Goal: Task Accomplishment & Management: Manage account settings

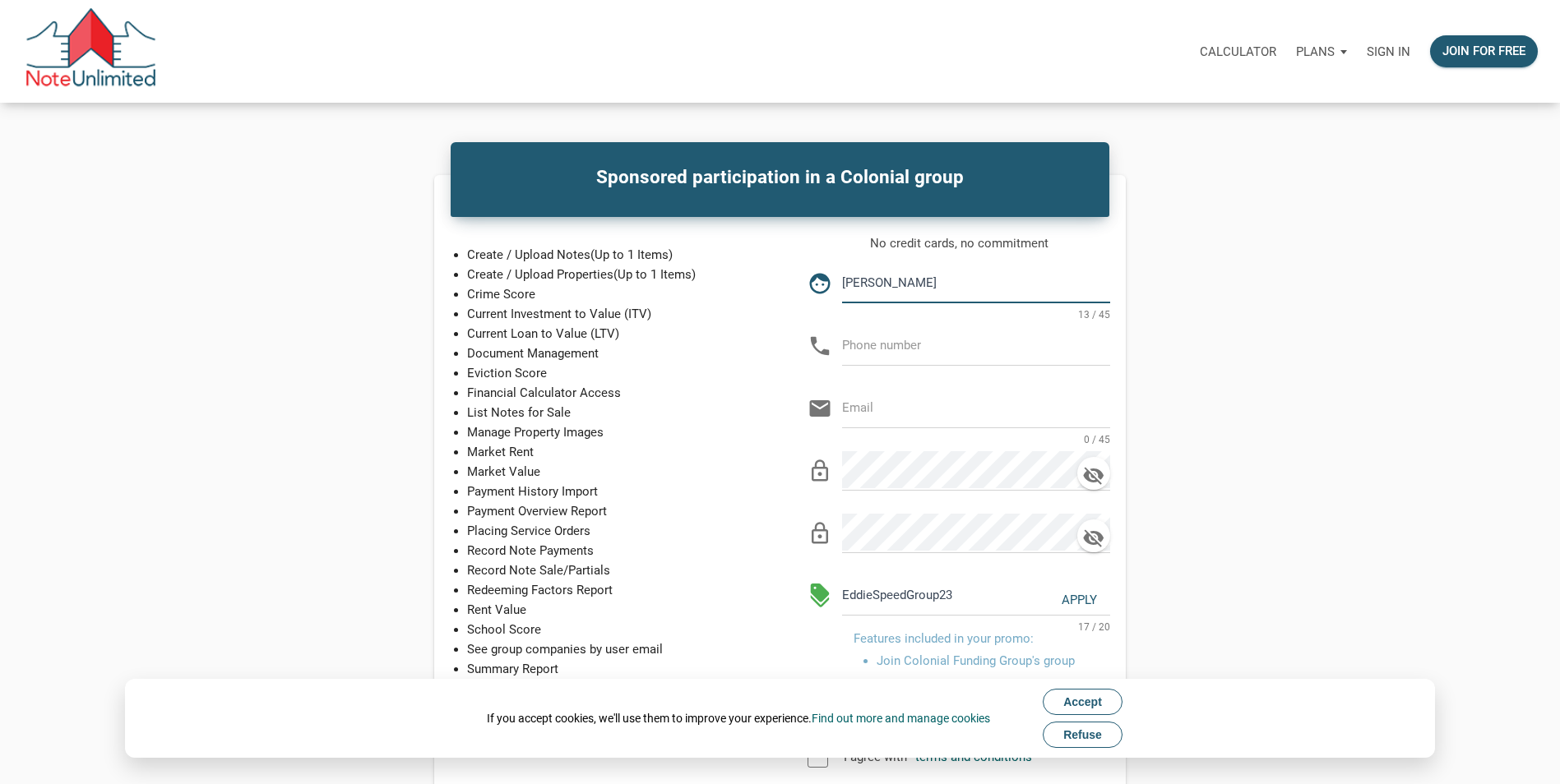
type input "[PERSON_NAME]"
type input "[PHONE_NUMBER]"
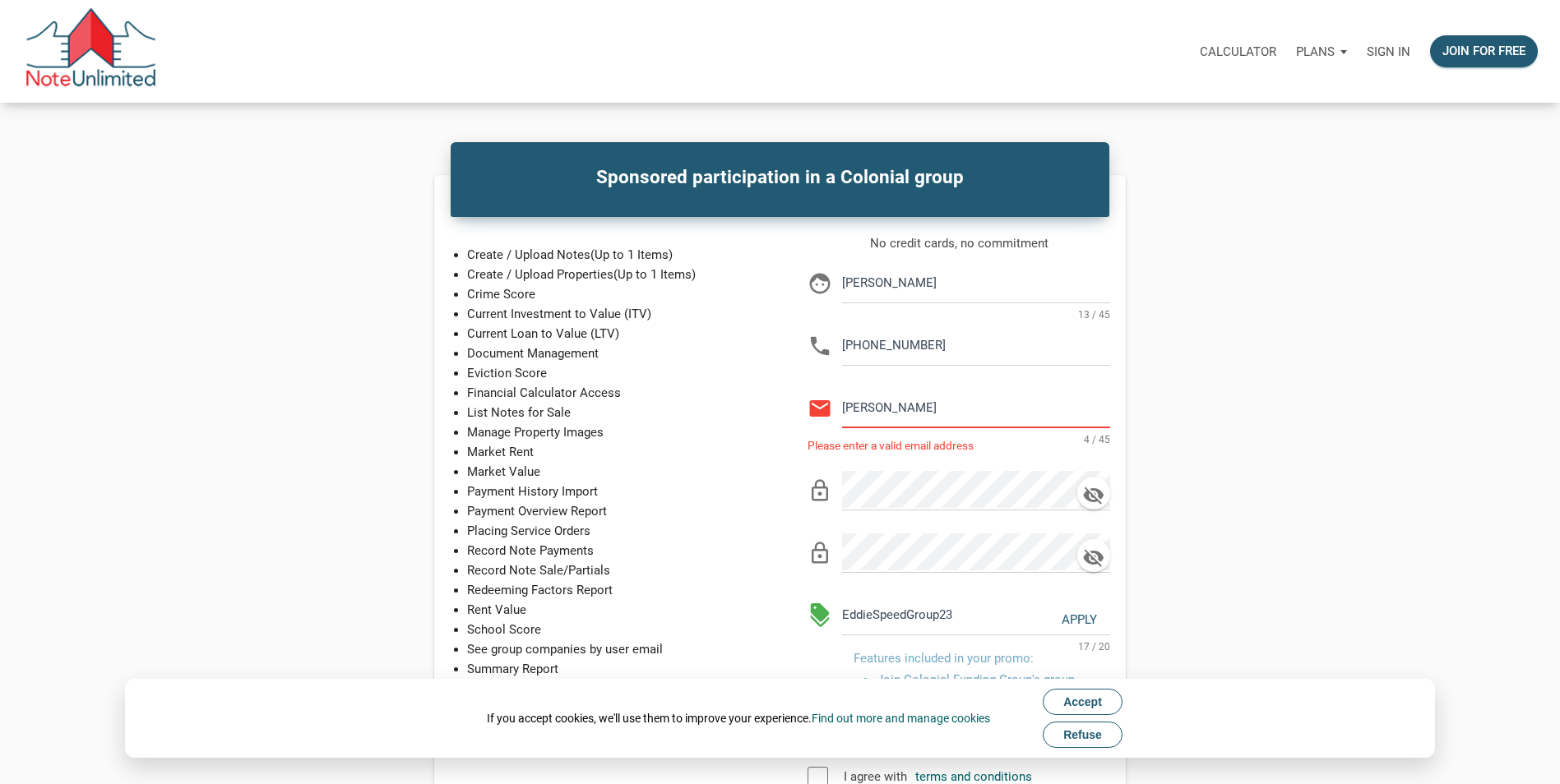
type input "[EMAIL_ADDRESS][DOMAIN_NAME]"
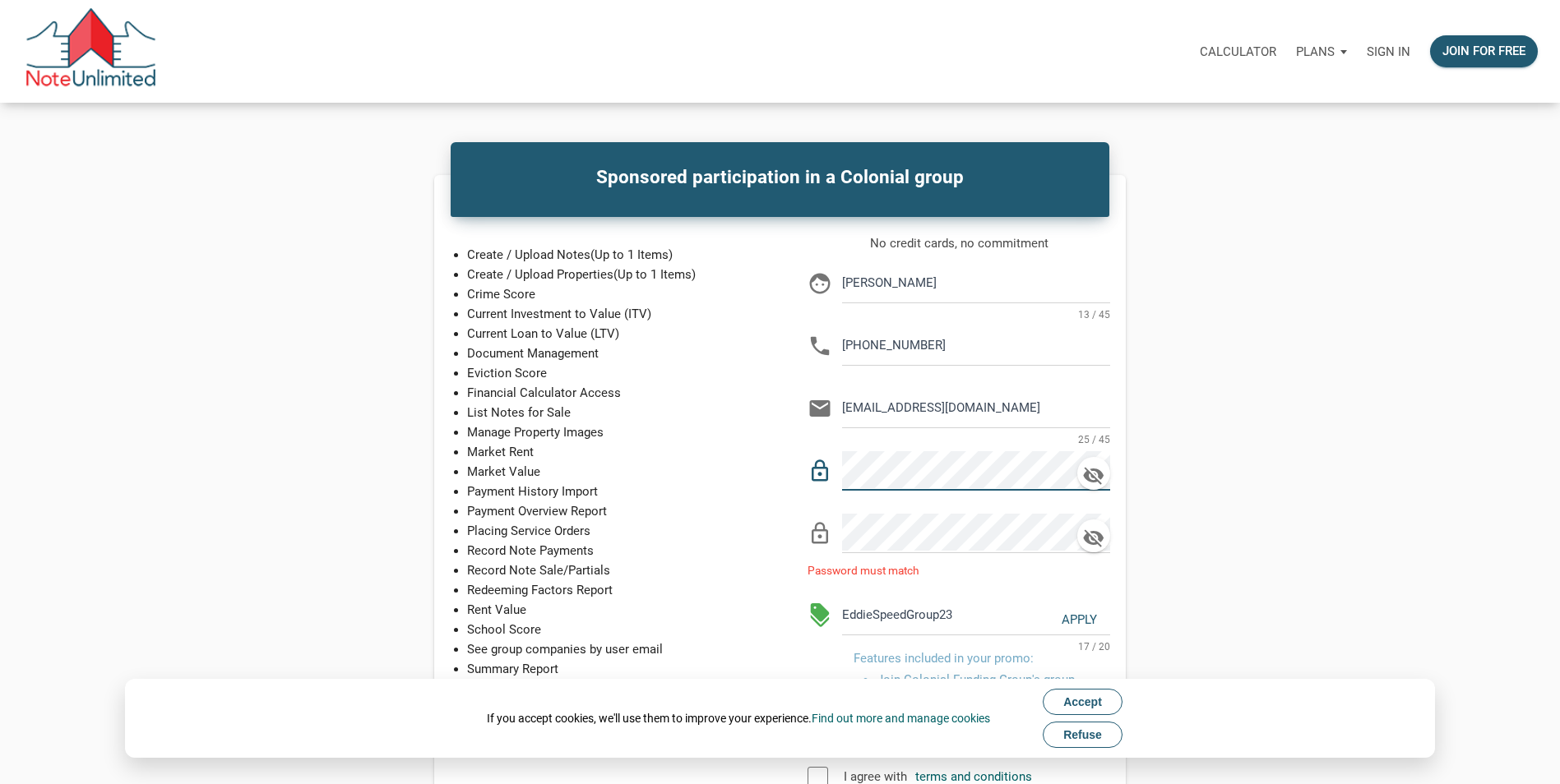
click at [1317, 460] on div "Sponsored participation in a Colonial group Create / Upload Notes (Up to 1 Item…" at bounding box center [780, 548] width 1102 height 747
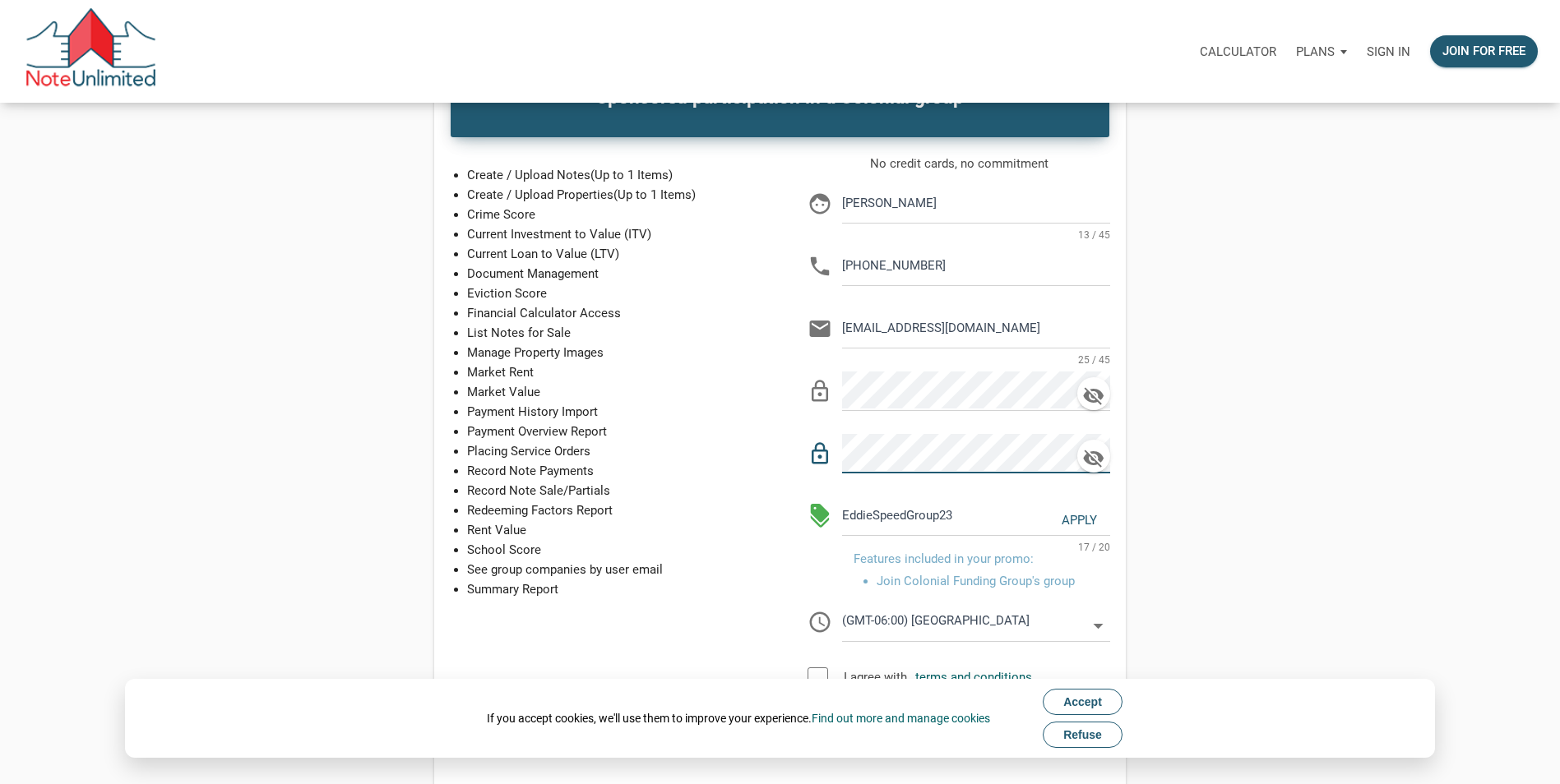
scroll to position [83, 0]
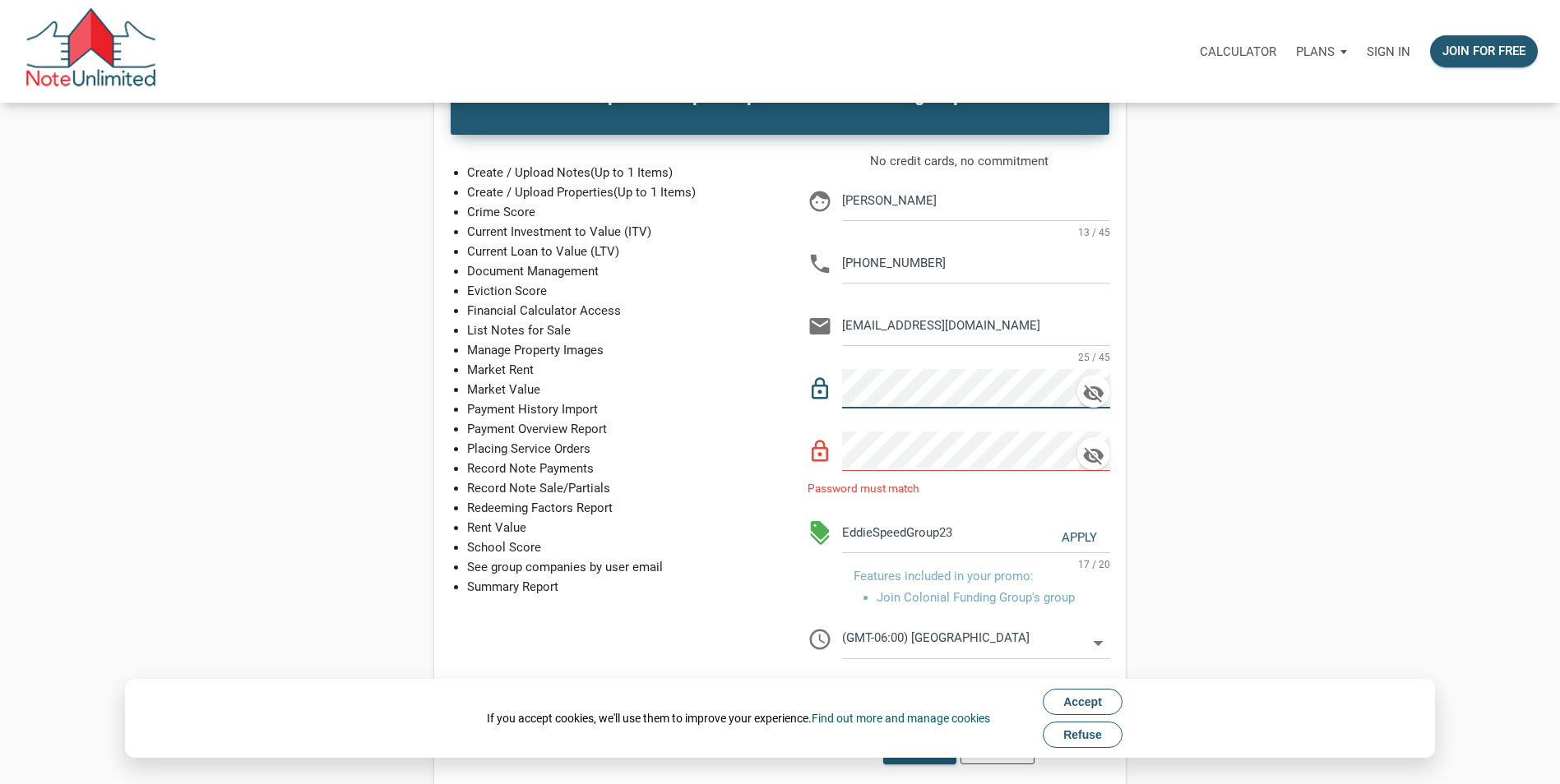
click at [1312, 328] on div "Sponsored participation in a Colonial group Create / Upload Notes (Up to 1 Item…" at bounding box center [780, 466] width 1102 height 747
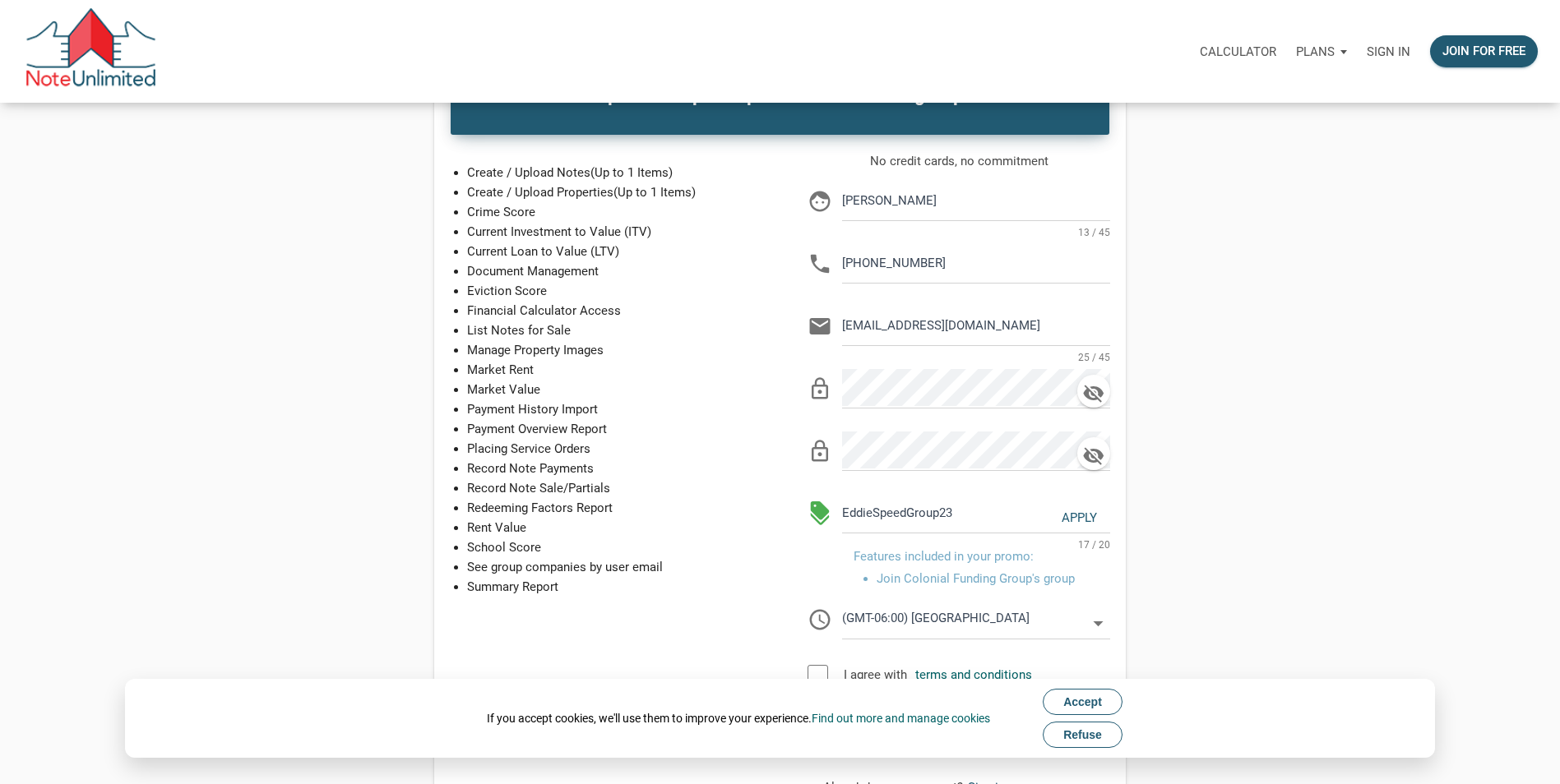
click at [1302, 424] on div "Sponsored participation in a Colonial group Create / Upload Notes (Up to 1 Item…" at bounding box center [780, 457] width 1102 height 728
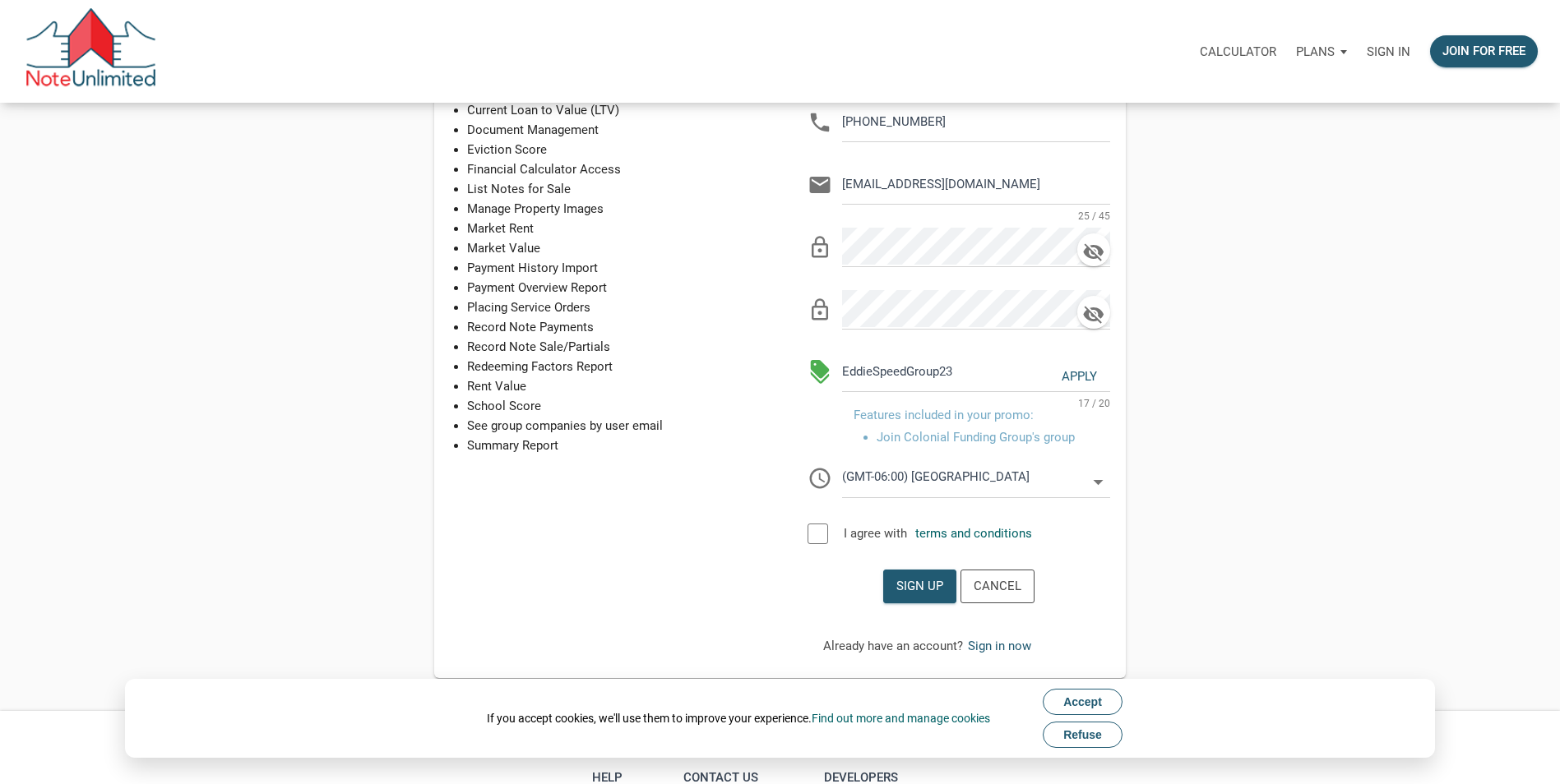
scroll to position [224, 0]
click at [1087, 373] on div "Apply" at bounding box center [1079, 376] width 35 height 19
click at [1086, 701] on span "Accept" at bounding box center [1082, 702] width 39 height 13
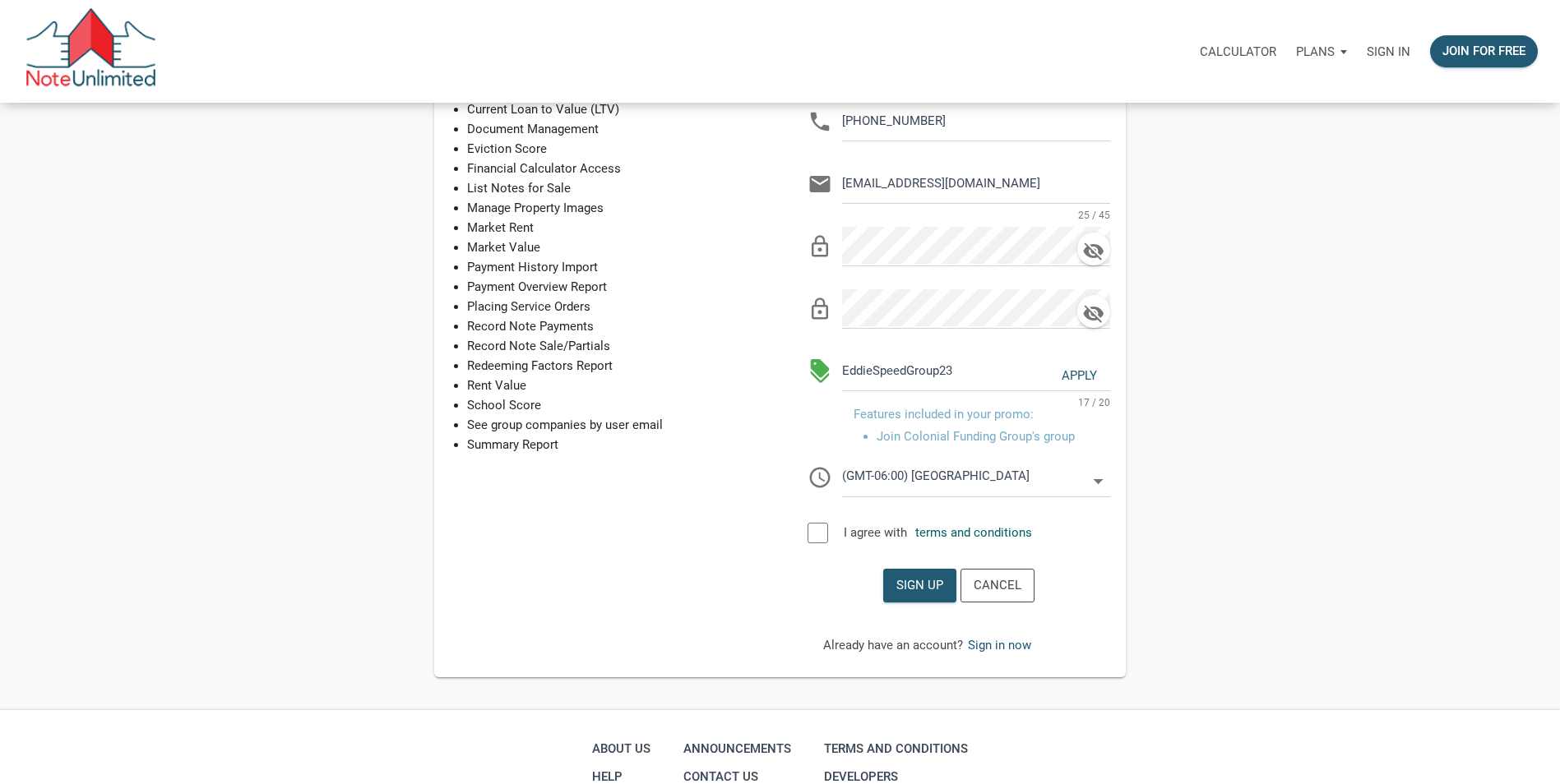
click at [1092, 485] on icon at bounding box center [1098, 481] width 24 height 24
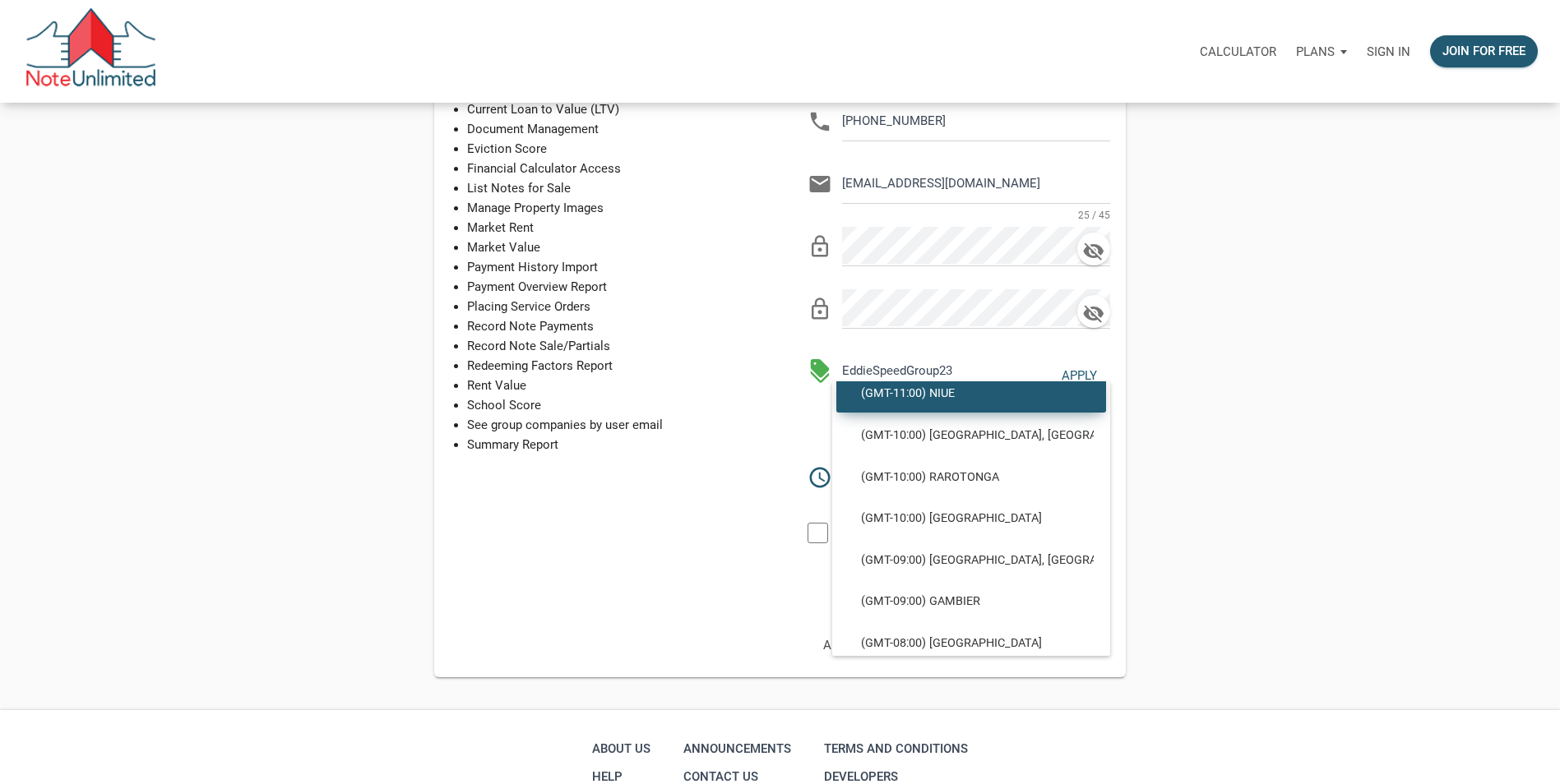
scroll to position [429, 0]
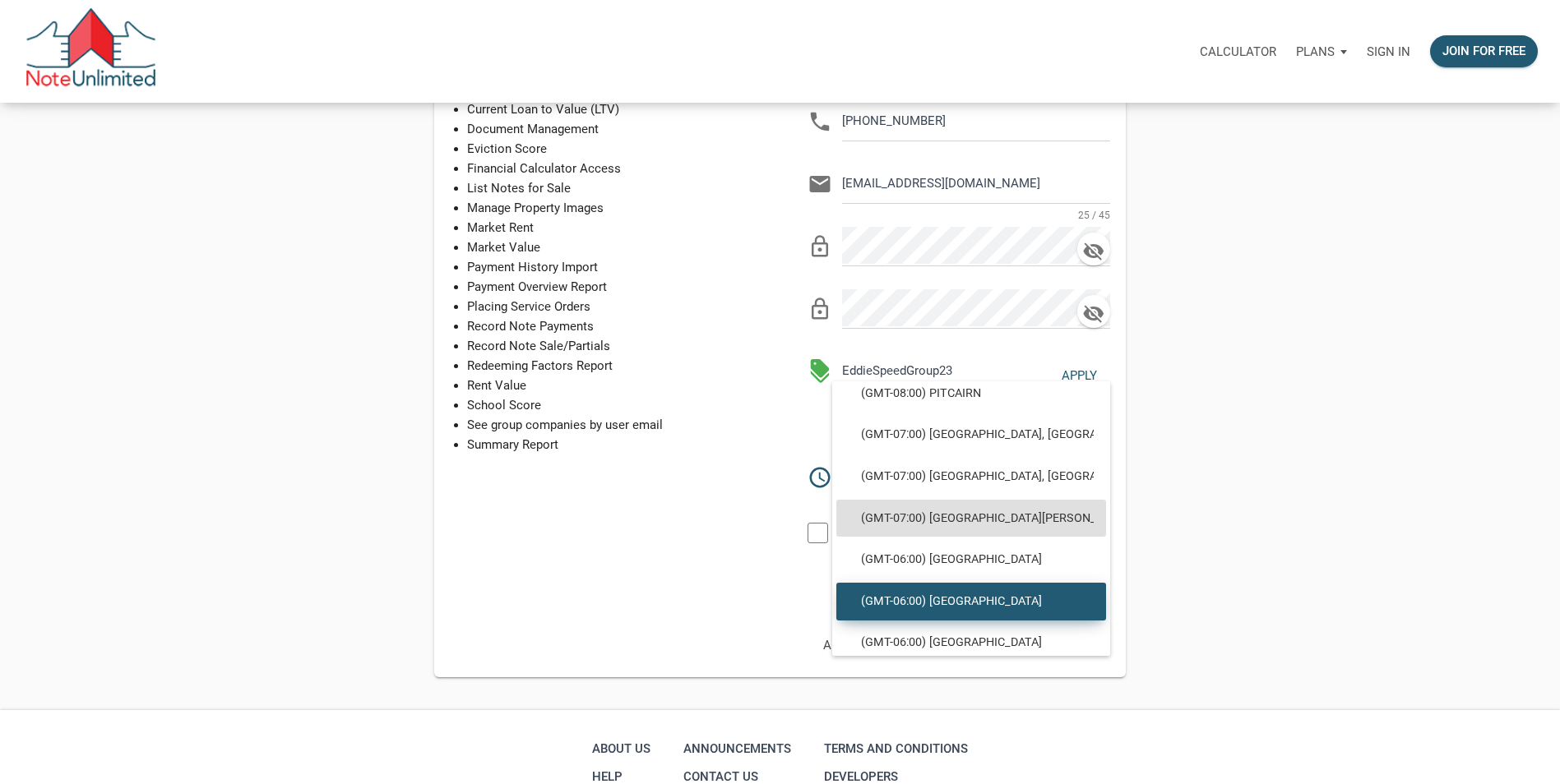
click at [968, 602] on span "(GMT-06:00) [GEOGRAPHIC_DATA]" at bounding box center [971, 602] width 245 height 15
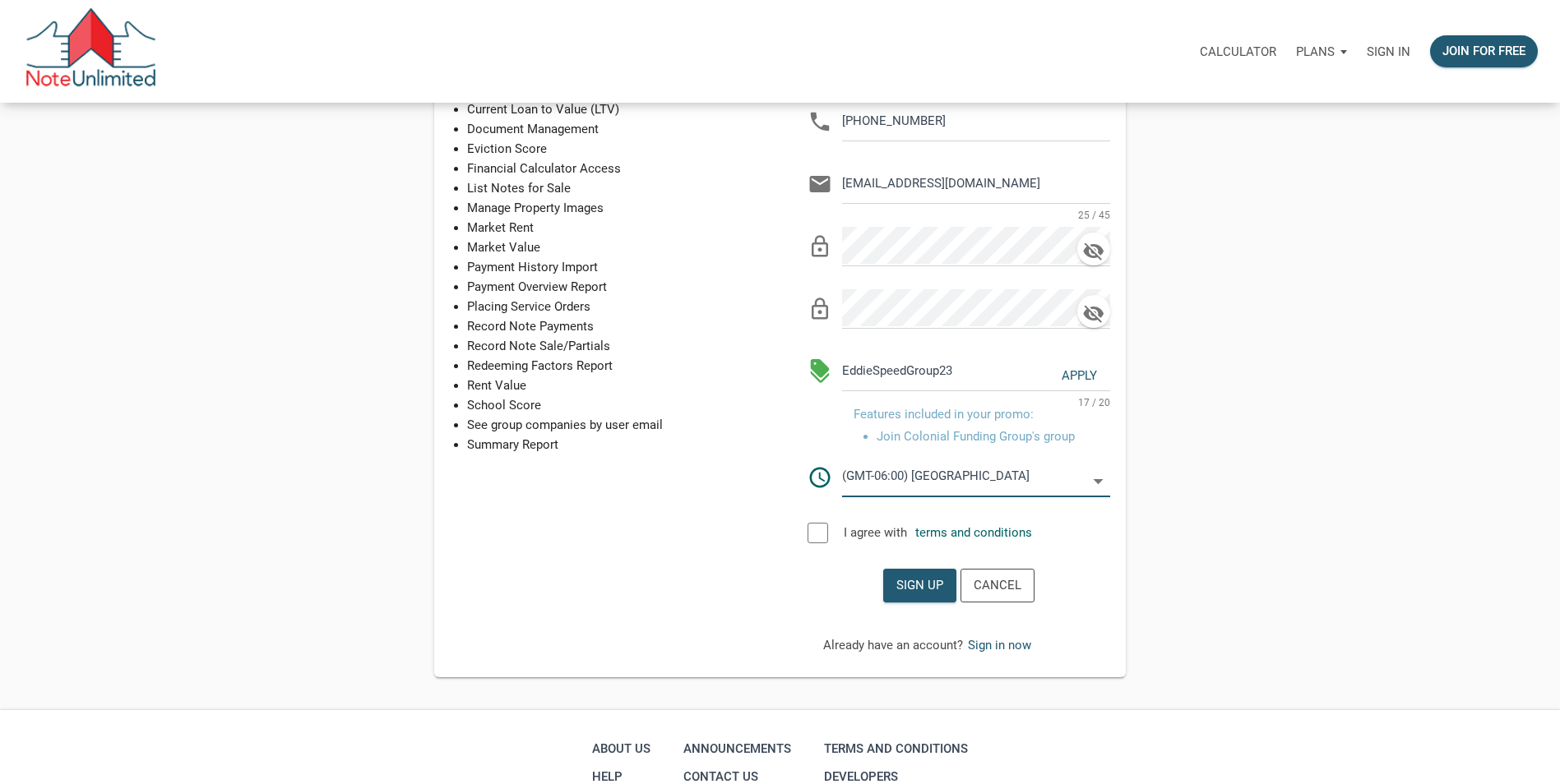
click at [1094, 481] on icon at bounding box center [1098, 481] width 24 height 24
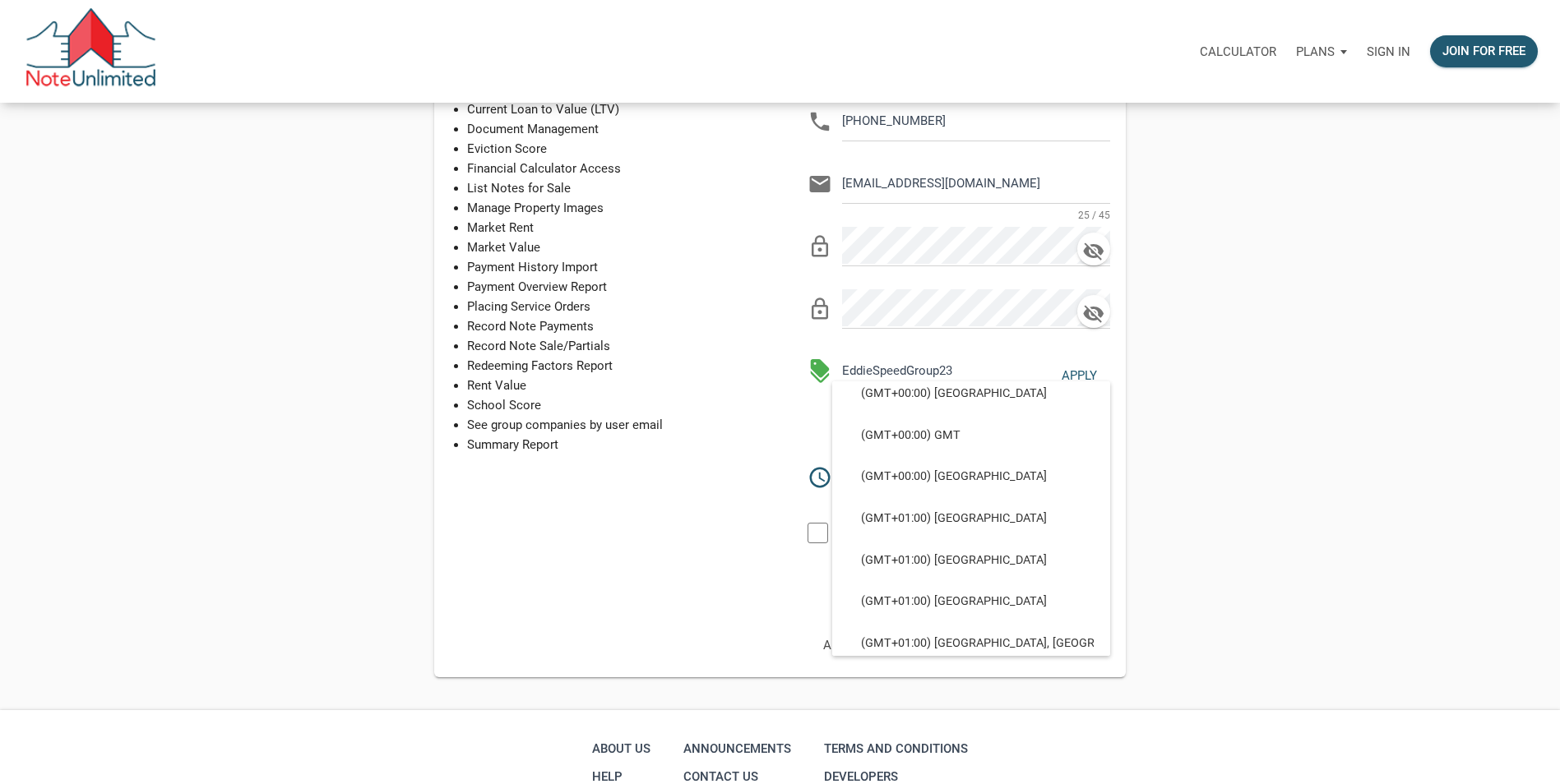
scroll to position [2966, 0]
click at [1304, 463] on div "Sponsored participation in a Colonial group Create / Upload Notes (Up to 1 Item…" at bounding box center [780, 314] width 1102 height 728
select select
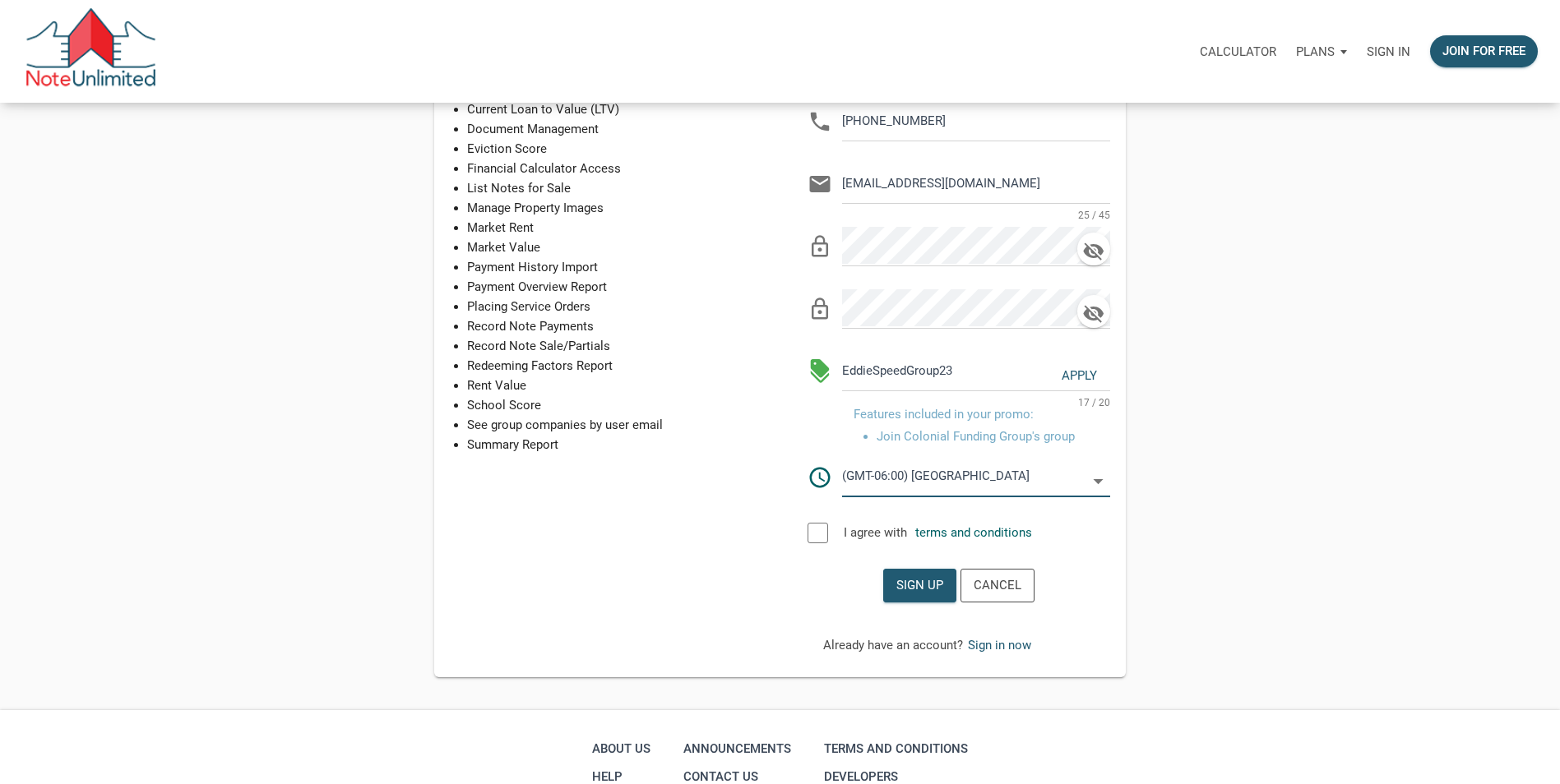
click at [822, 539] on div at bounding box center [817, 533] width 21 height 21
click at [930, 579] on div "Sign up" at bounding box center [919, 585] width 47 height 19
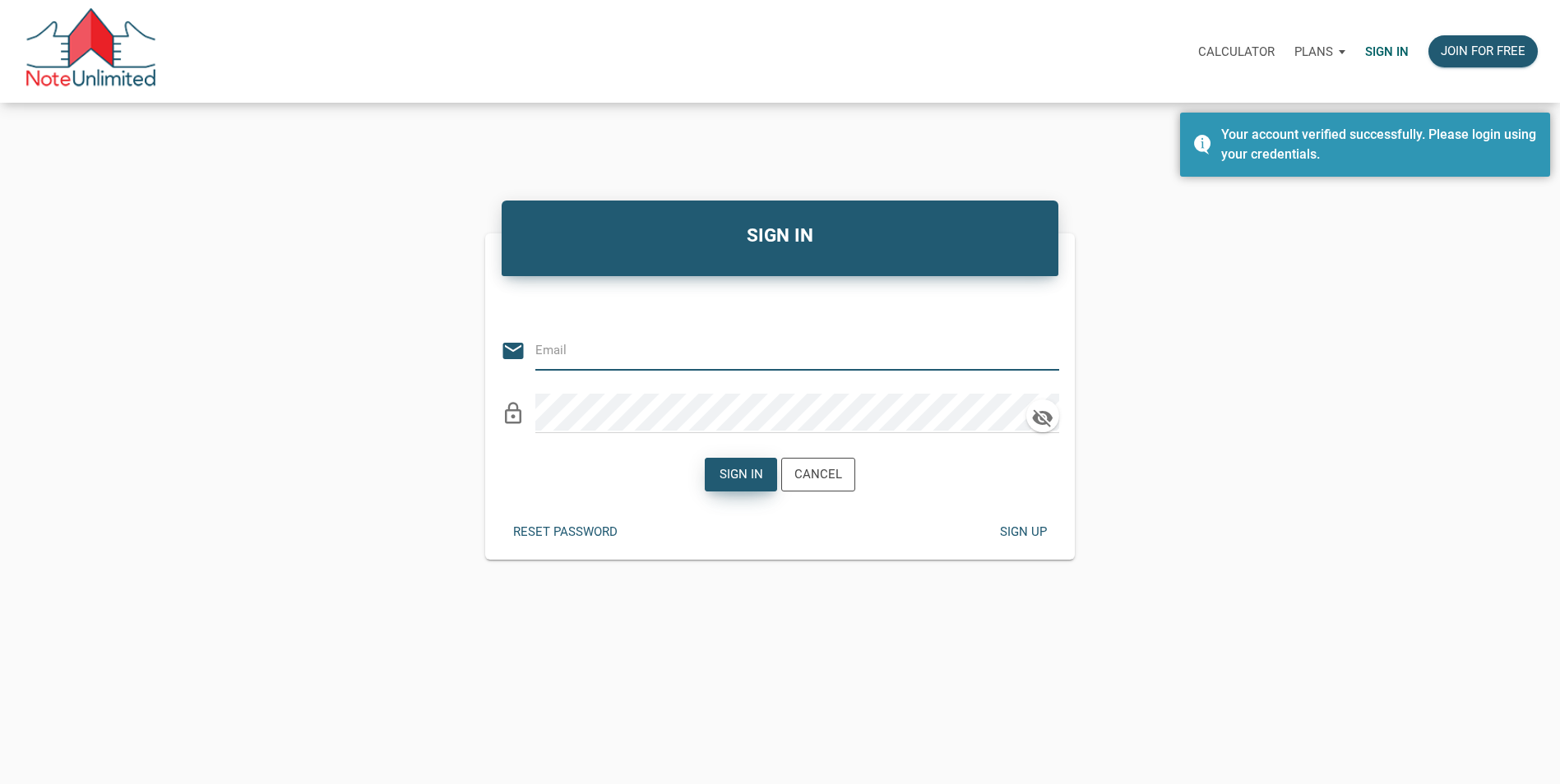
type input "[EMAIL_ADDRESS][DOMAIN_NAME]"
click at [745, 482] on div "Sign in" at bounding box center [740, 475] width 44 height 19
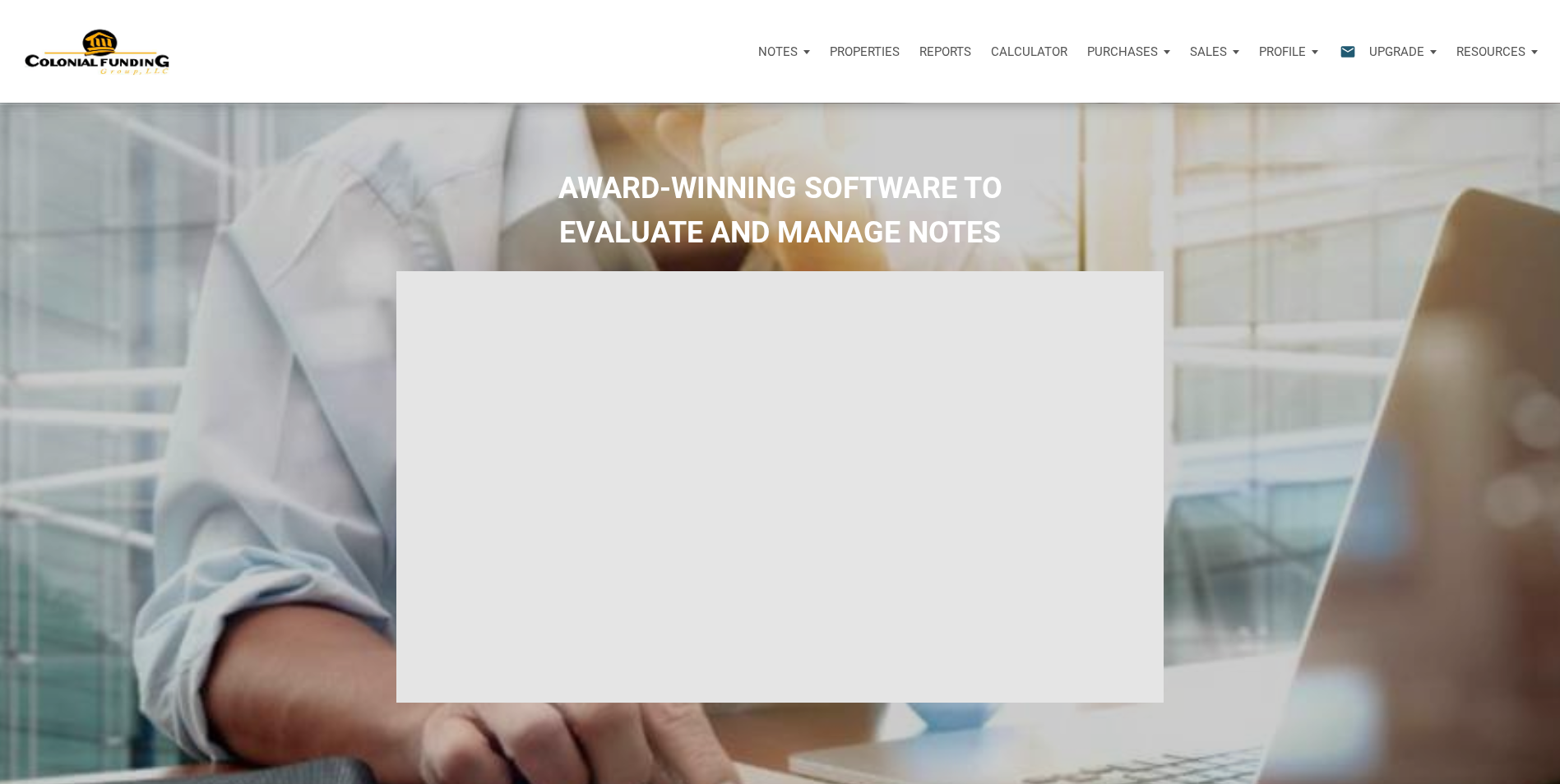
type input "Introduction to new features"
select select
click at [1283, 50] on p "Profile" at bounding box center [1282, 52] width 47 height 15
click at [1212, 89] on link "Settings" at bounding box center [1244, 96] width 156 height 34
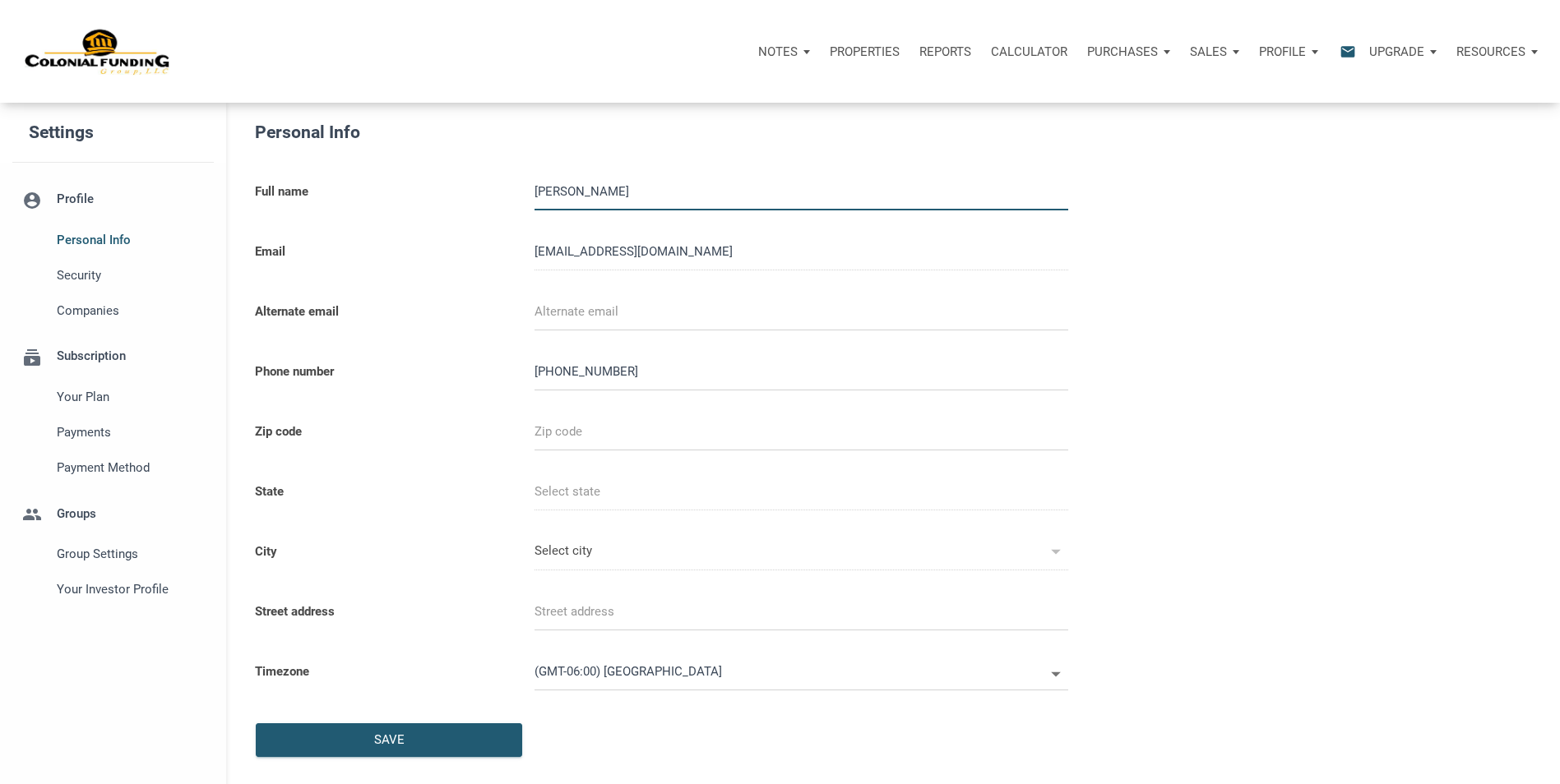
select select
click at [109, 595] on span "Your Investor Profile" at bounding box center [131, 589] width 149 height 20
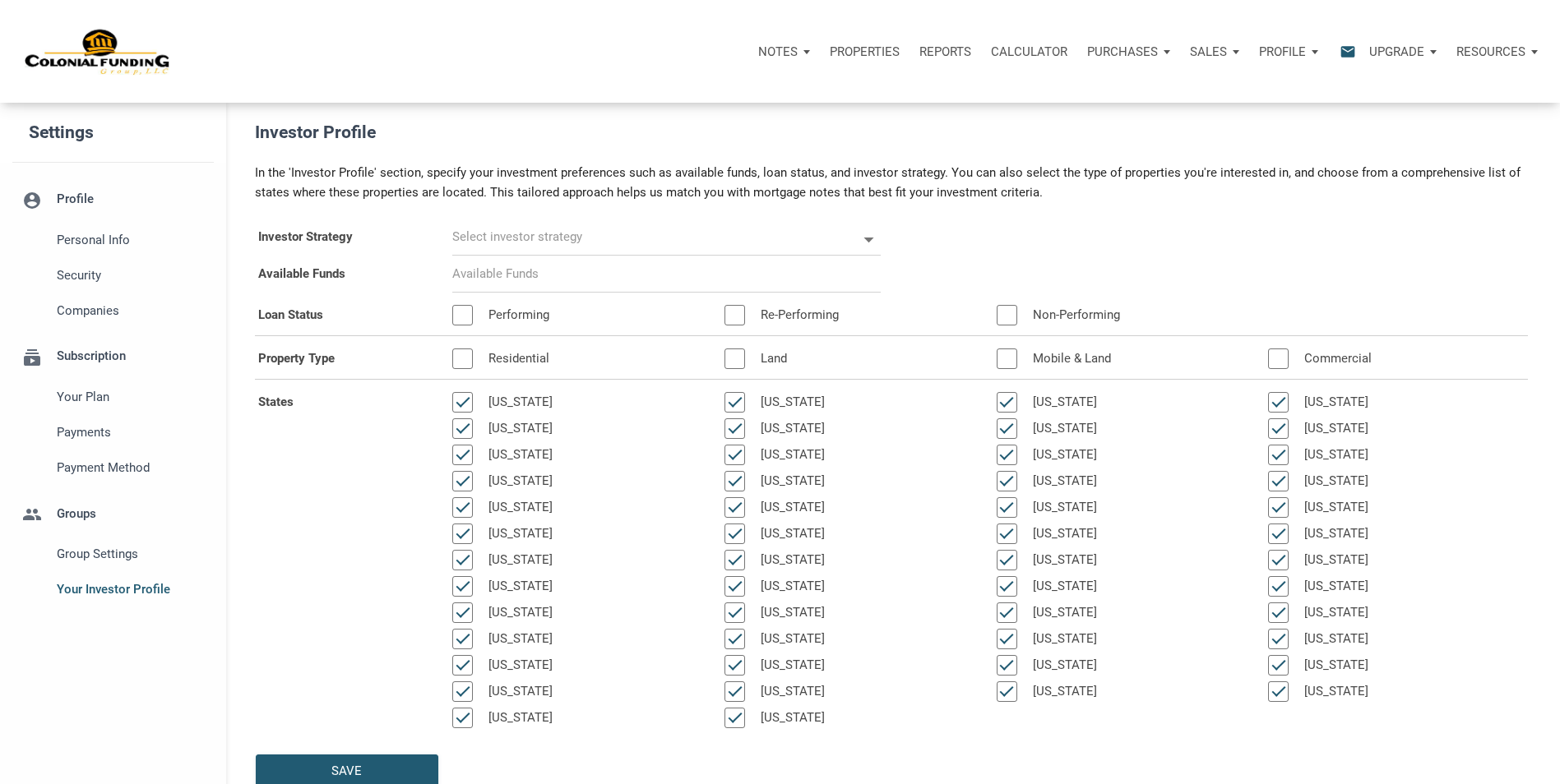
click at [877, 236] on icon at bounding box center [868, 239] width 24 height 24
select select
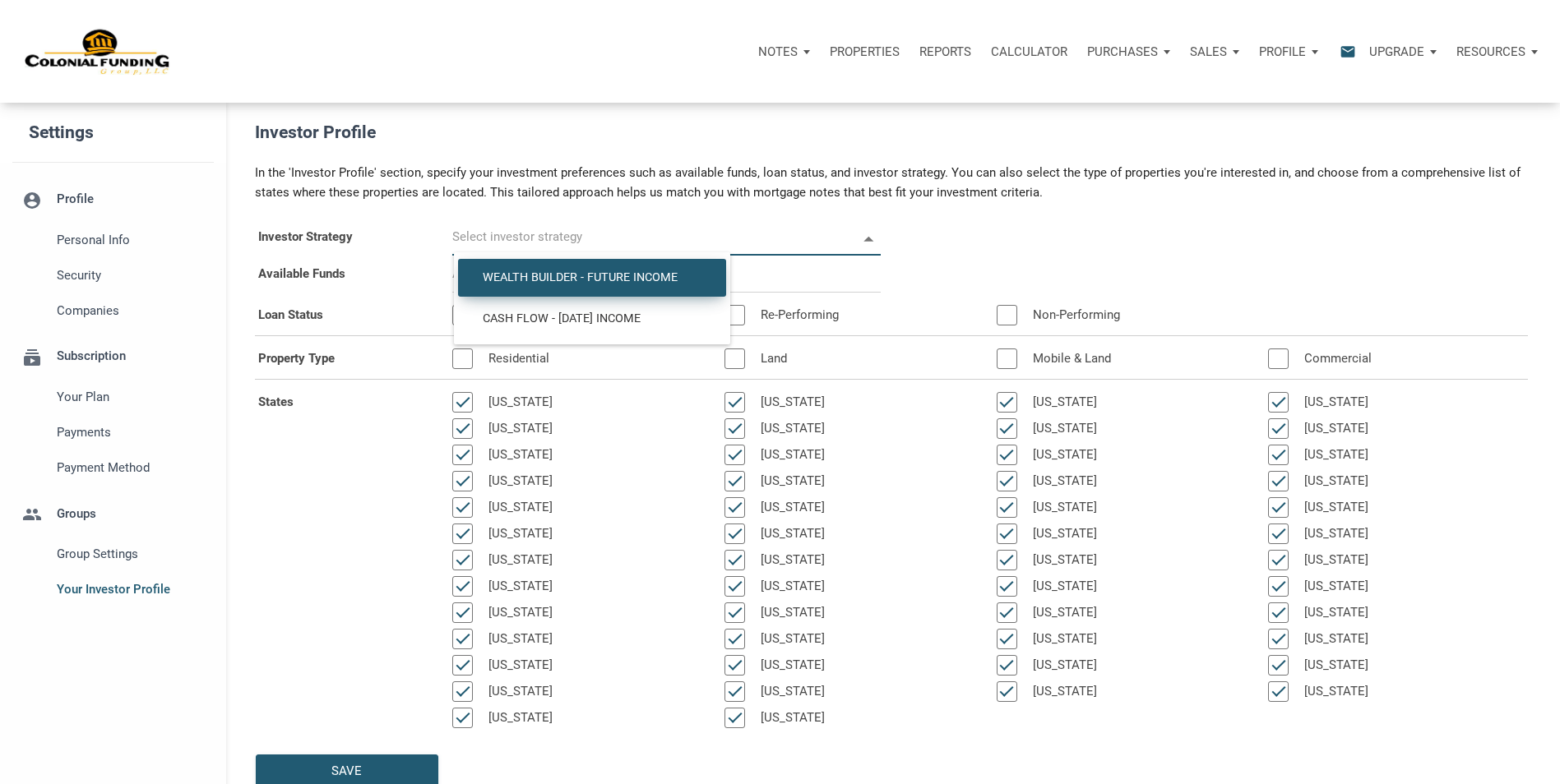
click at [647, 290] on div "Wealth Builder - Future Income" at bounding box center [592, 278] width 268 height 38
type input "Wealth Builder - Future Income"
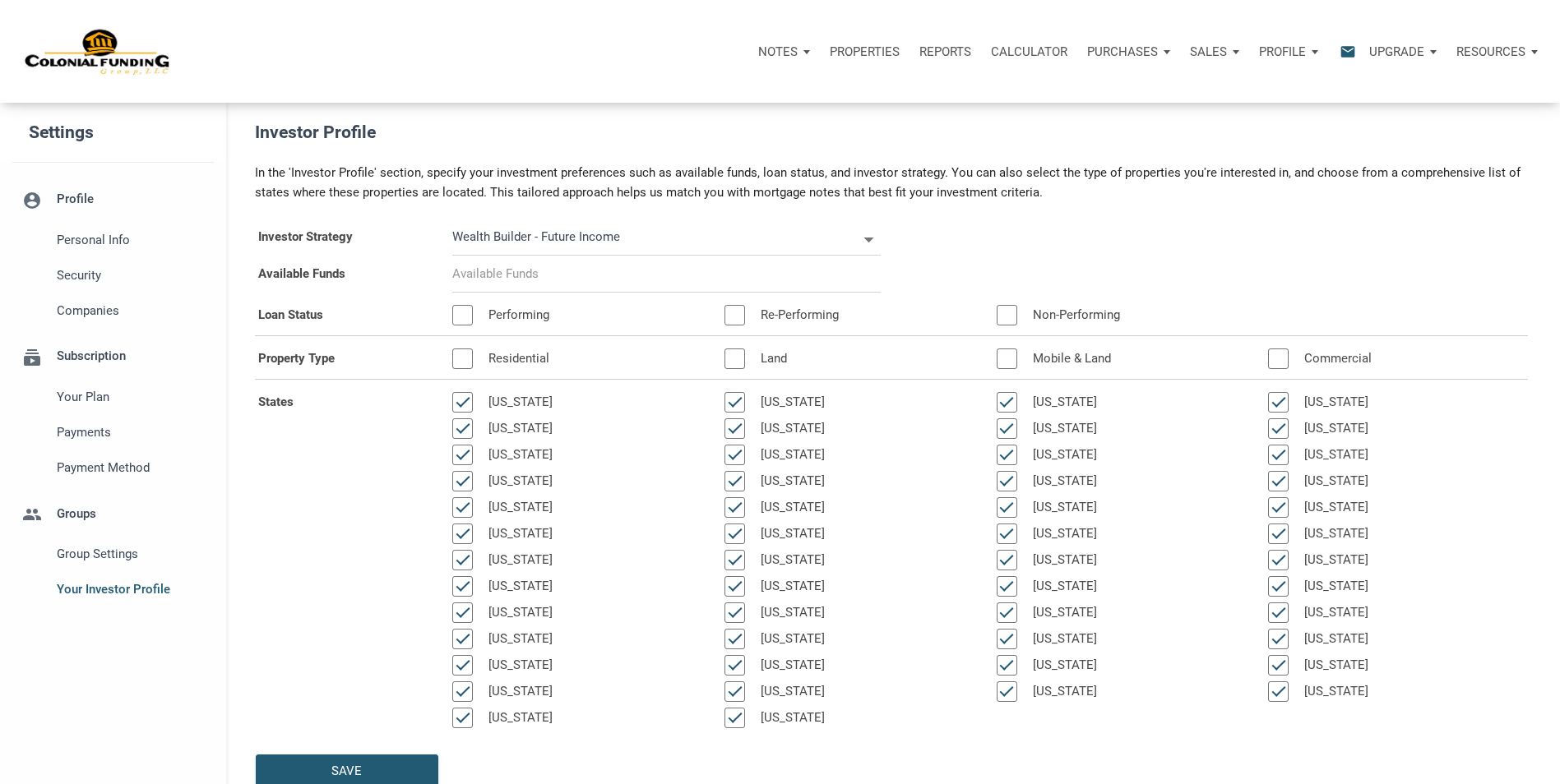
click at [647, 290] on input at bounding box center [666, 274] width 428 height 37
select select
type input "$ 2"
select select
type input "$ 20"
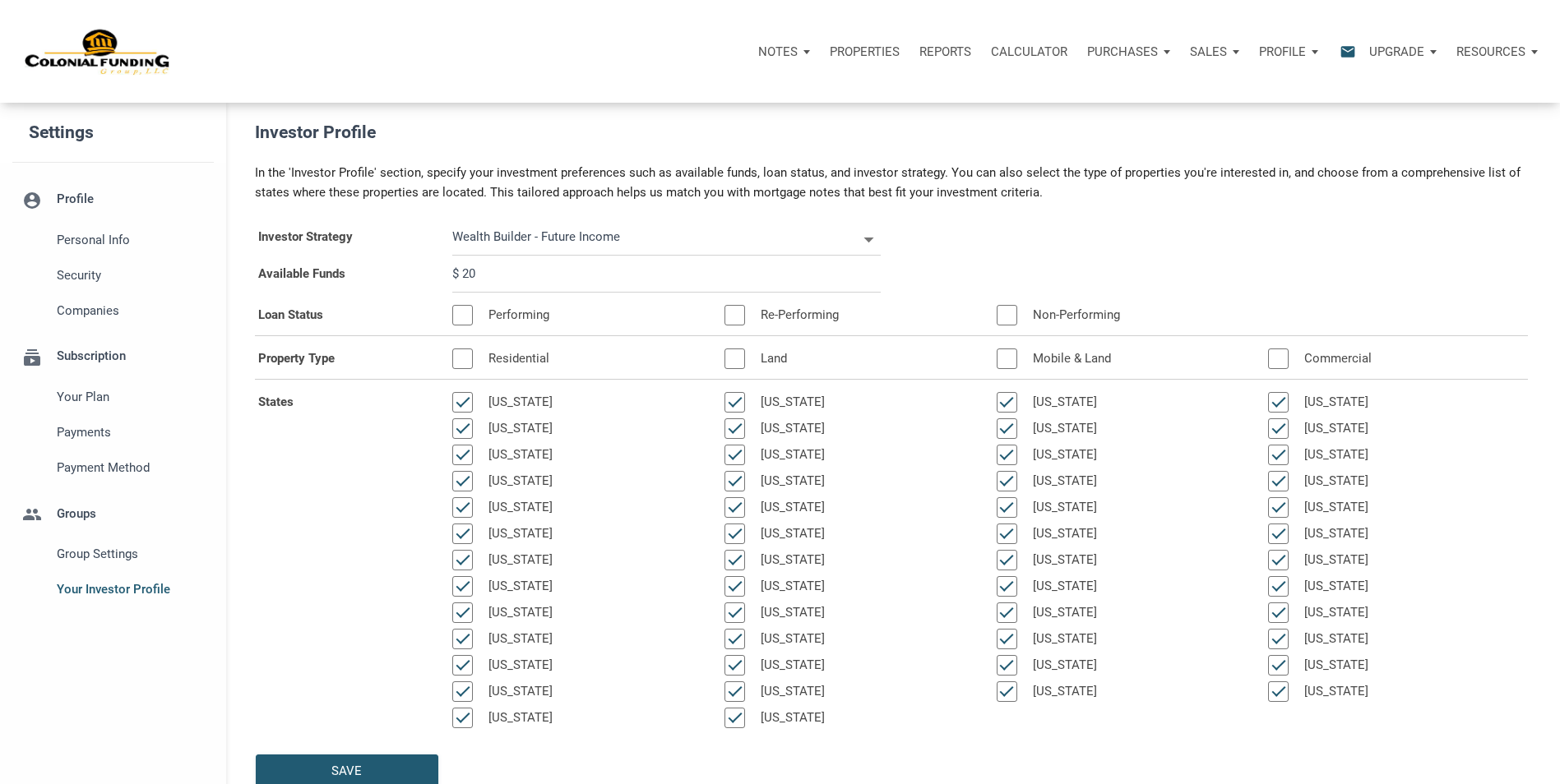
select select
type input "$ 200"
select select
type input "$ 2,000"
select select
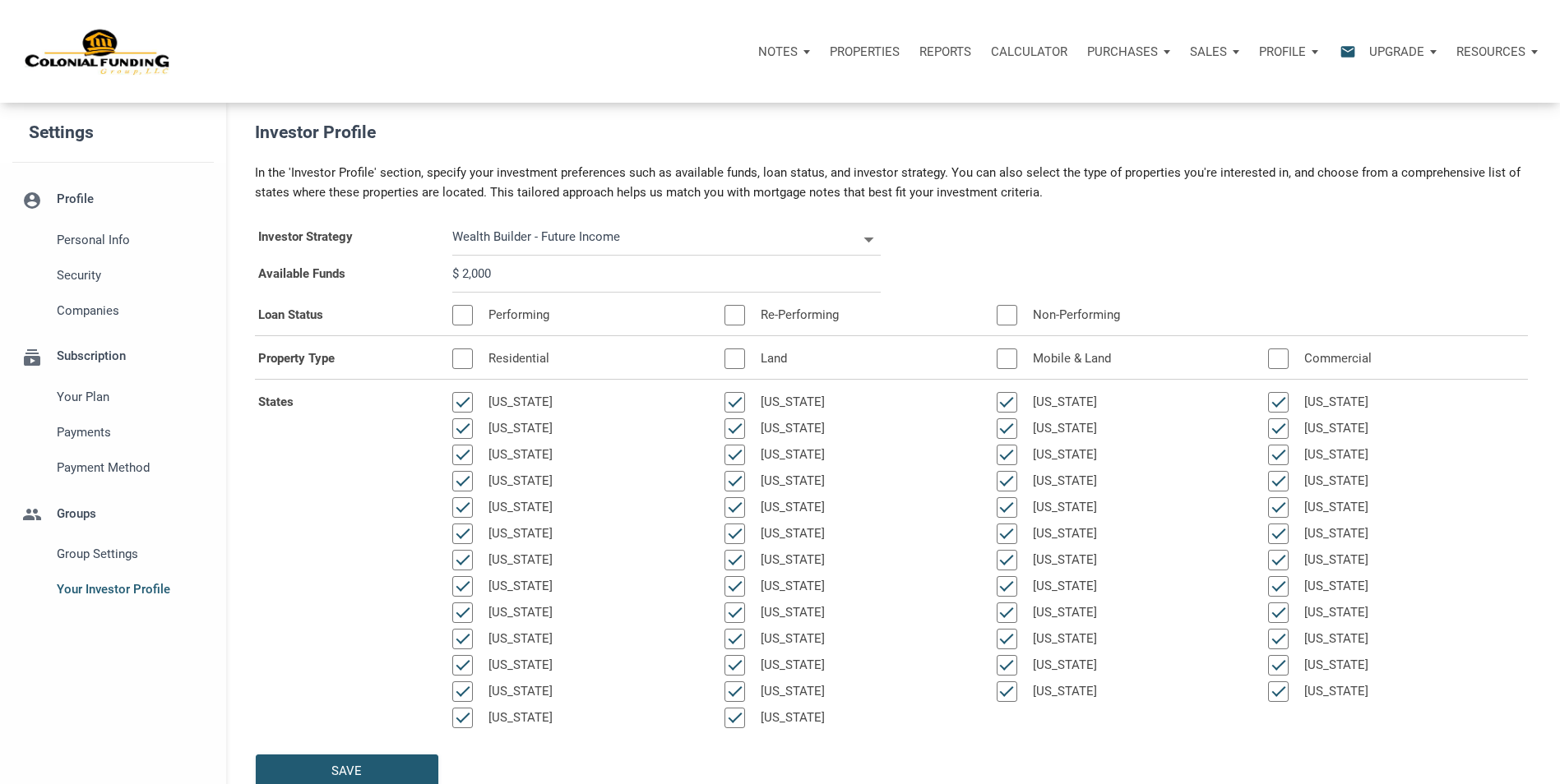
type input "$ 20,000"
select select
type input "$ 200,000"
click at [972, 260] on div "Available Funds $ 200,000" at bounding box center [891, 274] width 1298 height 37
click at [457, 323] on div at bounding box center [462, 315] width 21 height 21
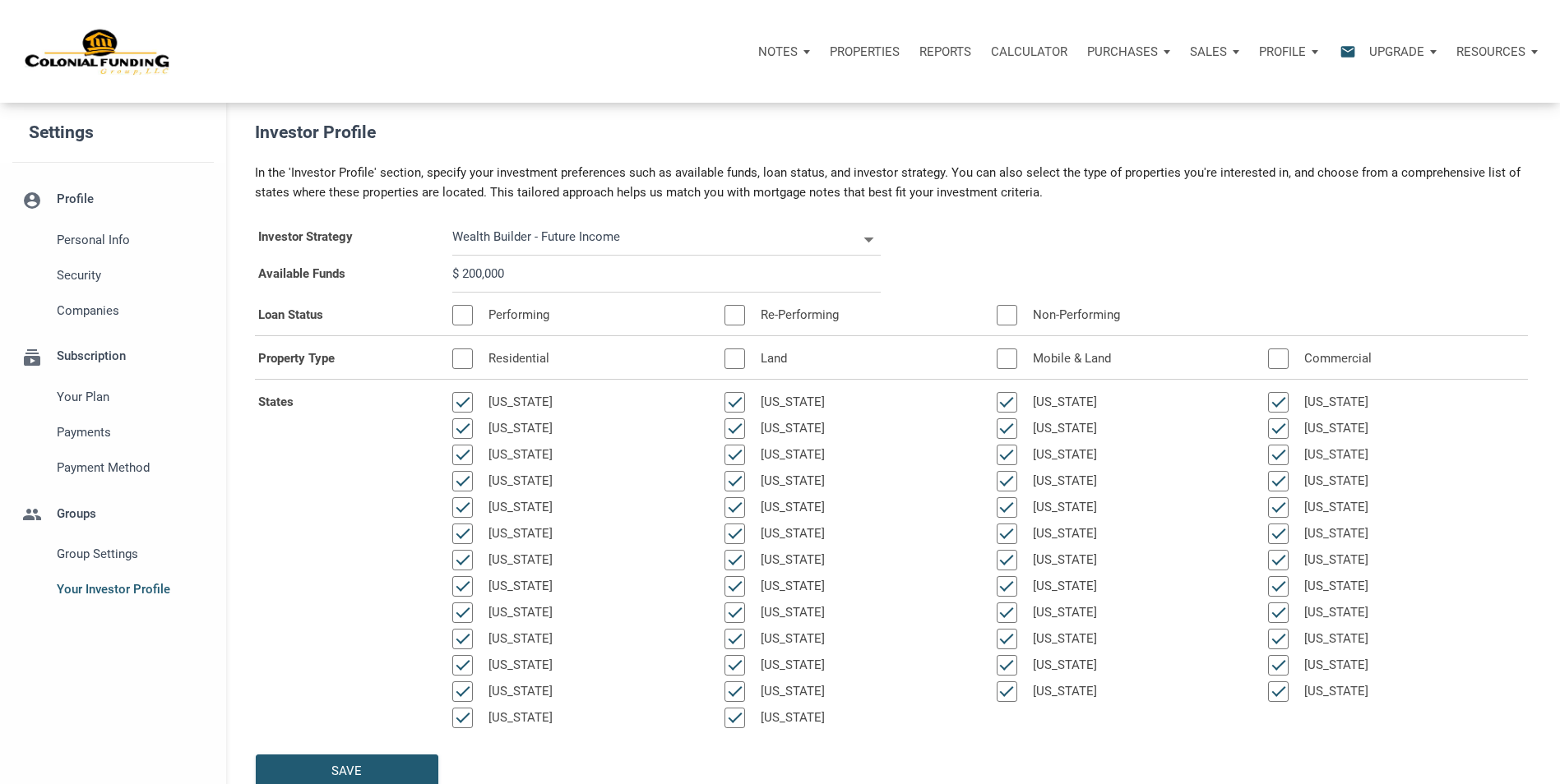
select select
type input "$ 200,000"
click at [733, 324] on div at bounding box center [735, 315] width 21 height 21
select select
type input "$ 200,000"
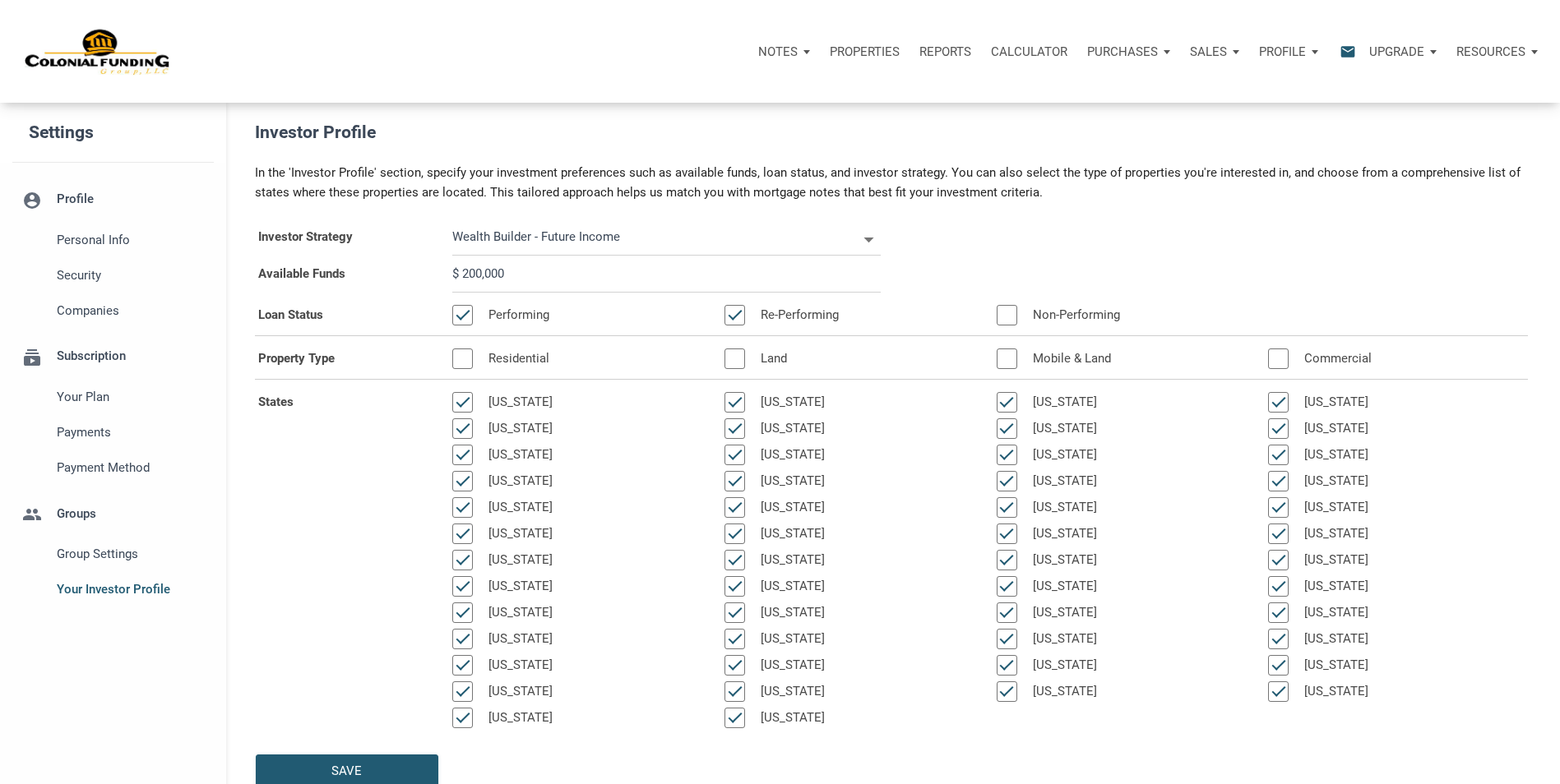
click at [1017, 316] on div at bounding box center [1006, 315] width 21 height 21
select select
type input "$ 200,000"
click at [463, 366] on div at bounding box center [462, 358] width 21 height 21
select select
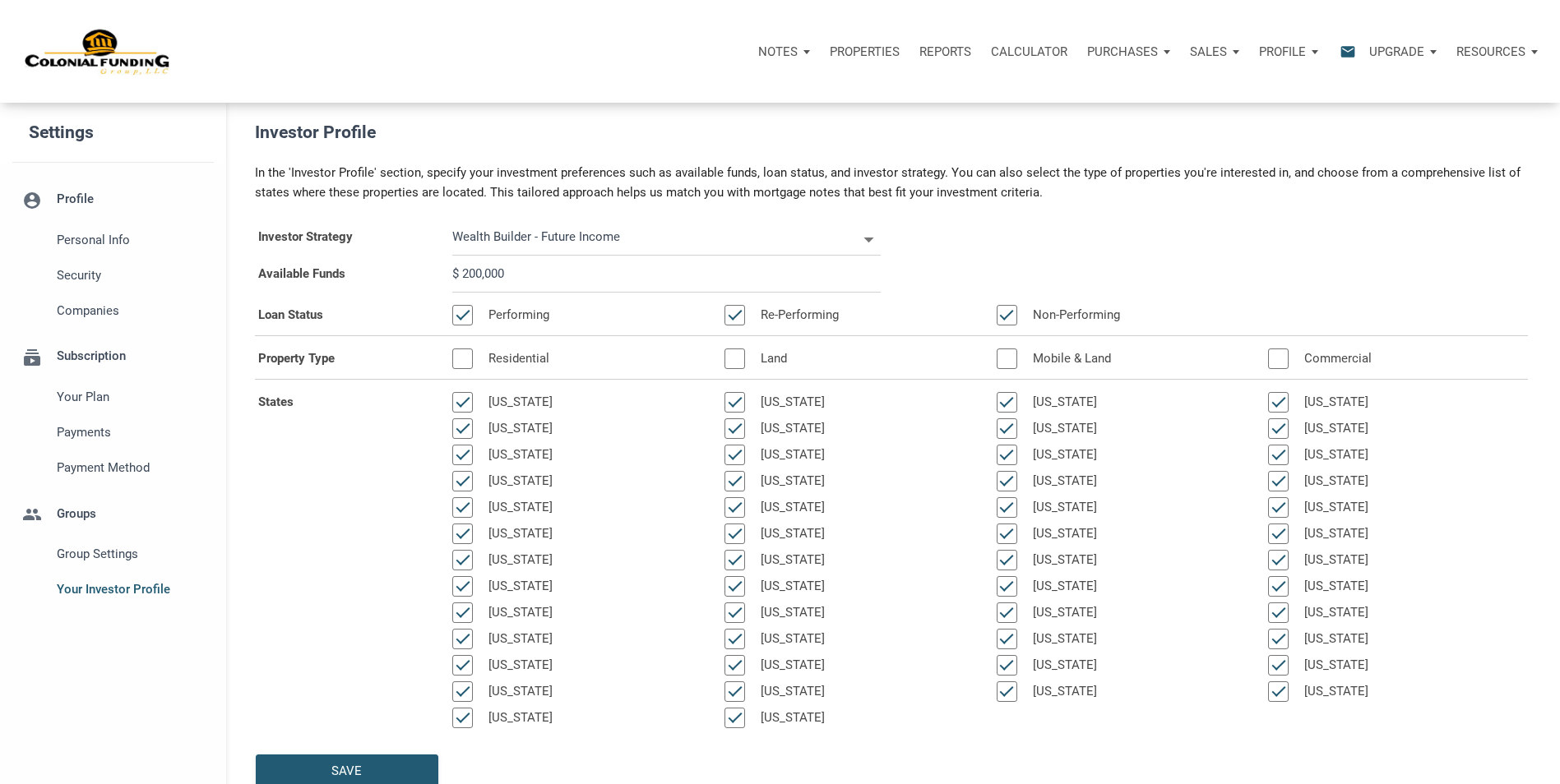
type input "$ 200,000"
click at [742, 368] on div at bounding box center [735, 358] width 21 height 21
select select
type input "$ 200,000"
click at [1010, 368] on div at bounding box center [1006, 358] width 21 height 21
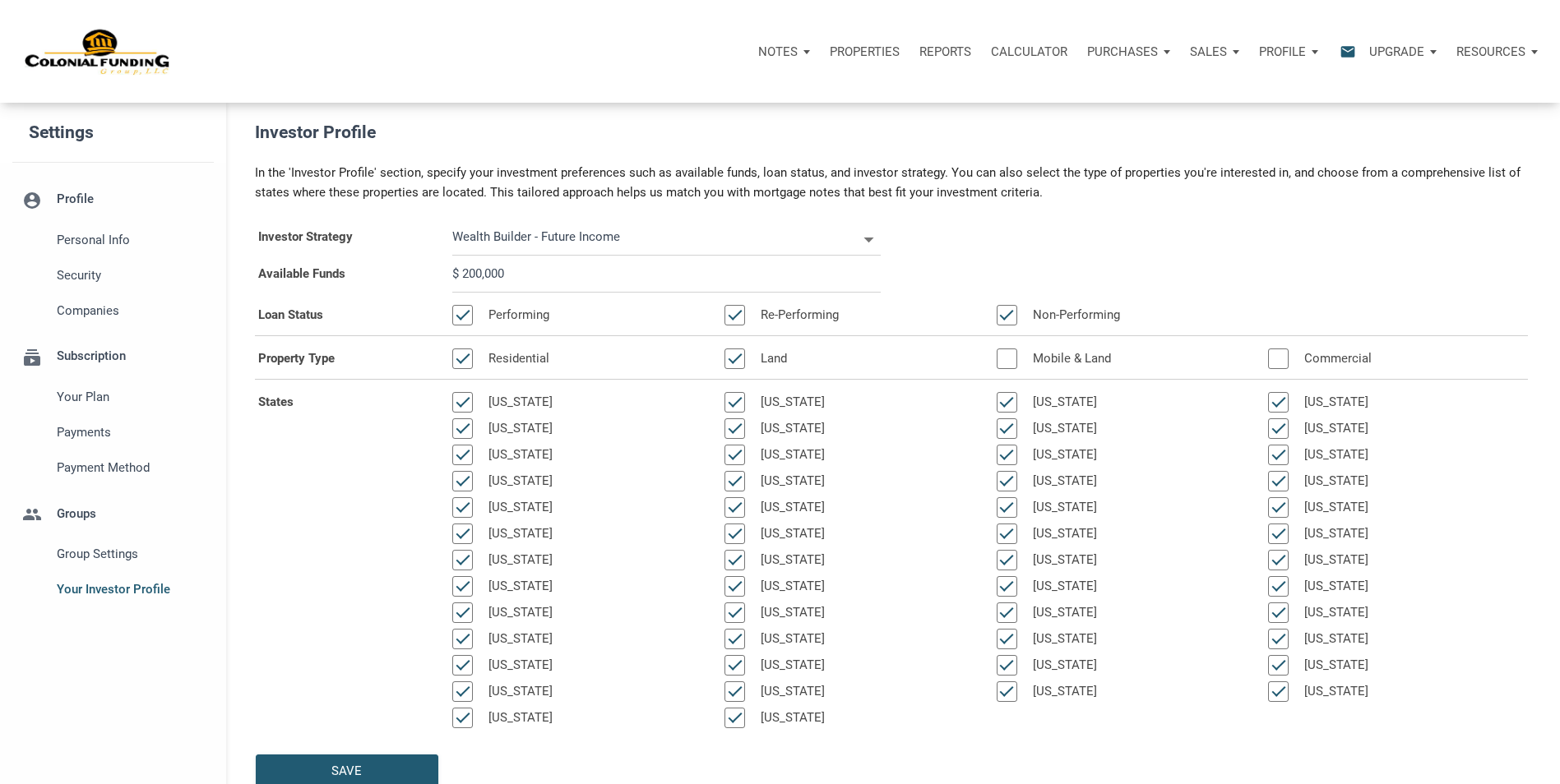
select select
type input "$ 200,000"
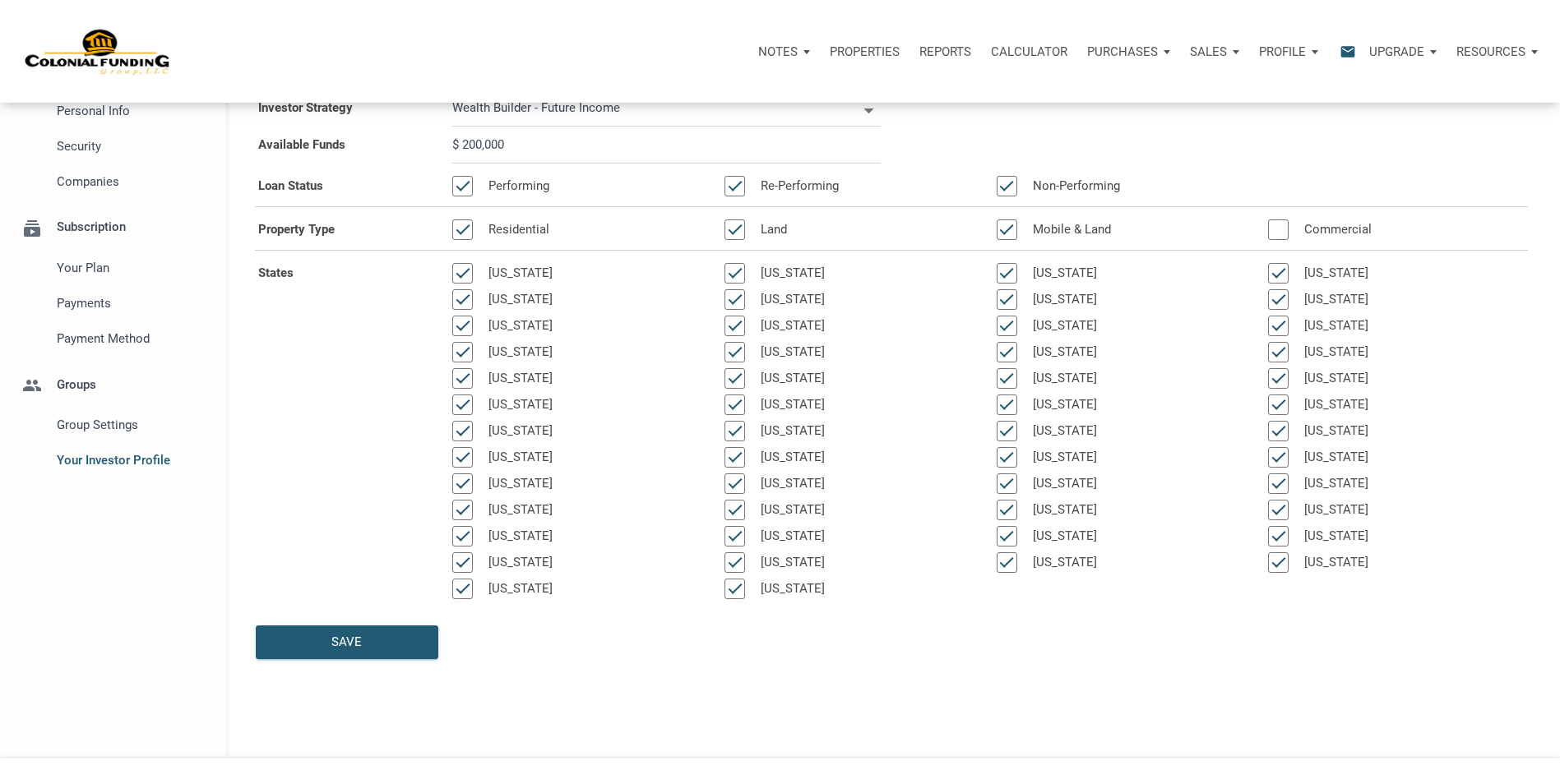
scroll to position [130, 0]
click at [355, 712] on div "Investor Profile In the 'Investor Profile' section, specify your investment pre…" at bounding box center [893, 364] width 1334 height 784
click at [310, 639] on div "Save" at bounding box center [347, 640] width 181 height 32
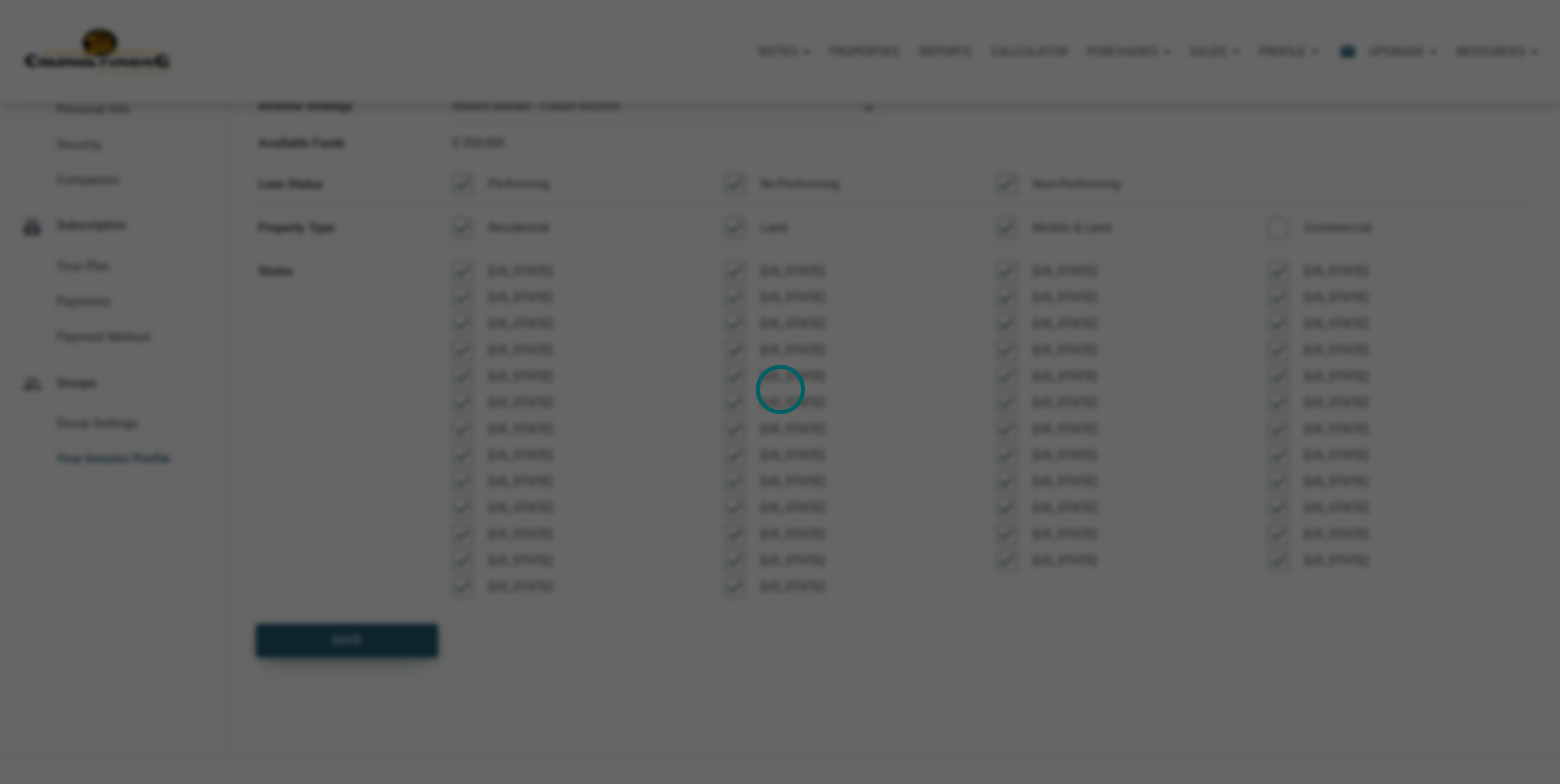
select select
type input "$ 200,000"
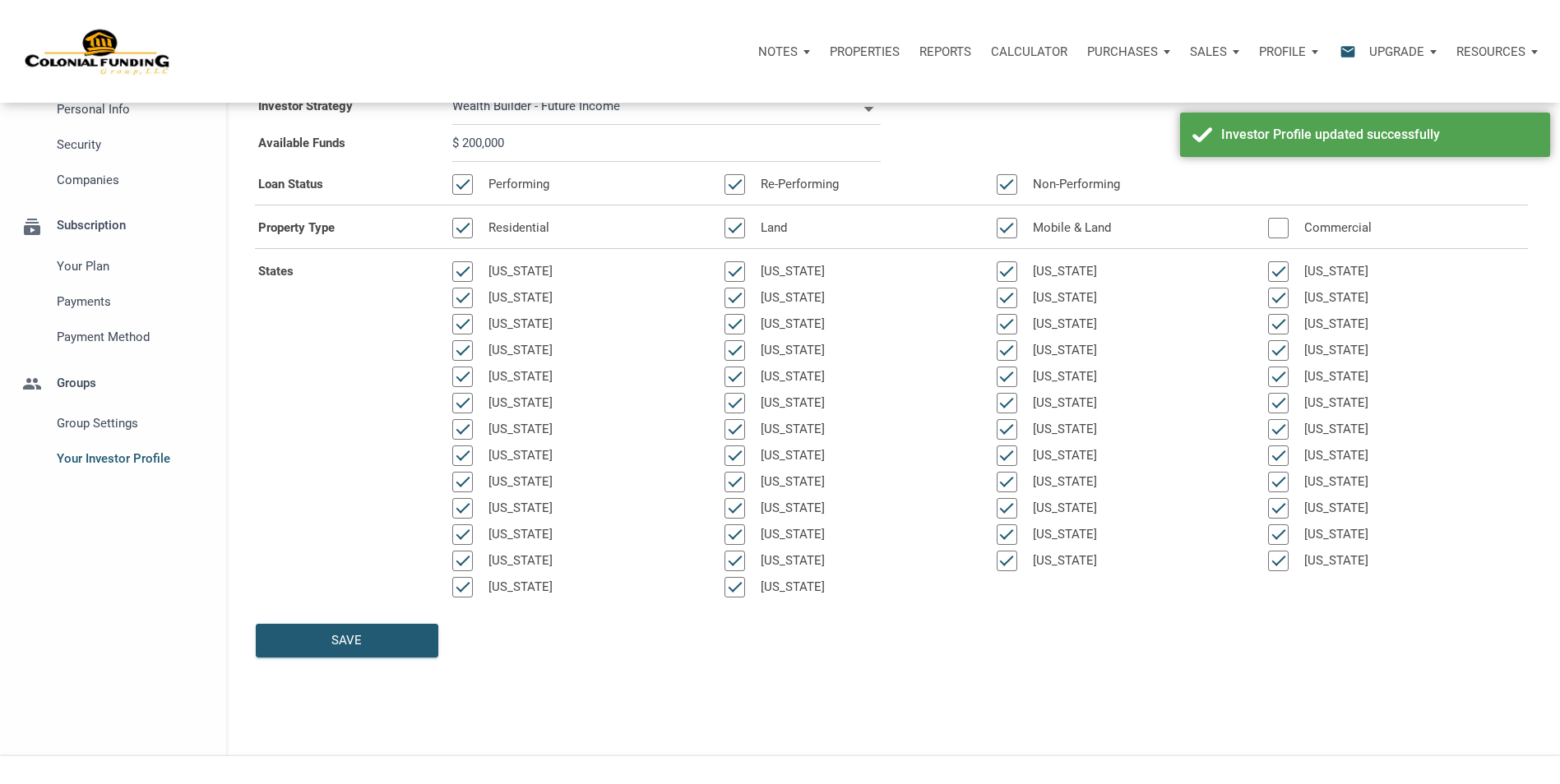
click at [801, 43] on div "Notes" at bounding box center [783, 52] width 72 height 50
click at [733, 98] on link "Dashboard" at bounding box center [737, 96] width 156 height 34
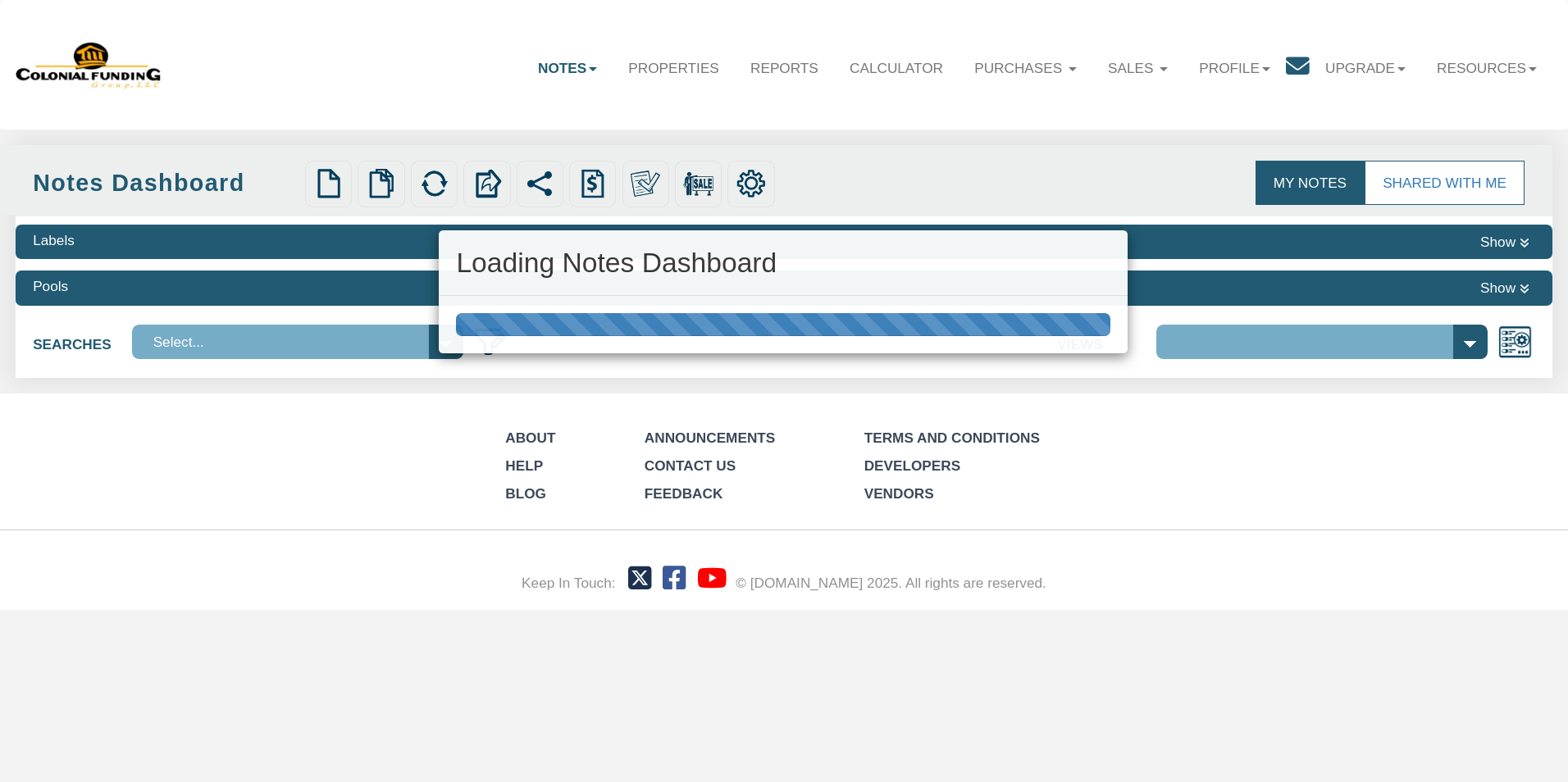
select select "316"
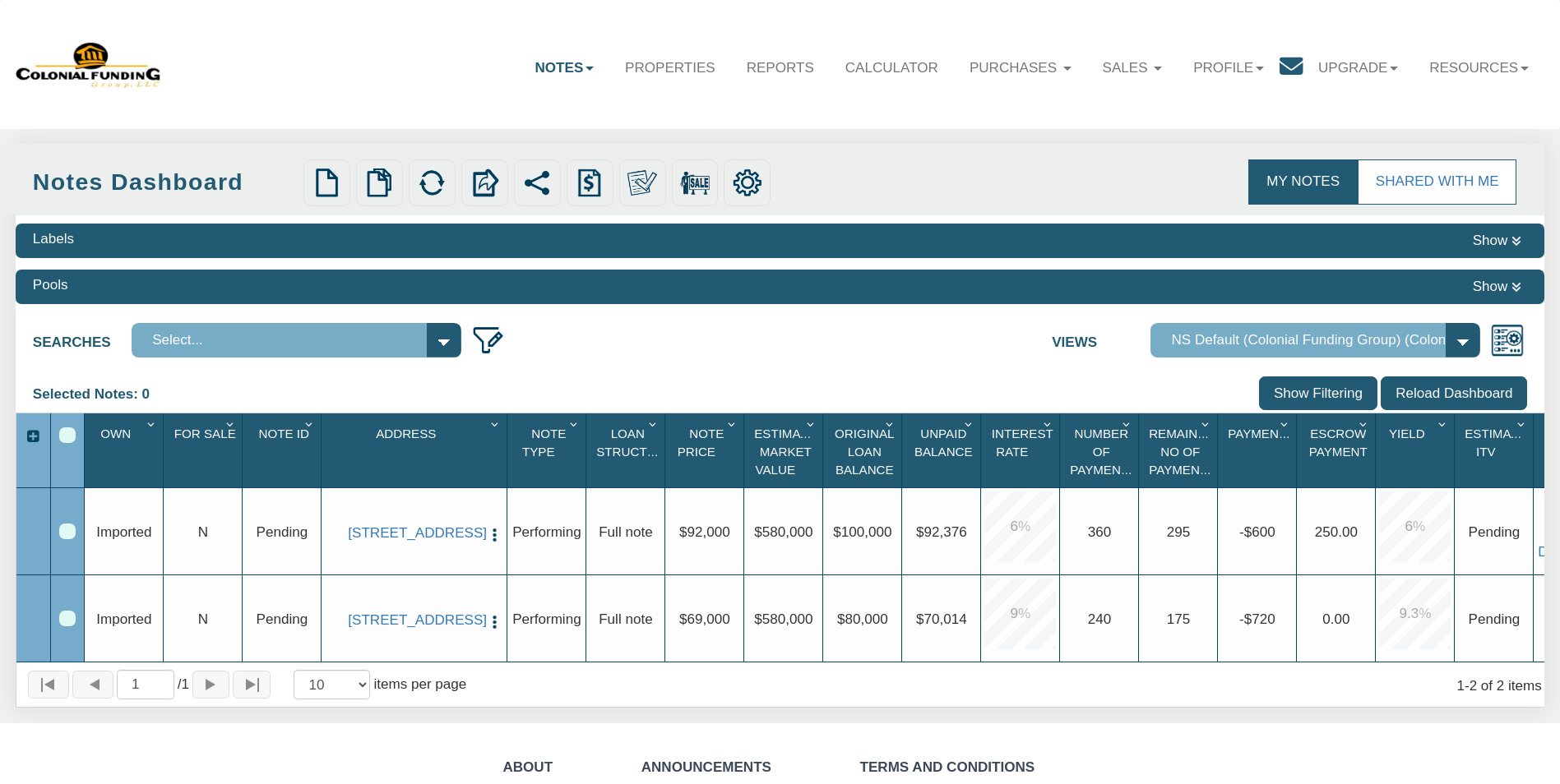
scroll to position [0, 61]
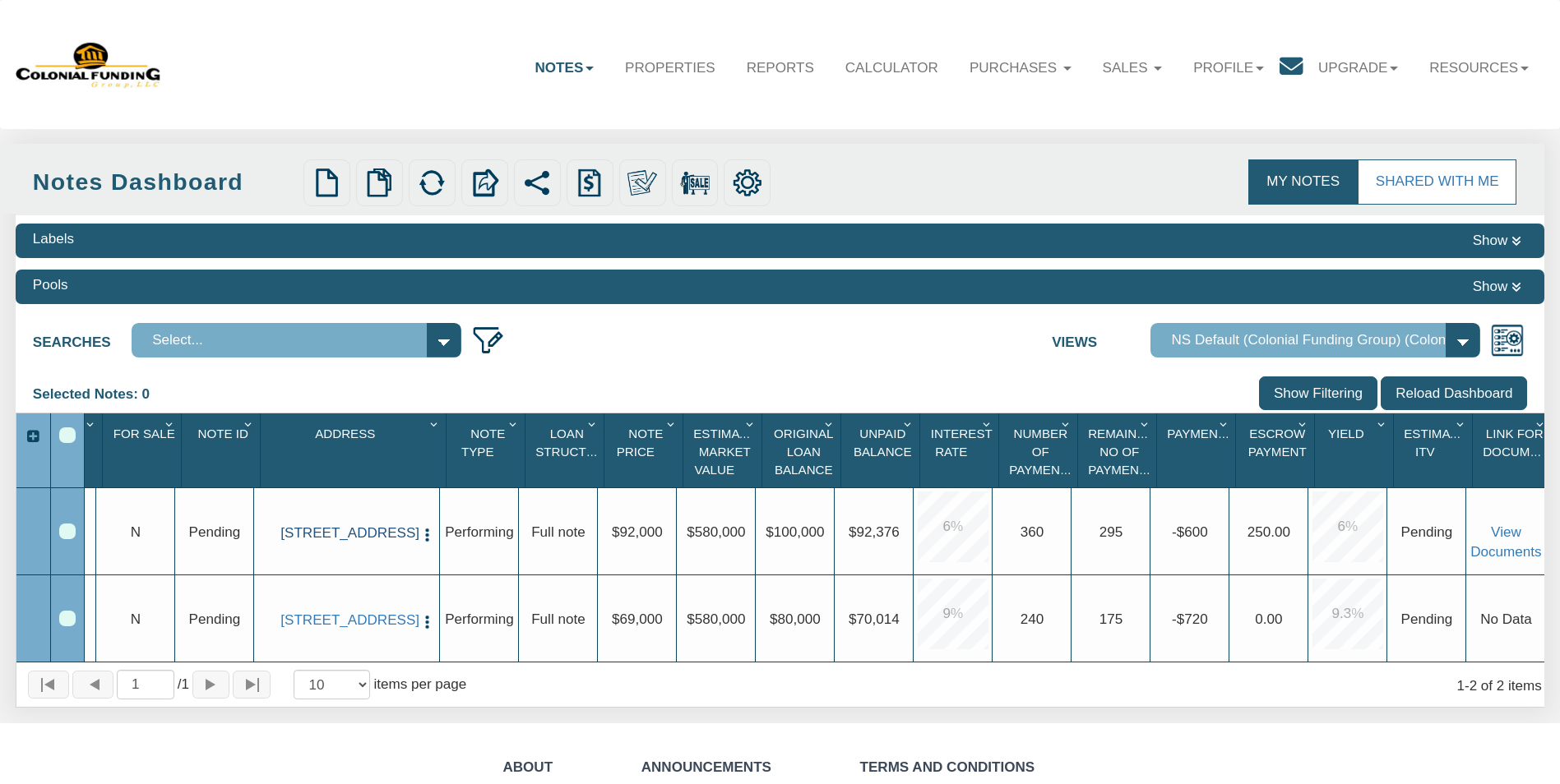
click at [347, 526] on link "0001 B Lafayette Ave, Baltimore, MD, 21202" at bounding box center [347, 534] width 132 height 17
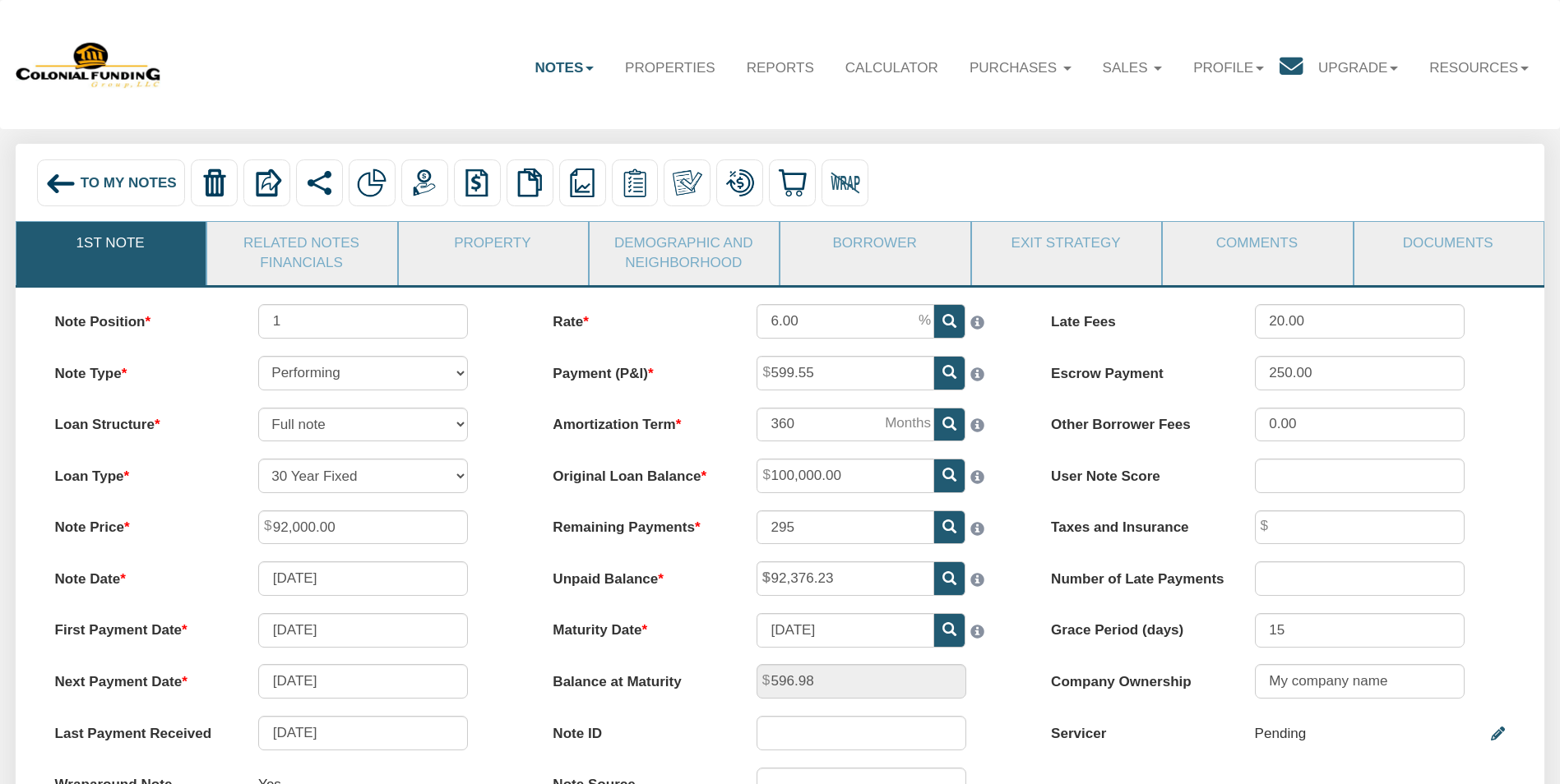
click at [1237, 369] on div "250.00" at bounding box center [1359, 373] width 244 height 35
click at [333, 271] on link "Related Notes Financials" at bounding box center [300, 253] width 187 height 63
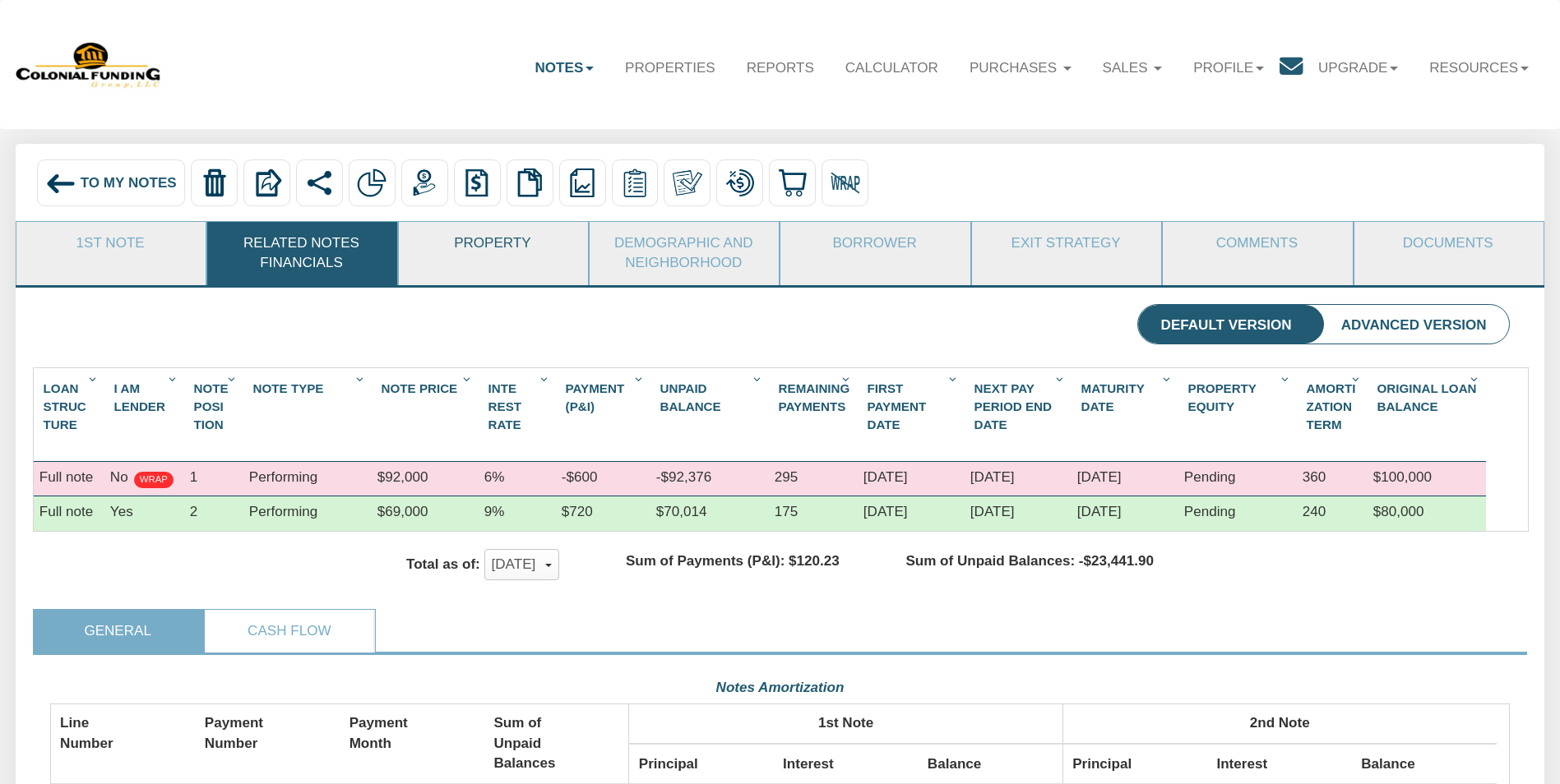
scroll to position [366, 1459]
click at [470, 263] on link "Property" at bounding box center [492, 243] width 187 height 43
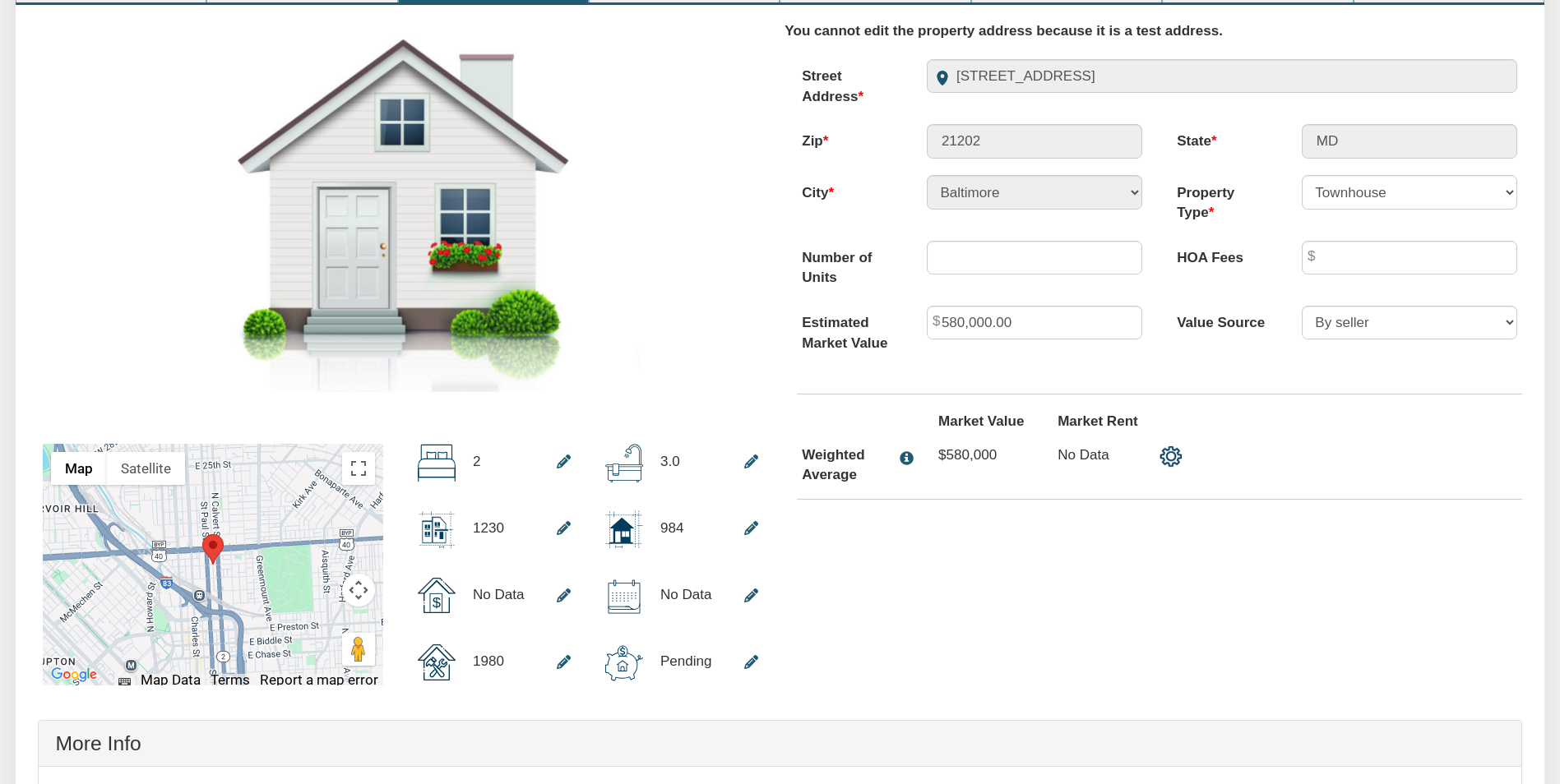
scroll to position [0, 0]
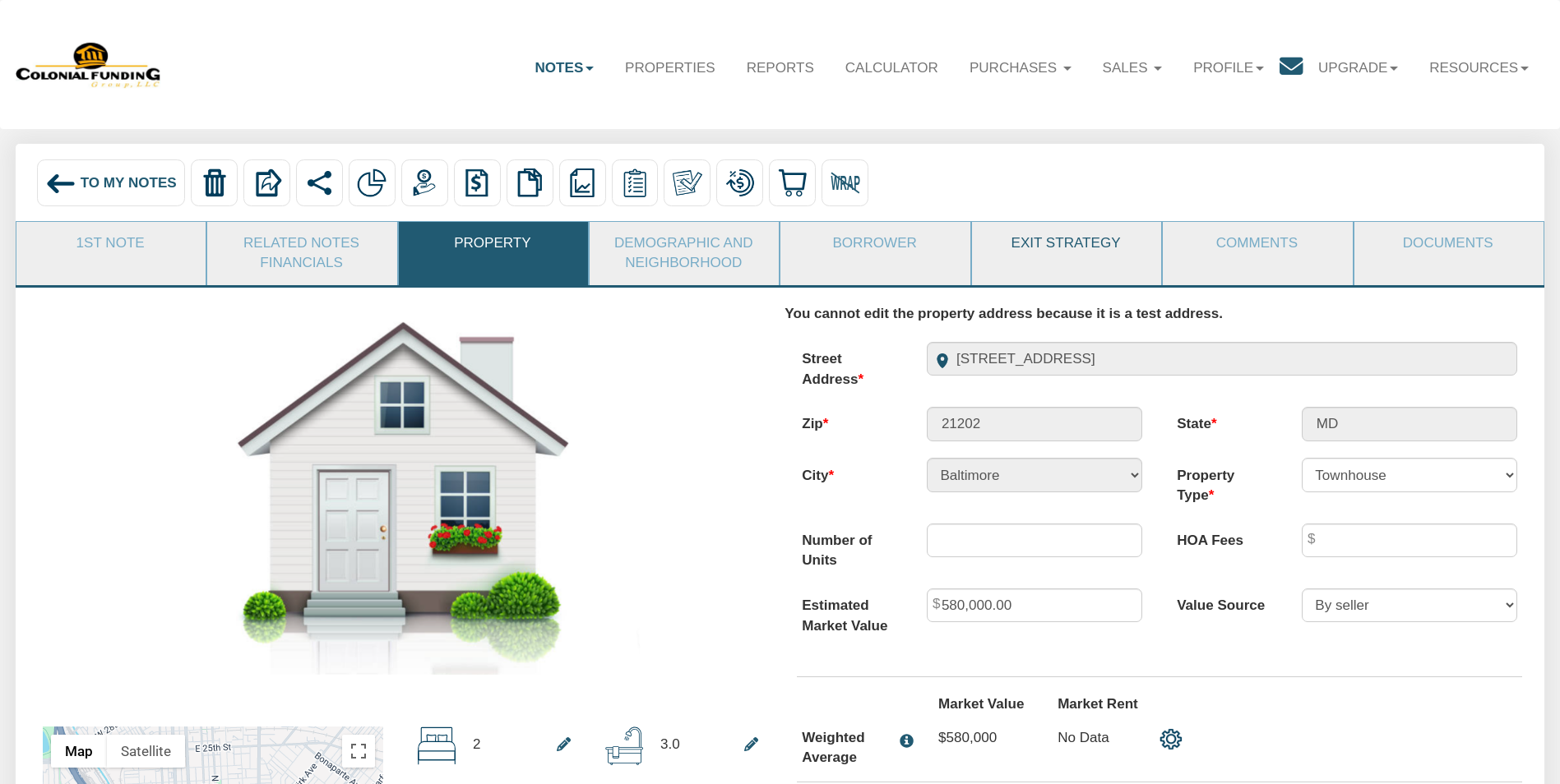
click at [1050, 248] on link "Exit Strategy" at bounding box center [1065, 243] width 187 height 43
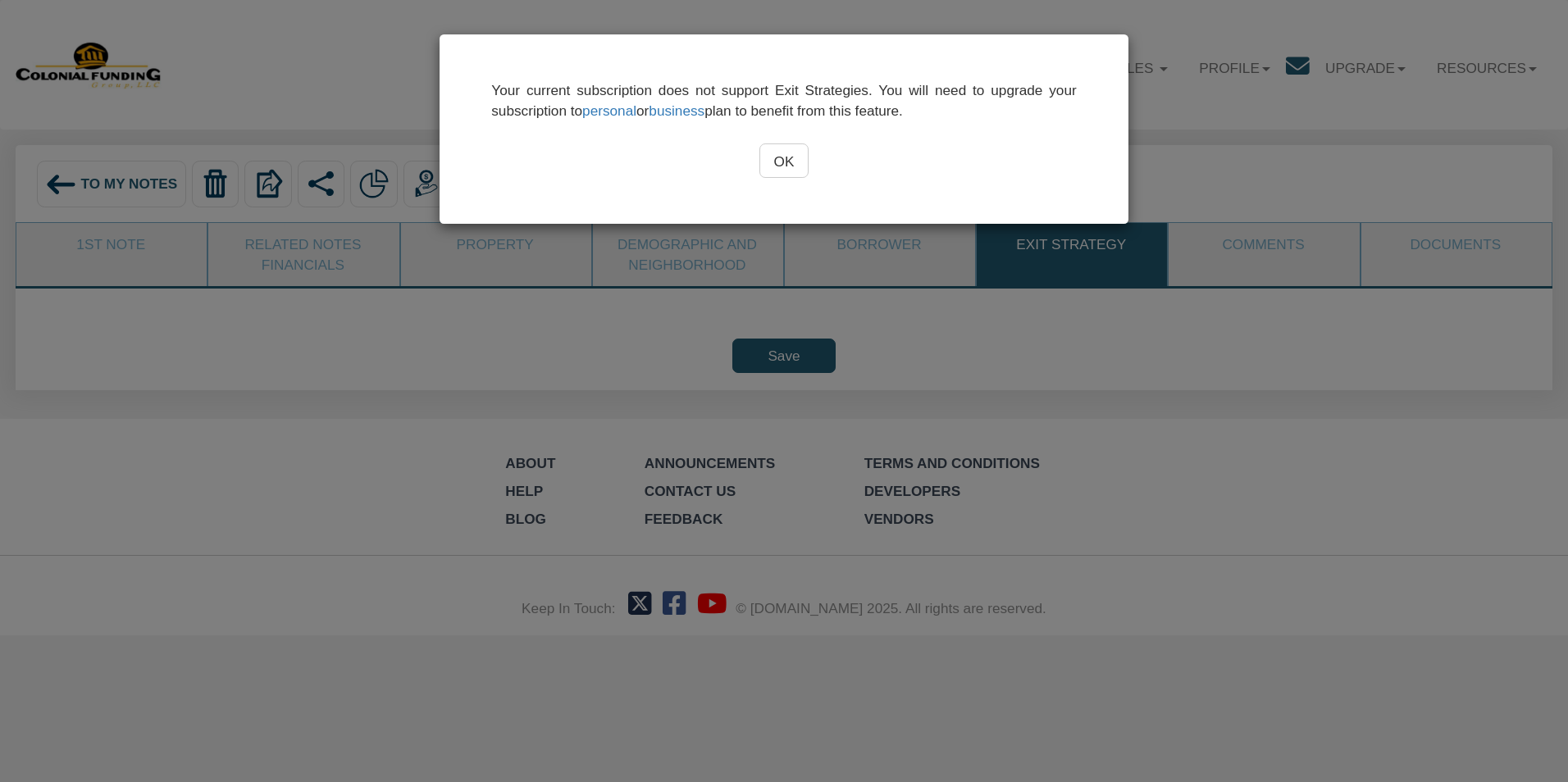
click at [794, 168] on input "OK" at bounding box center [784, 161] width 49 height 35
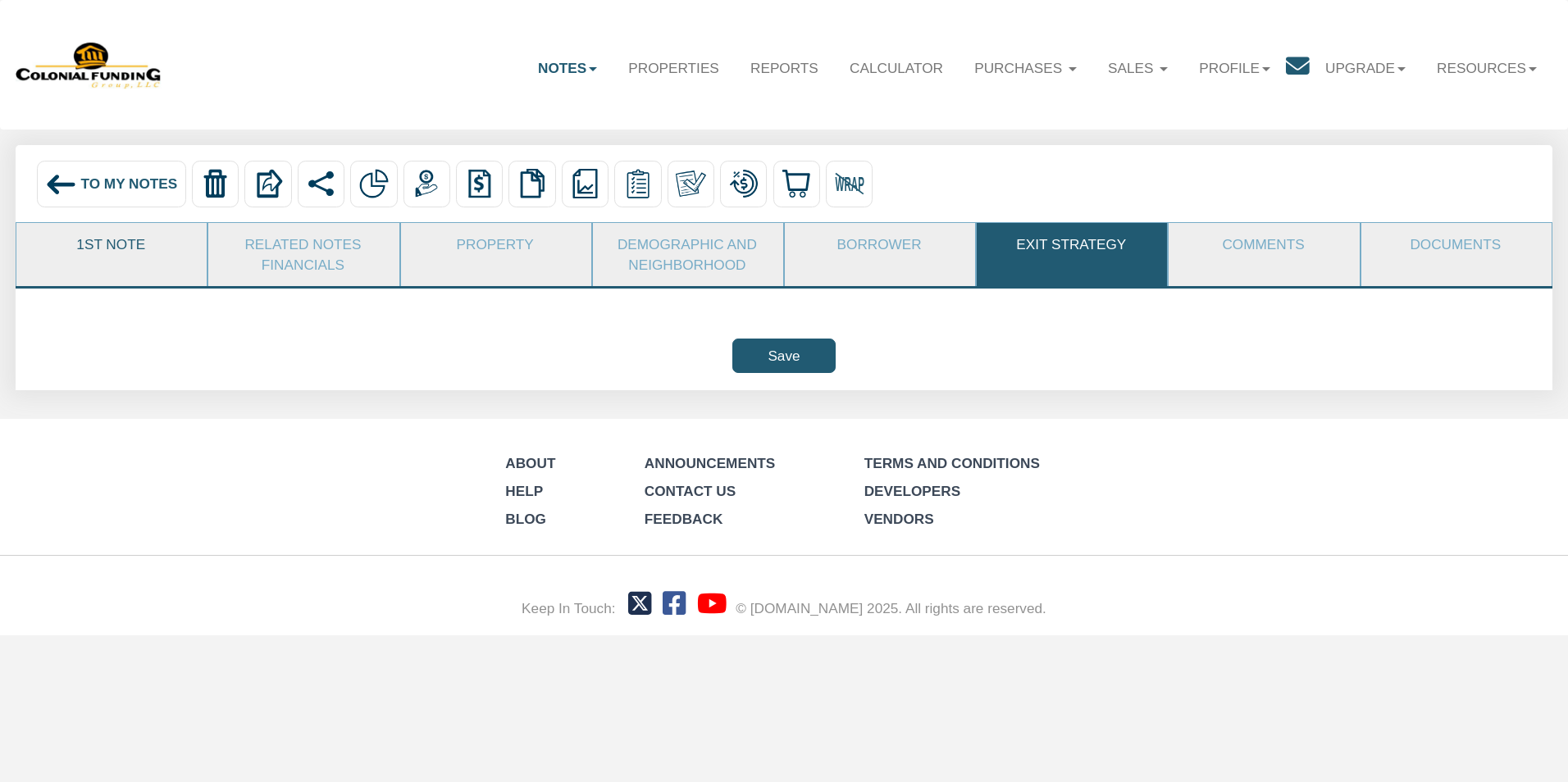
click at [151, 258] on link "1st Note" at bounding box center [110, 244] width 188 height 43
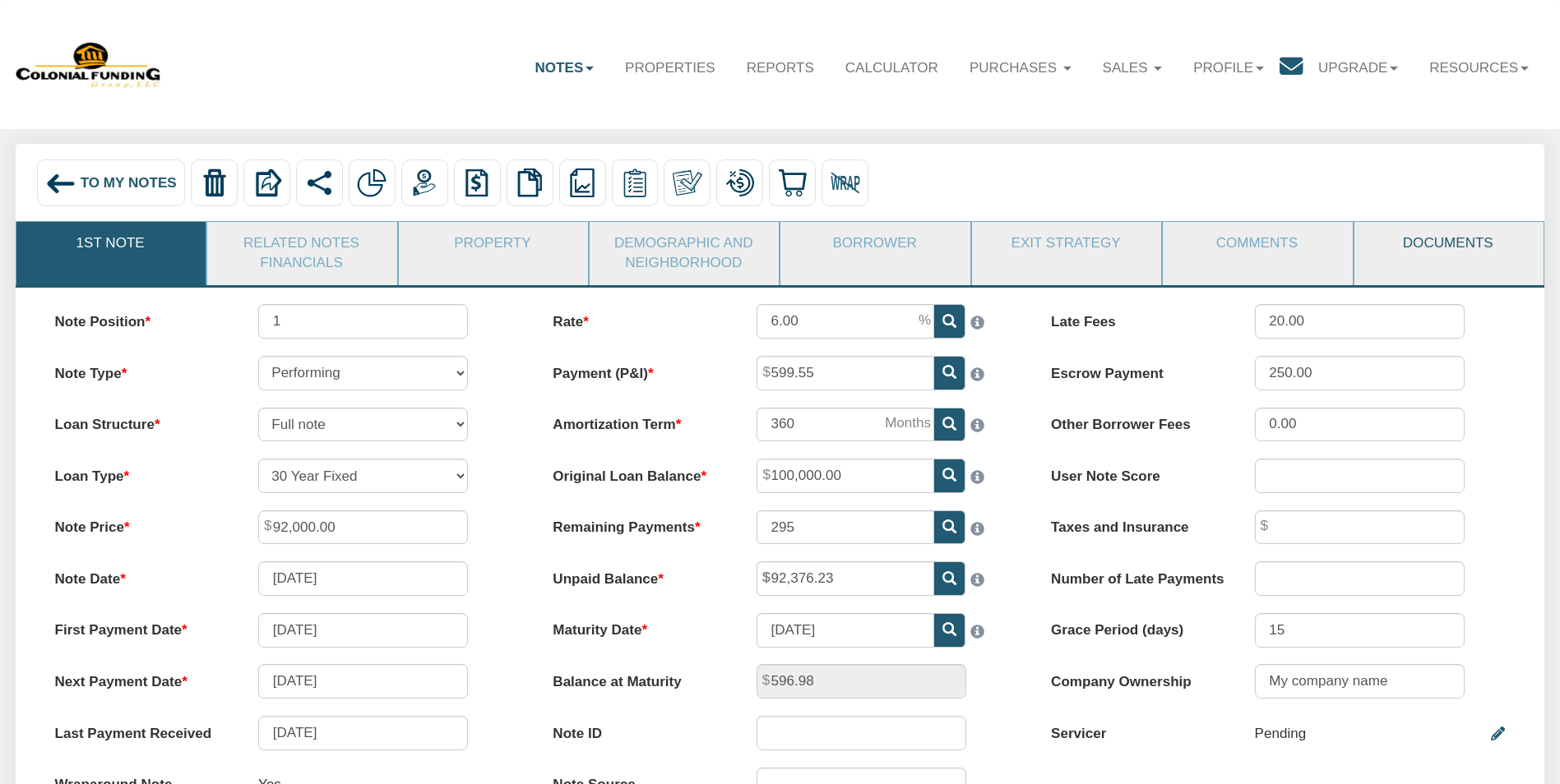
click at [1478, 234] on link "Documents" at bounding box center [1448, 243] width 187 height 43
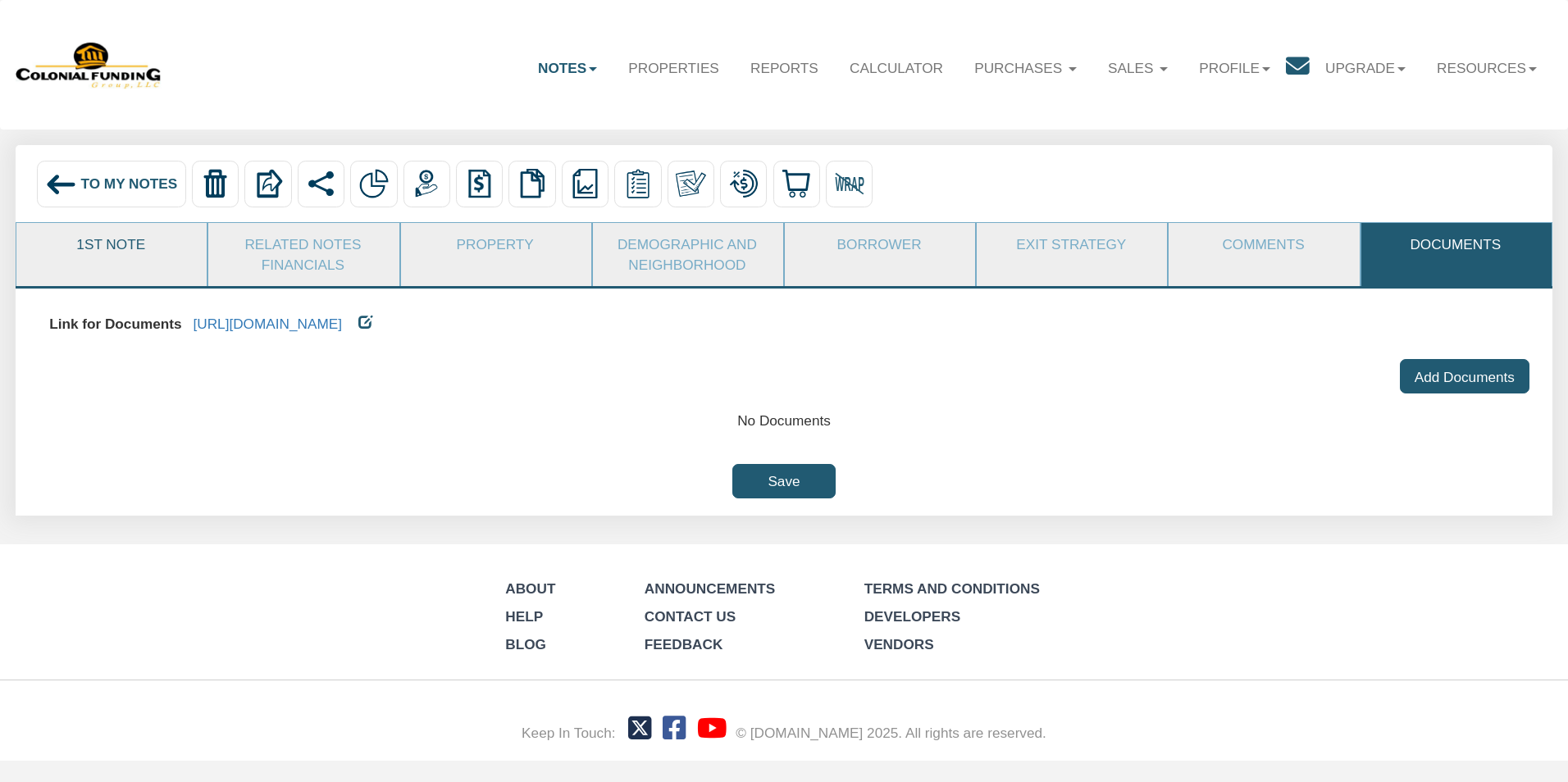
click at [123, 240] on link "1st Note" at bounding box center [110, 244] width 188 height 43
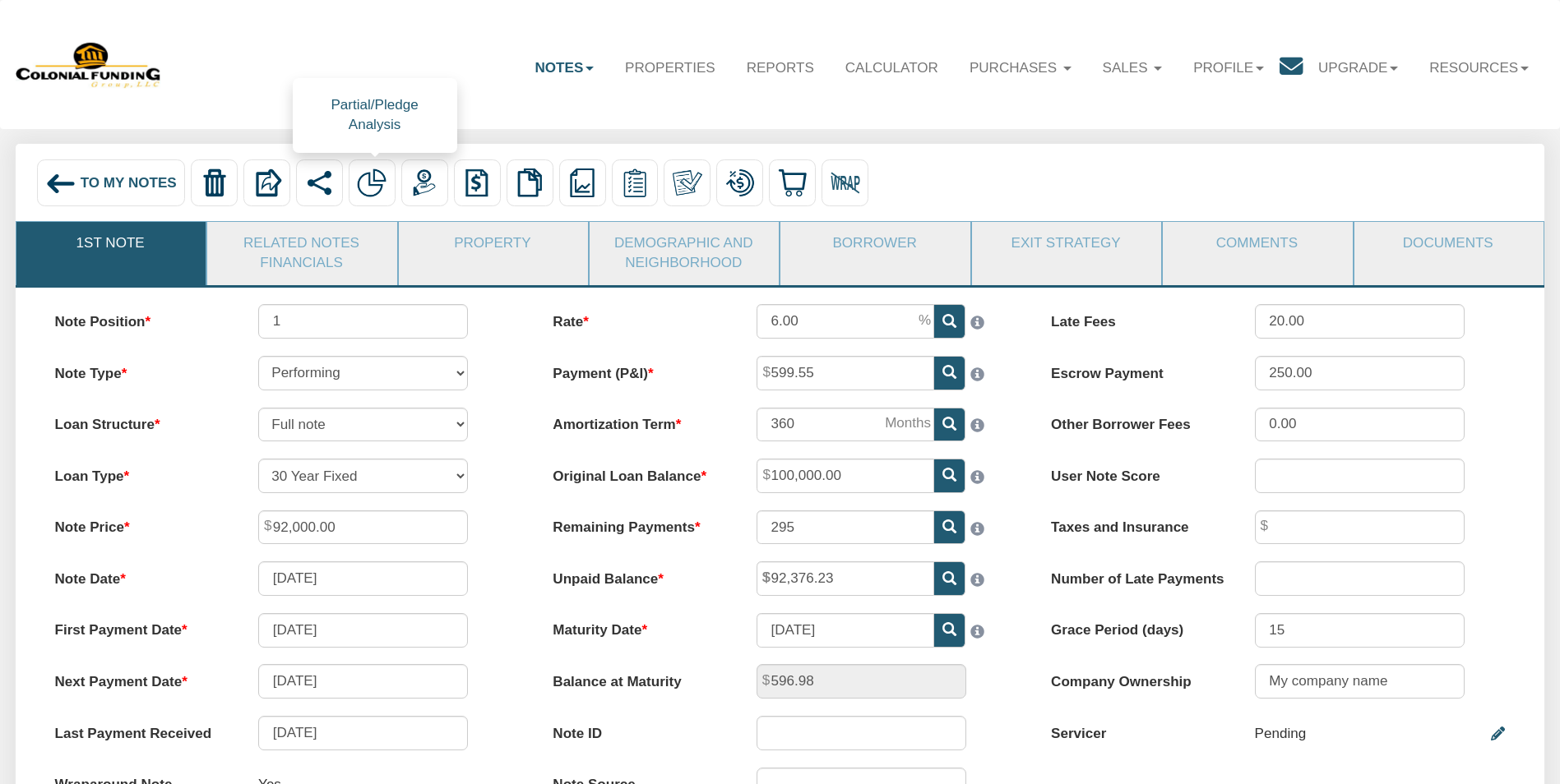
click at [385, 172] on img at bounding box center [371, 183] width 30 height 30
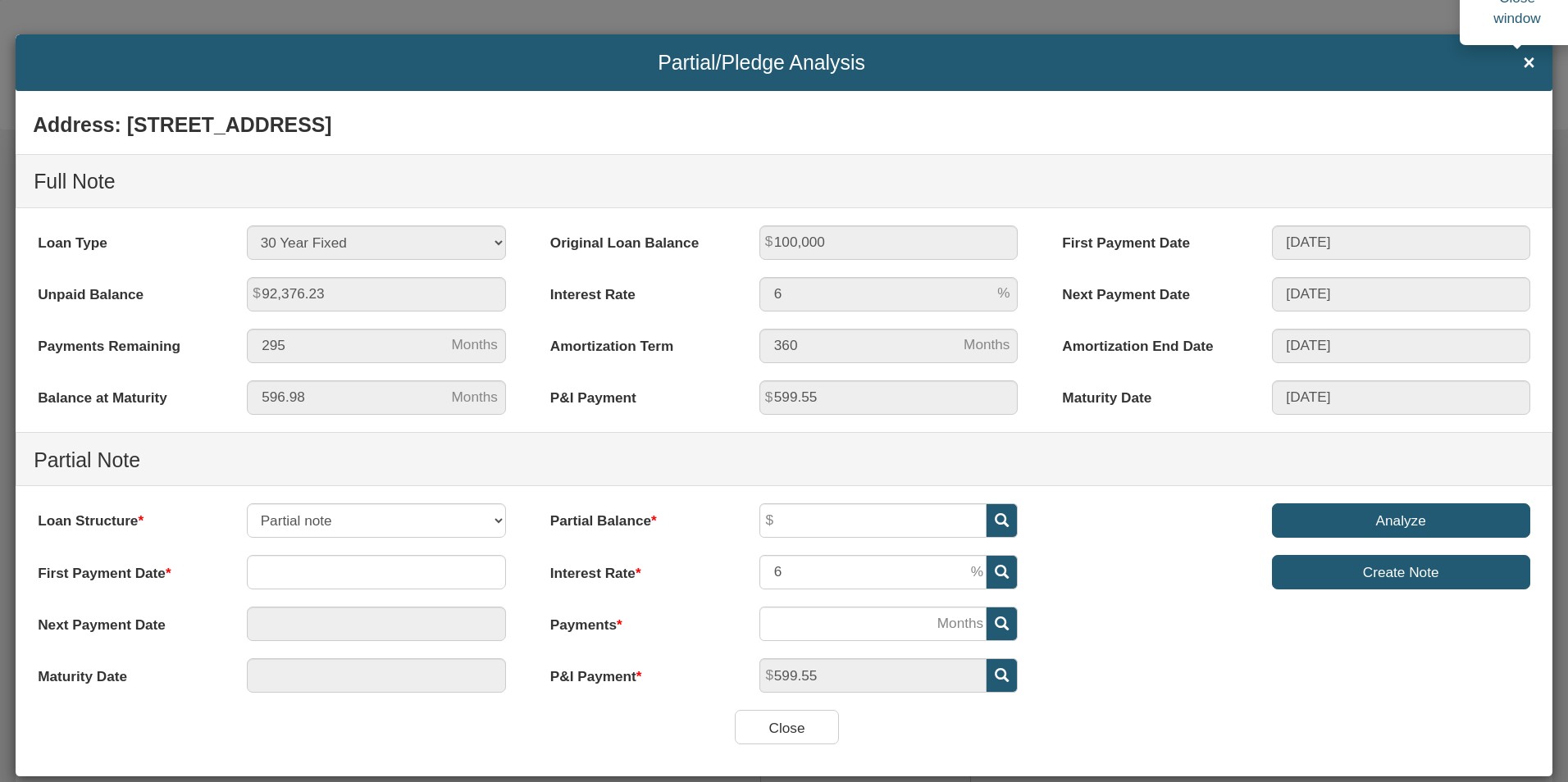
click at [1523, 58] on span "×" at bounding box center [1528, 63] width 12 height 22
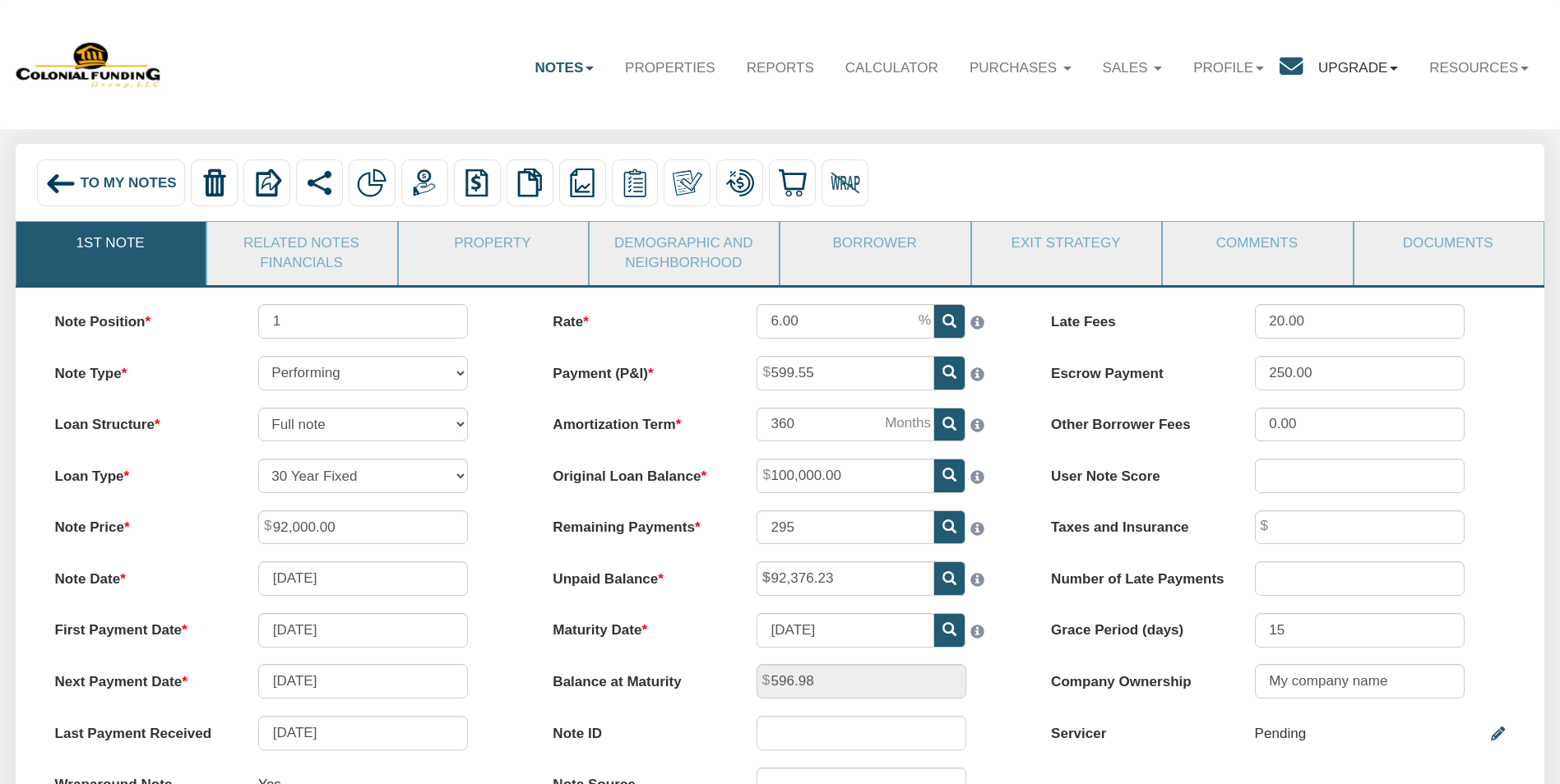
click at [1363, 66] on link "Upgrade" at bounding box center [1358, 68] width 111 height 48
click at [1279, 68] on icon at bounding box center [1291, 67] width 23 height 23
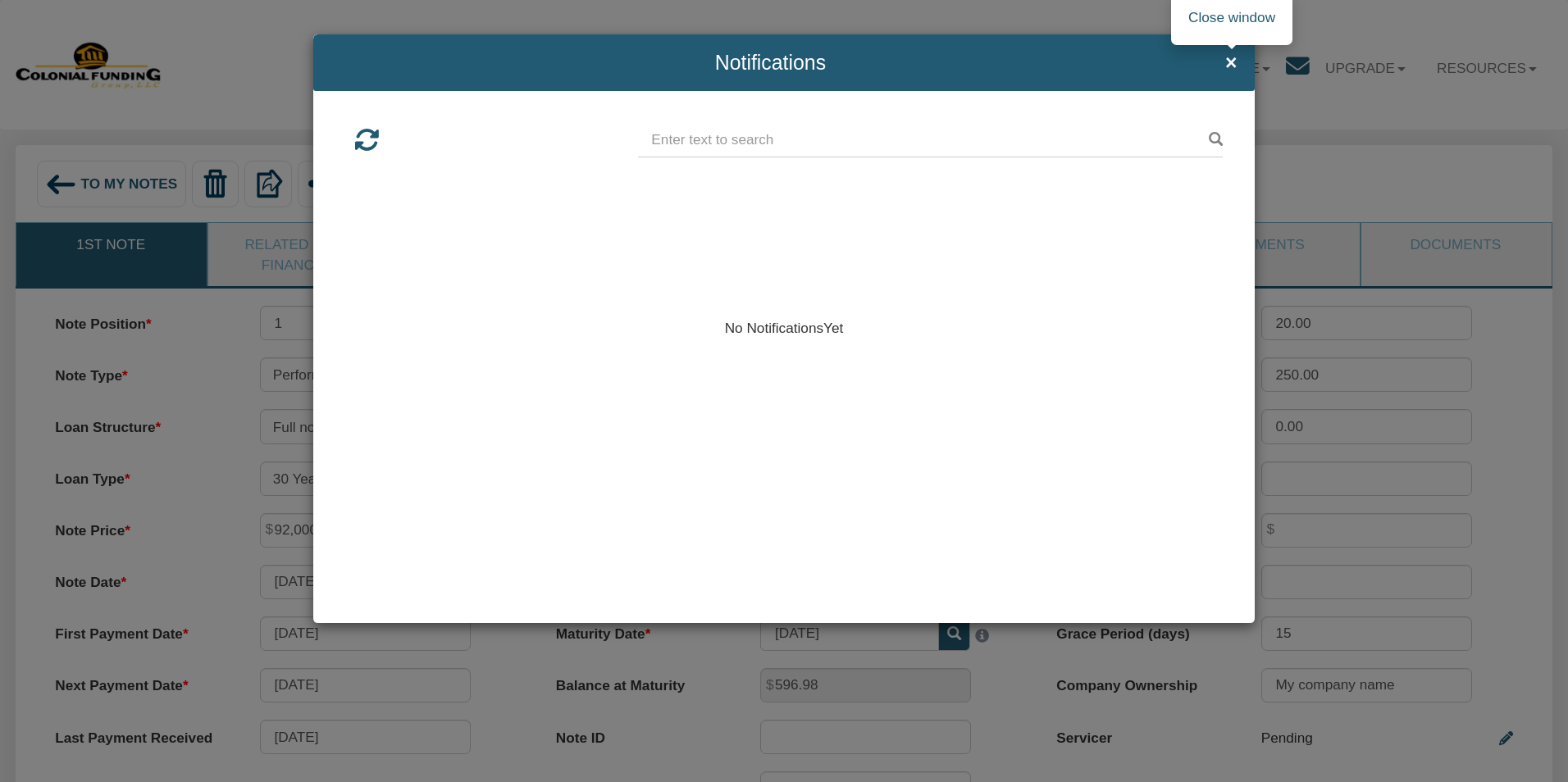
click at [1235, 56] on span "×" at bounding box center [1231, 63] width 12 height 22
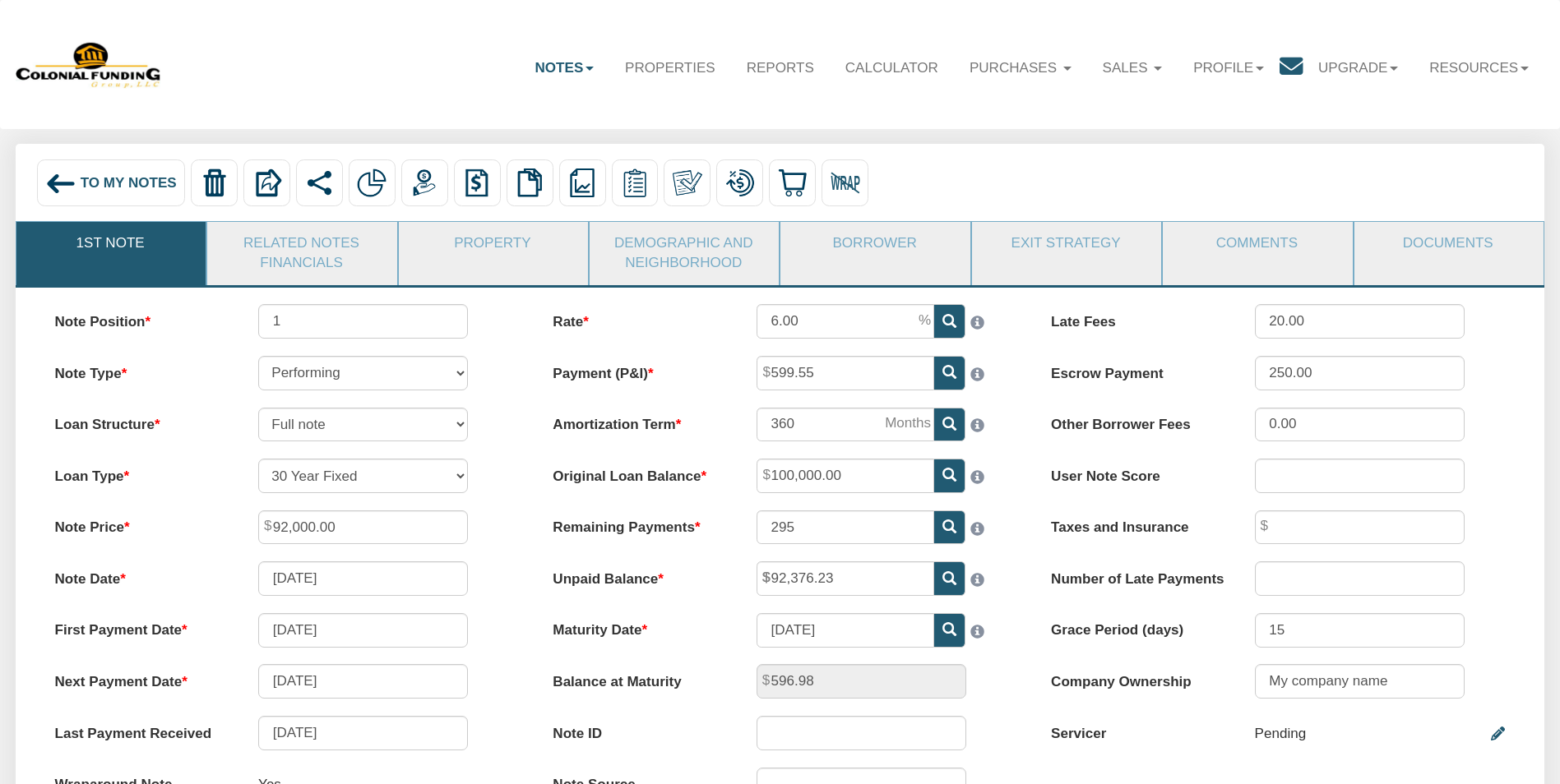
click at [105, 190] on span "To My Notes" at bounding box center [129, 182] width 97 height 16
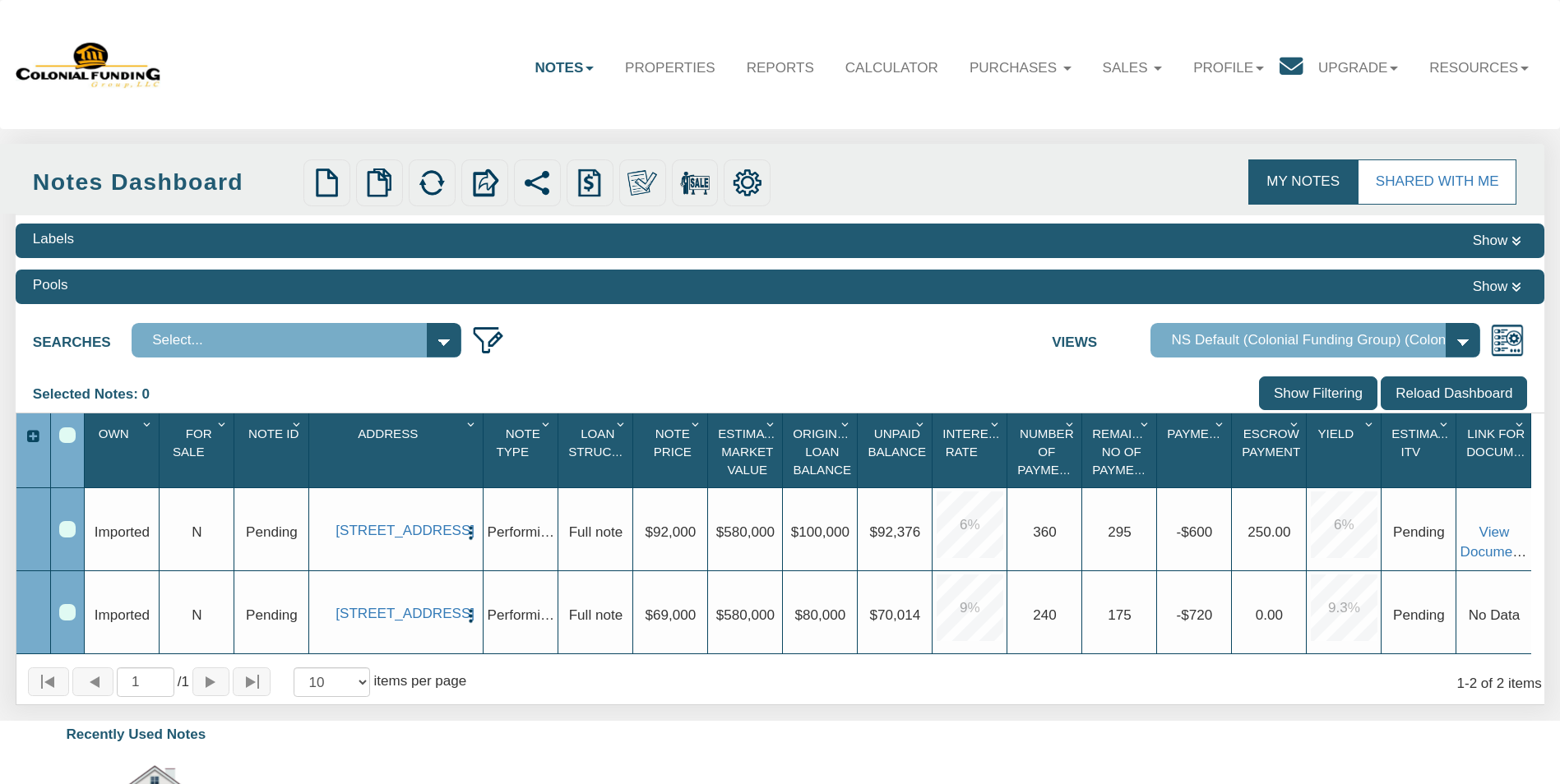
click at [1522, 239] on button "Show" at bounding box center [1496, 241] width 60 height 23
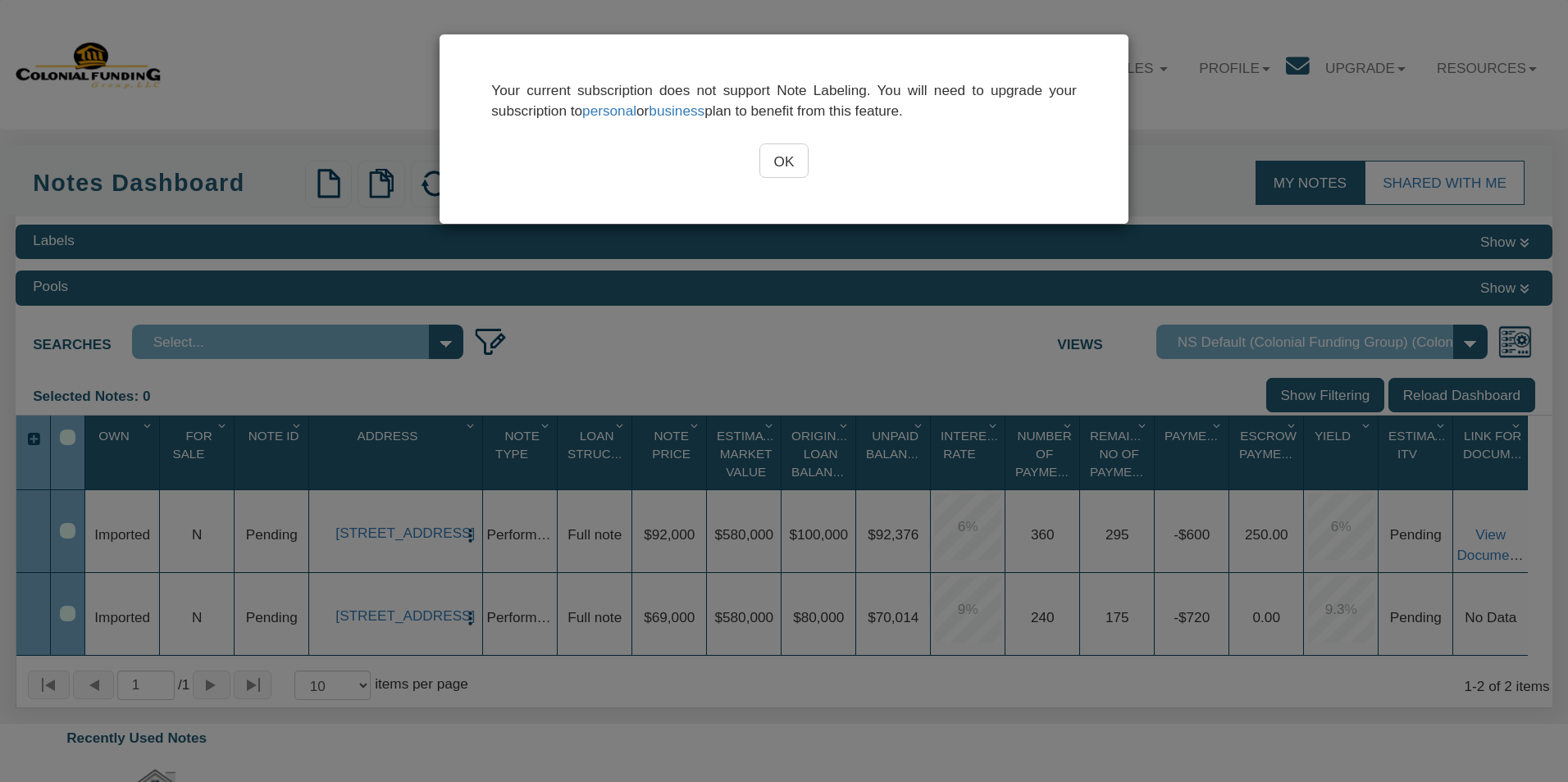
click at [807, 161] on input "OK" at bounding box center [784, 161] width 49 height 35
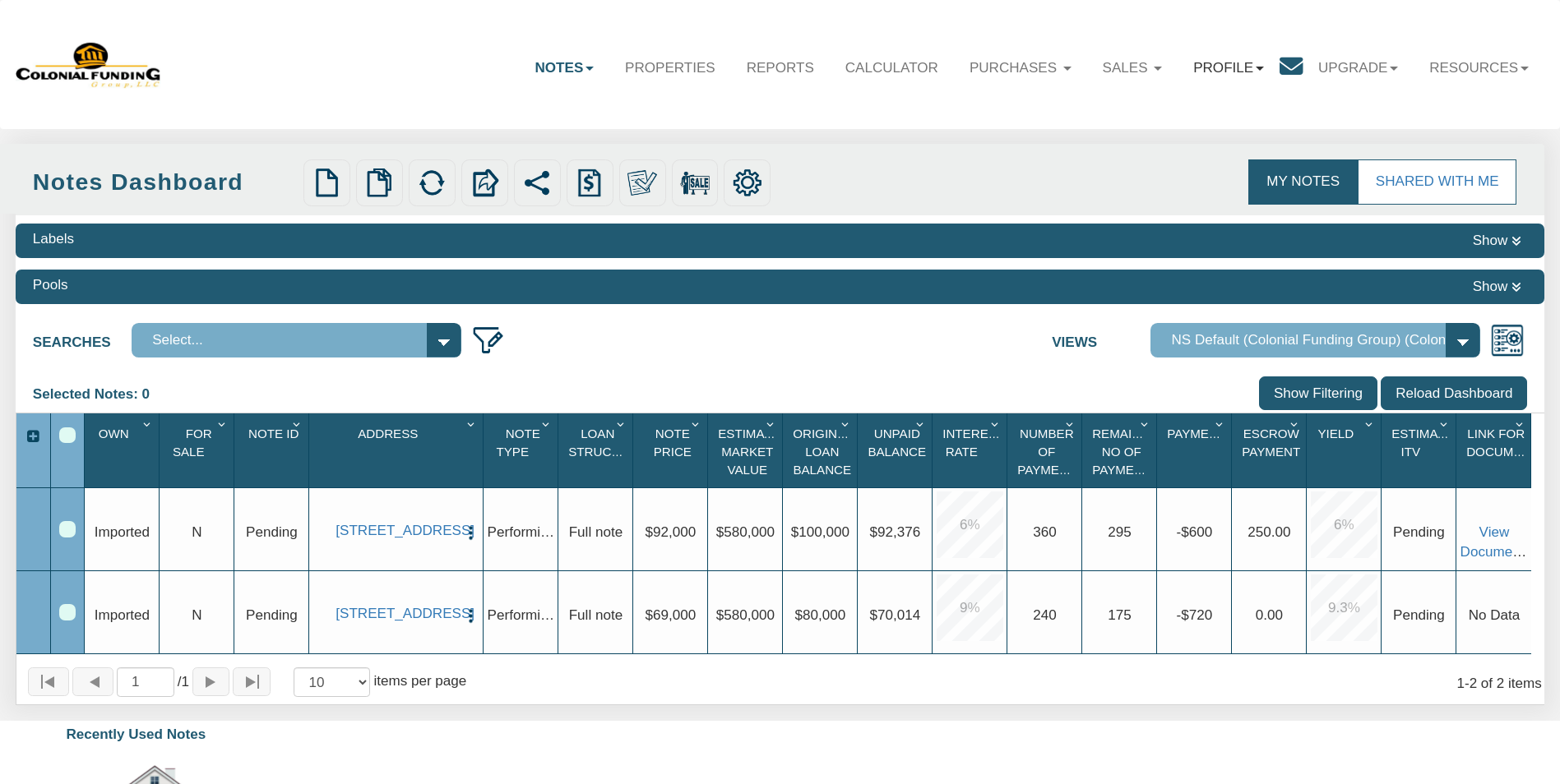
click at [1188, 66] on link "Profile" at bounding box center [1228, 68] width 102 height 48
click at [1164, 110] on link "Settings" at bounding box center [1211, 114] width 181 height 27
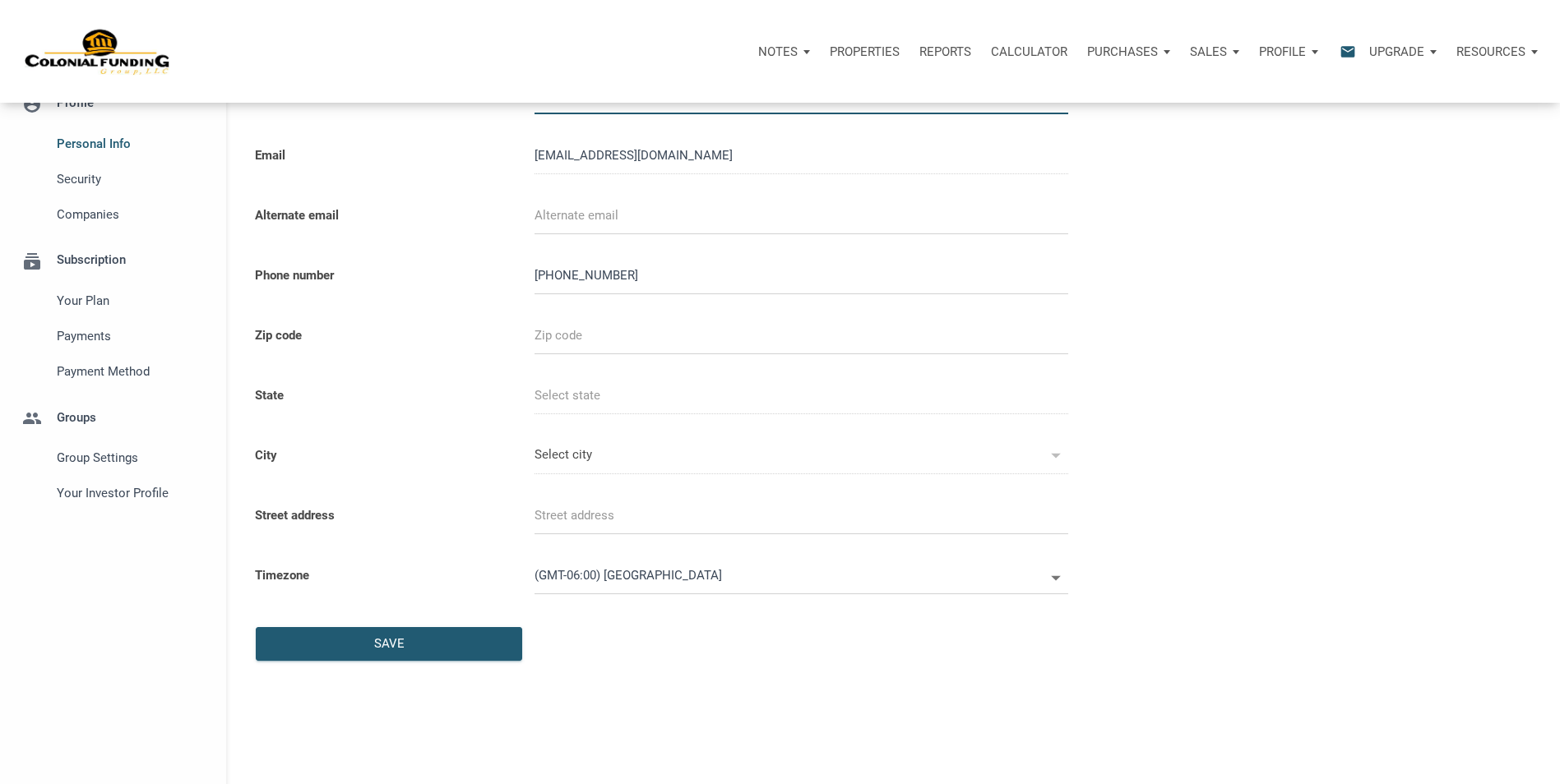
scroll to position [99, 0]
select select
click at [775, 338] on input "text" at bounding box center [801, 333] width 533 height 37
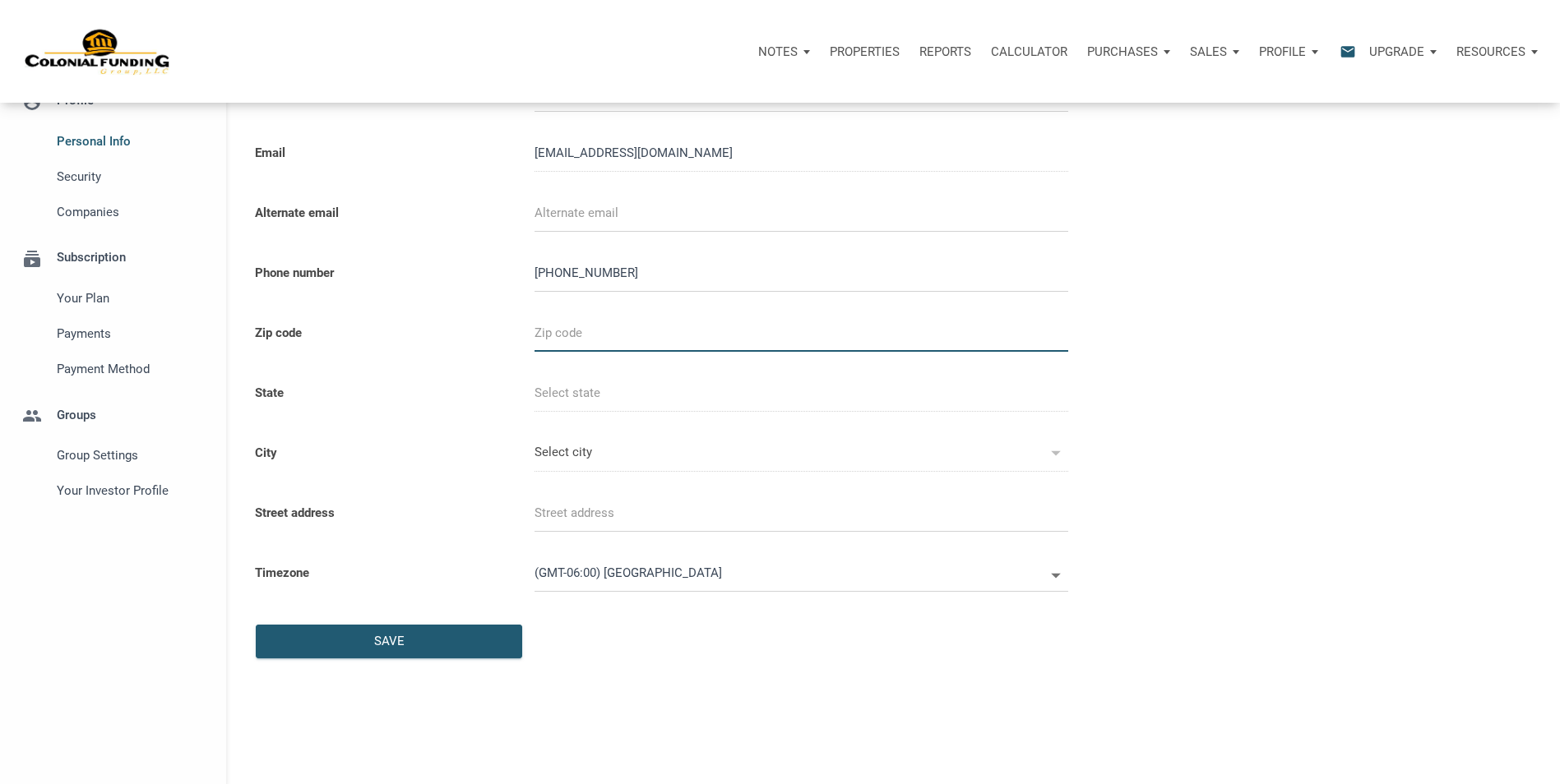
type input "6"
select select
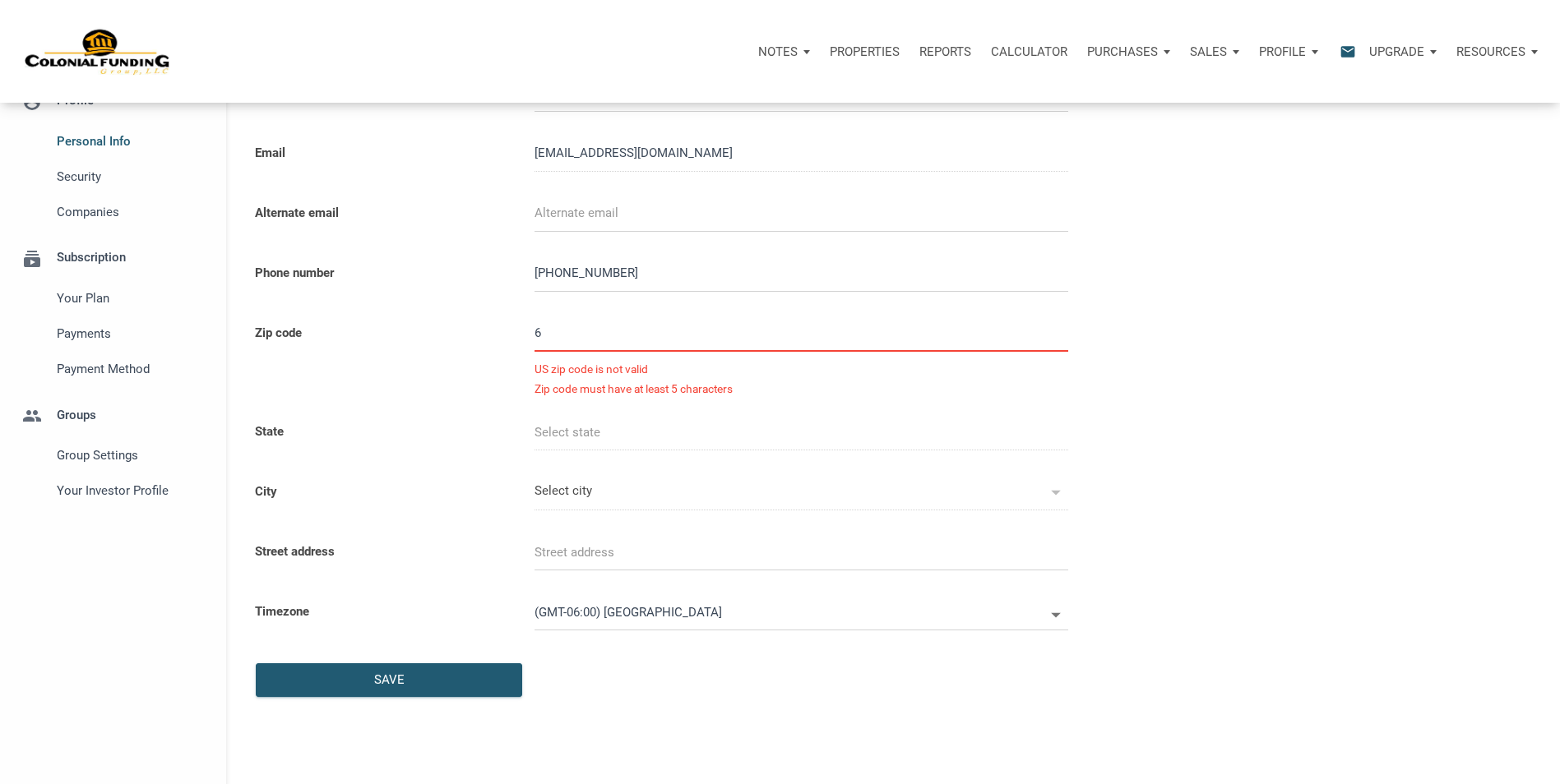
type input "67"
select select
type input "670"
select select
type input "6701"
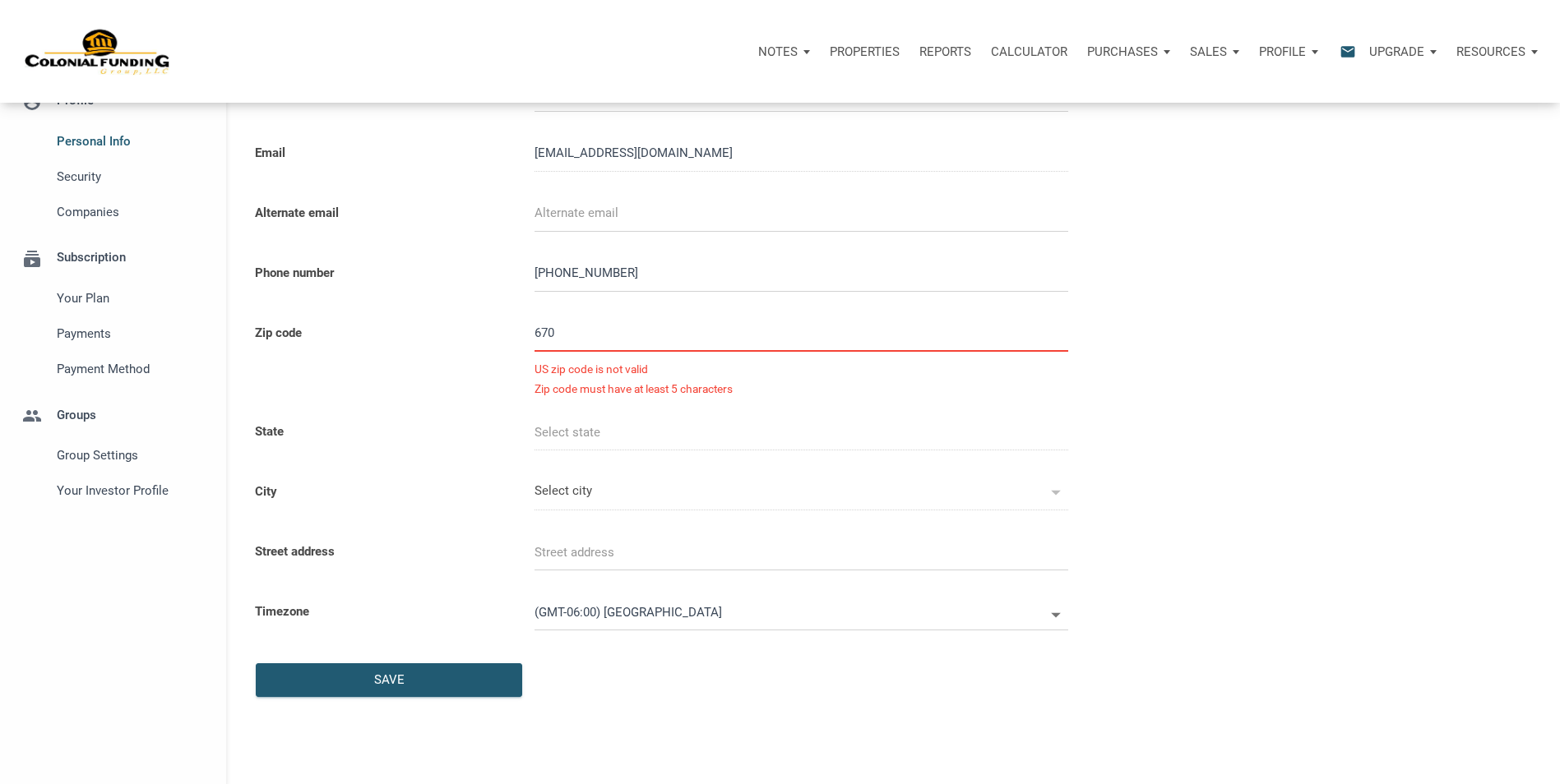
select select
type input "67010"
select select
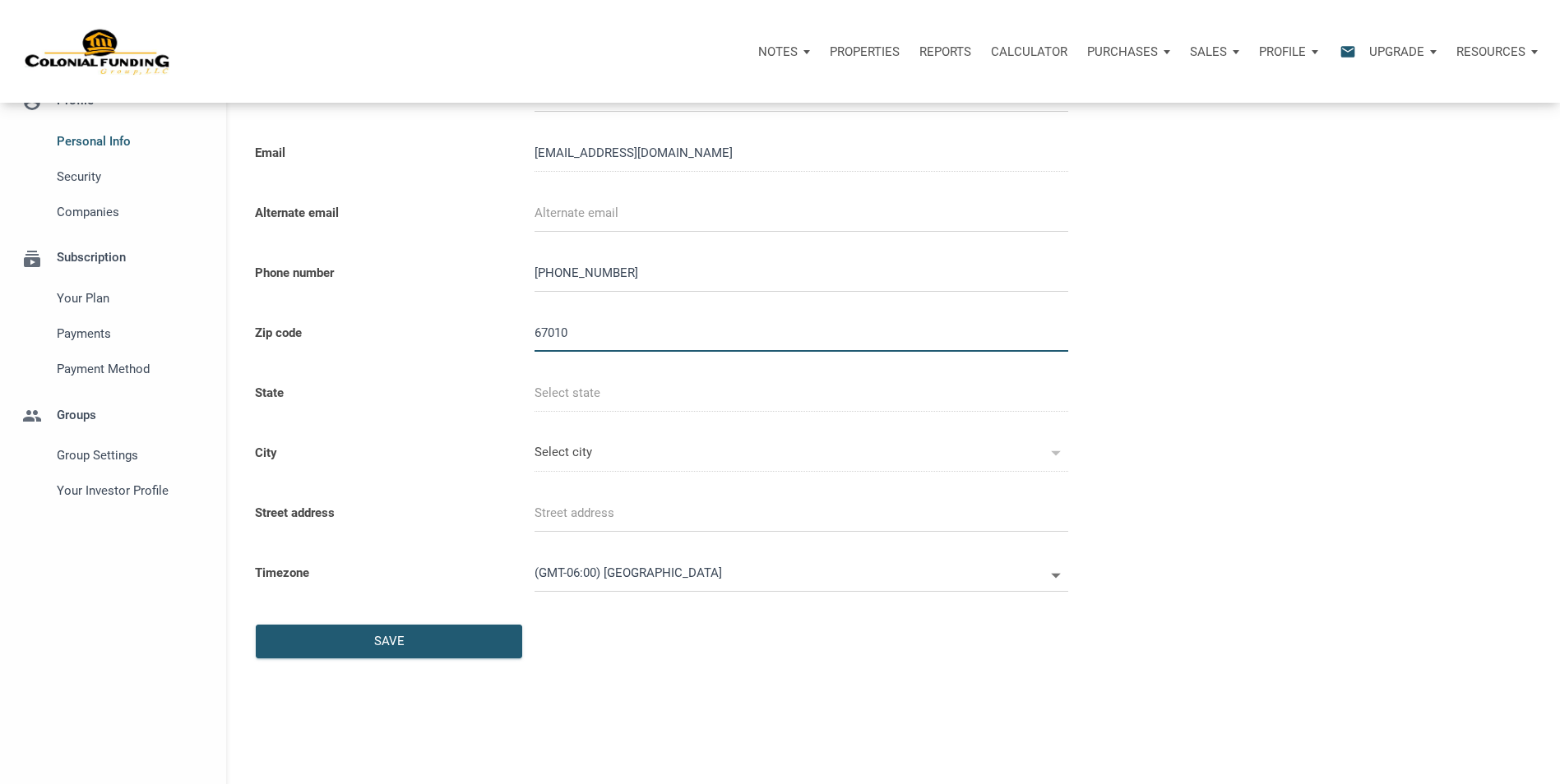
type input "KS"
type input "AUGUSTA"
select select
type input "67010"
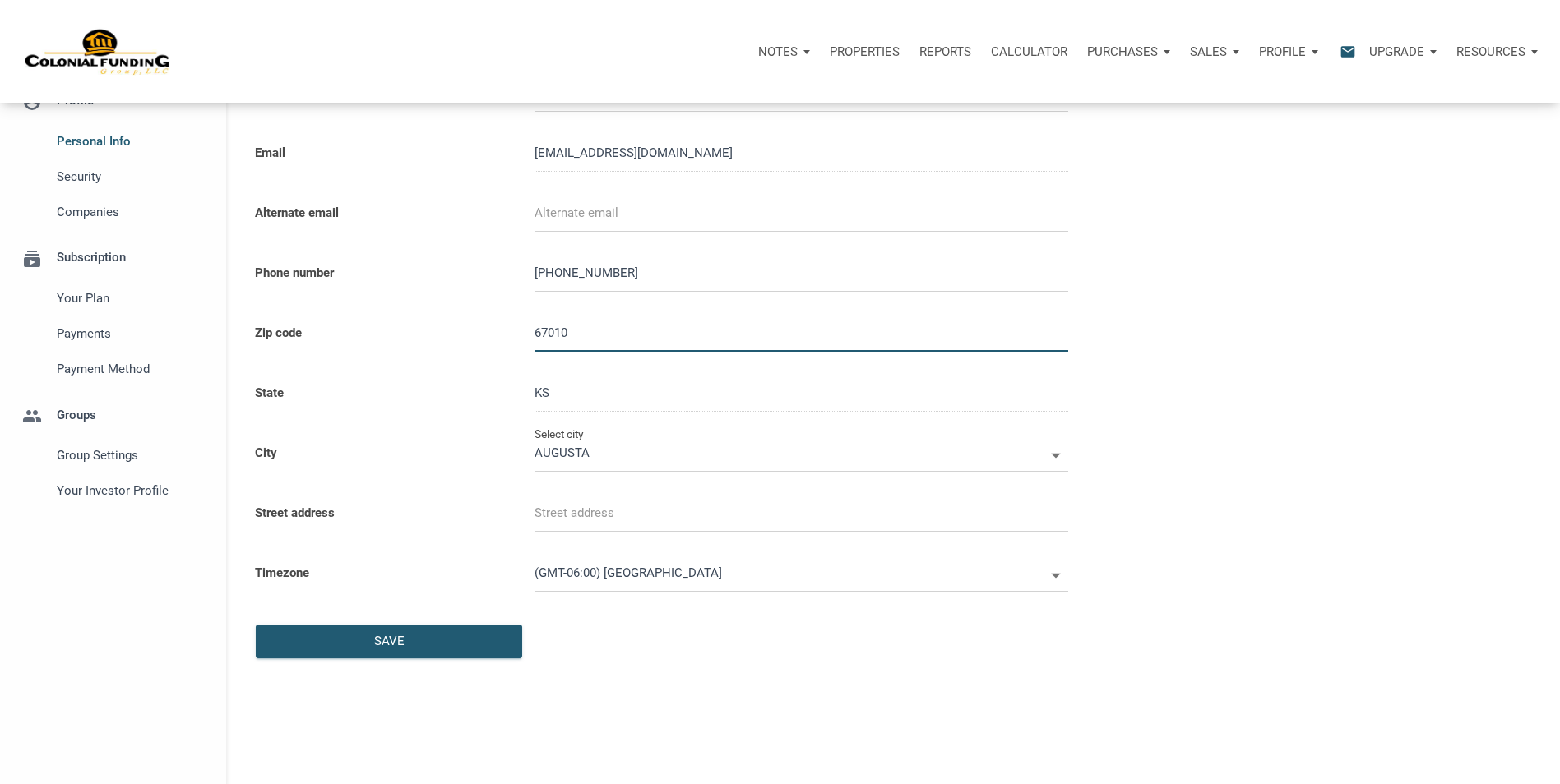
click at [1157, 378] on div "State KS" at bounding box center [708, 394] width 931 height 60
click at [729, 516] on input "text" at bounding box center [801, 513] width 533 height 37
select select
type input "P"
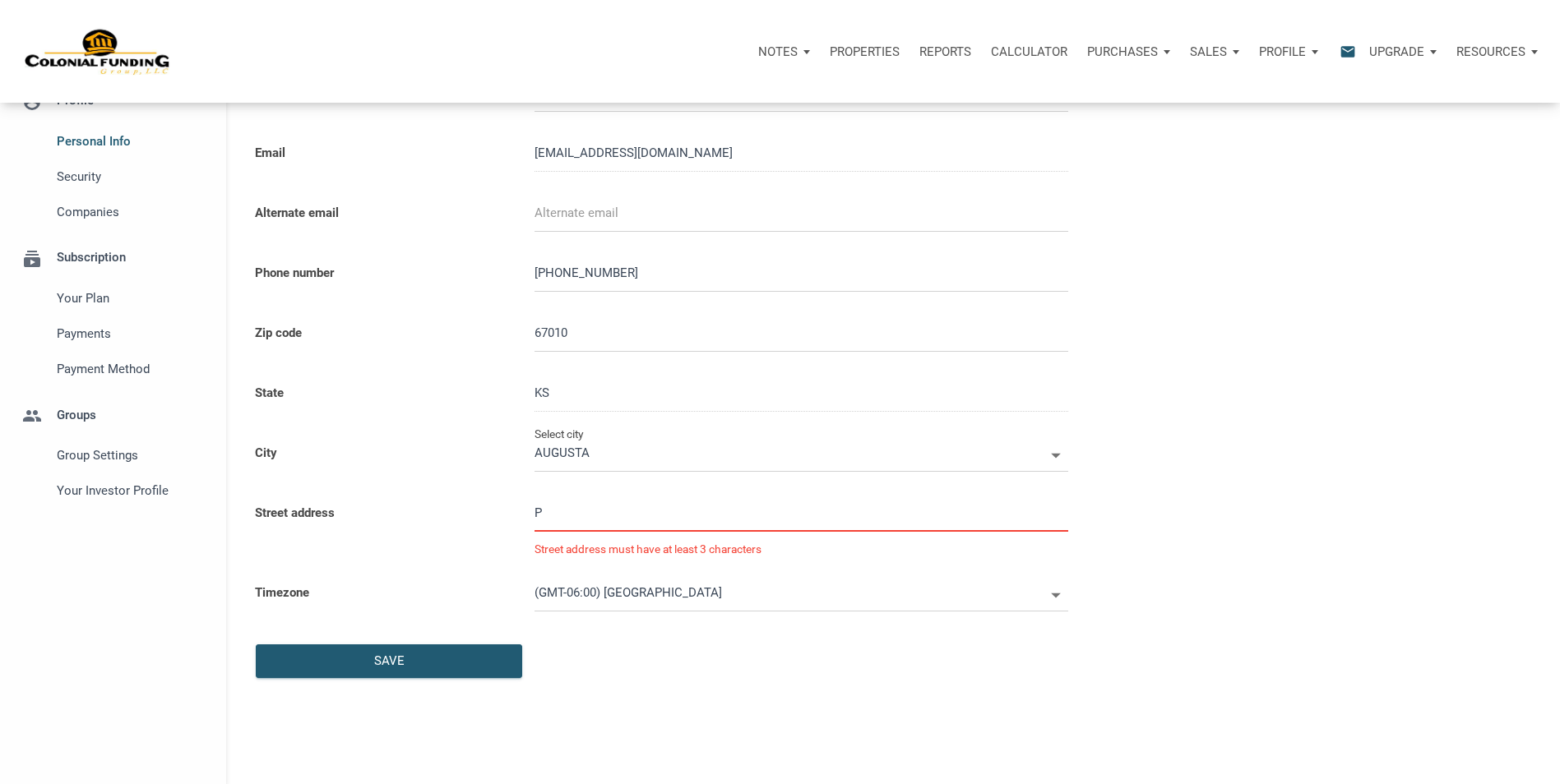
select select
type input "PO"
select select
type input "PO B"
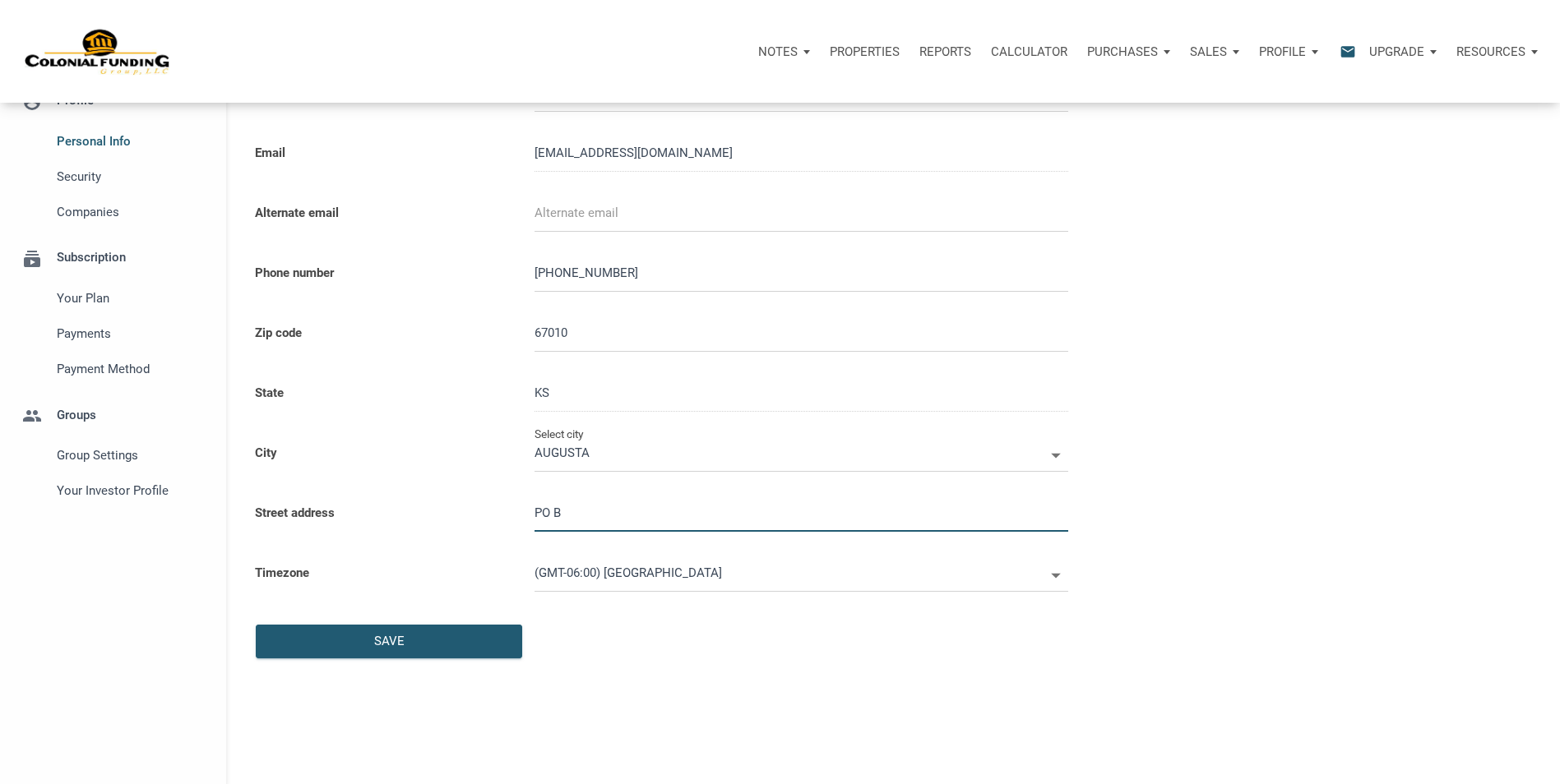
select select
type input "PO Bo"
select select
type input "PO Box"
select select
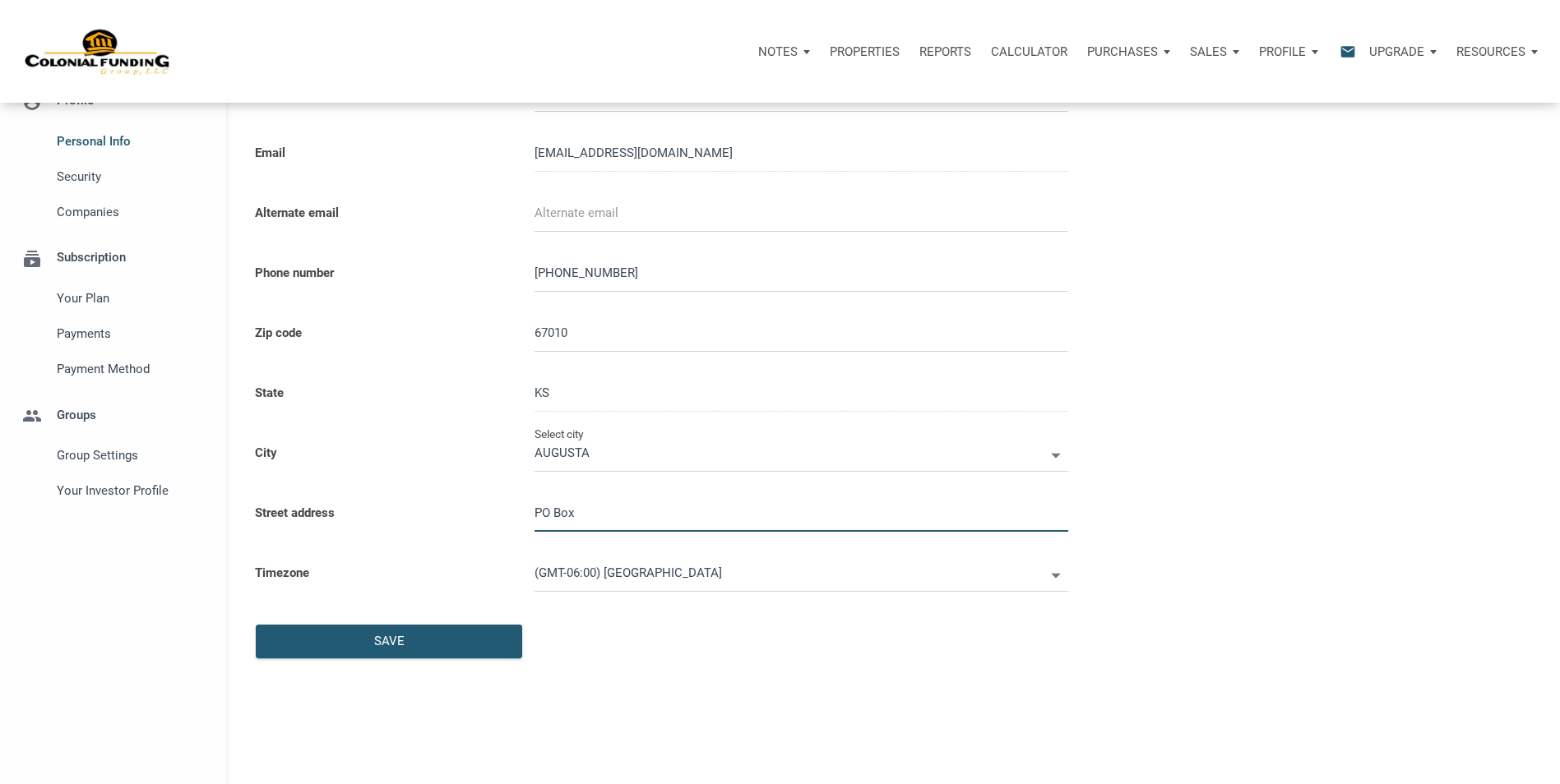
type input "PO Box 2"
select select
type input "PO Box 27"
select select
type input "PO Box 273"
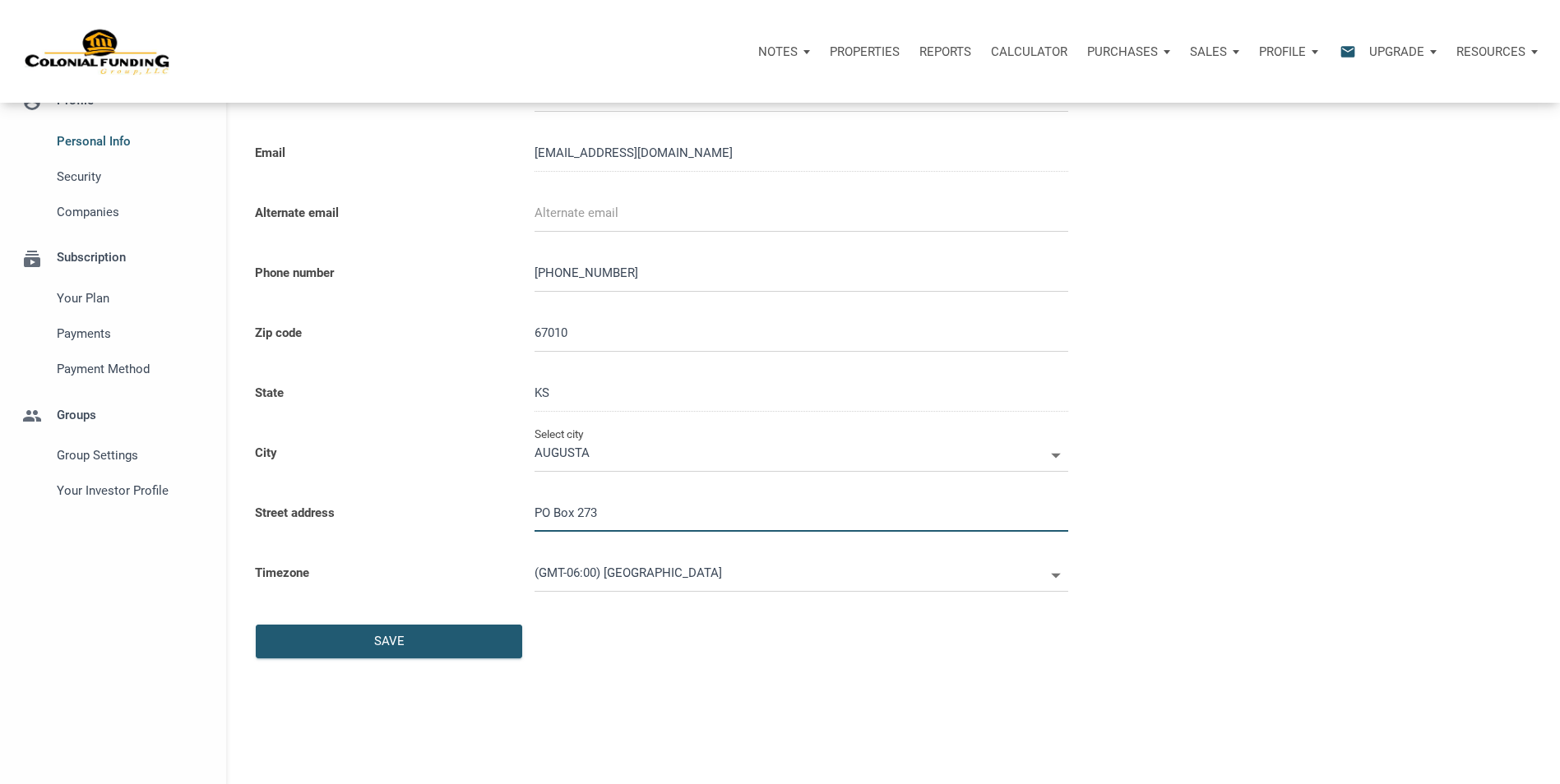
click at [1052, 576] on icon at bounding box center [1056, 575] width 24 height 24
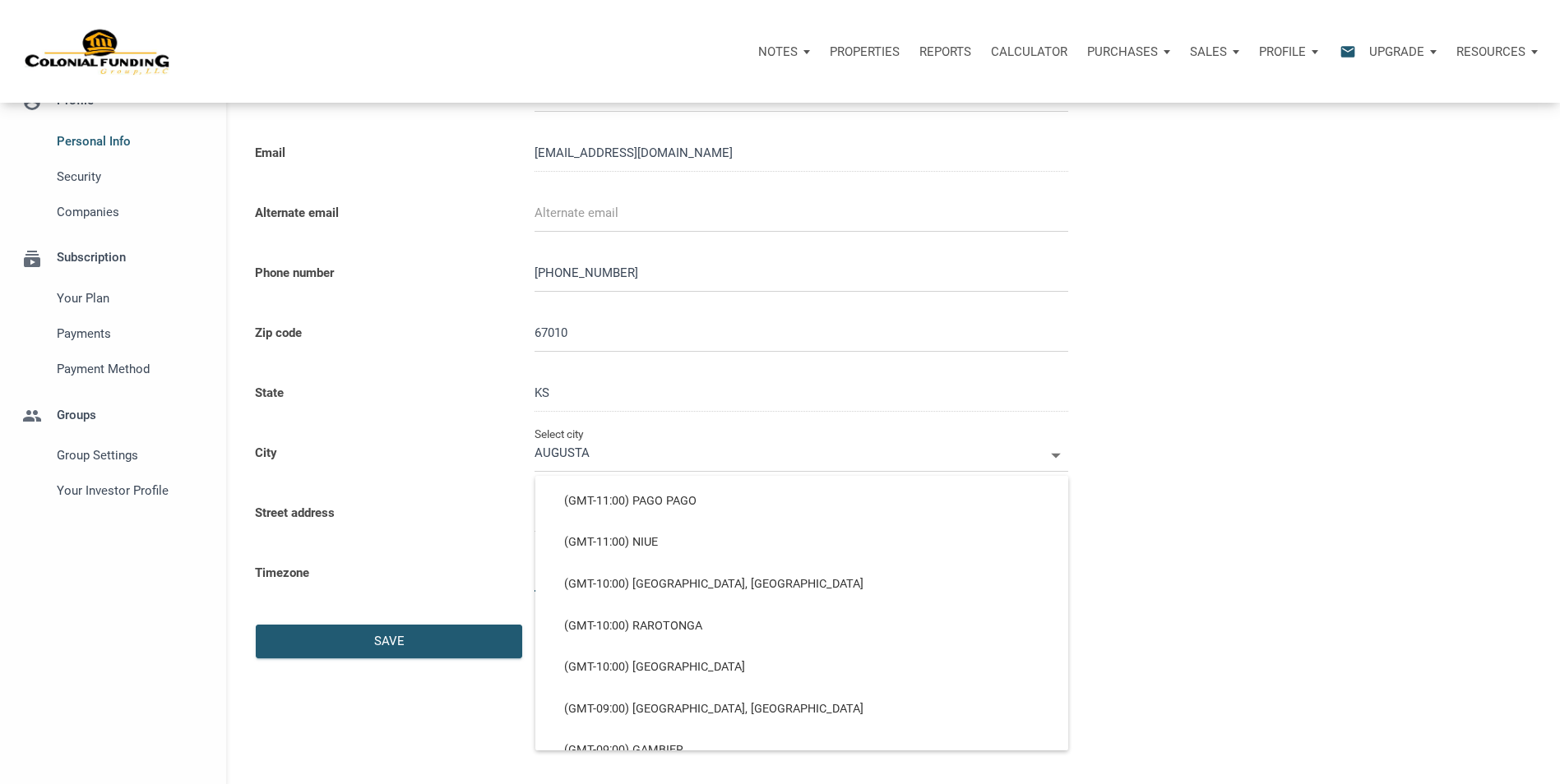
scroll to position [512, 0]
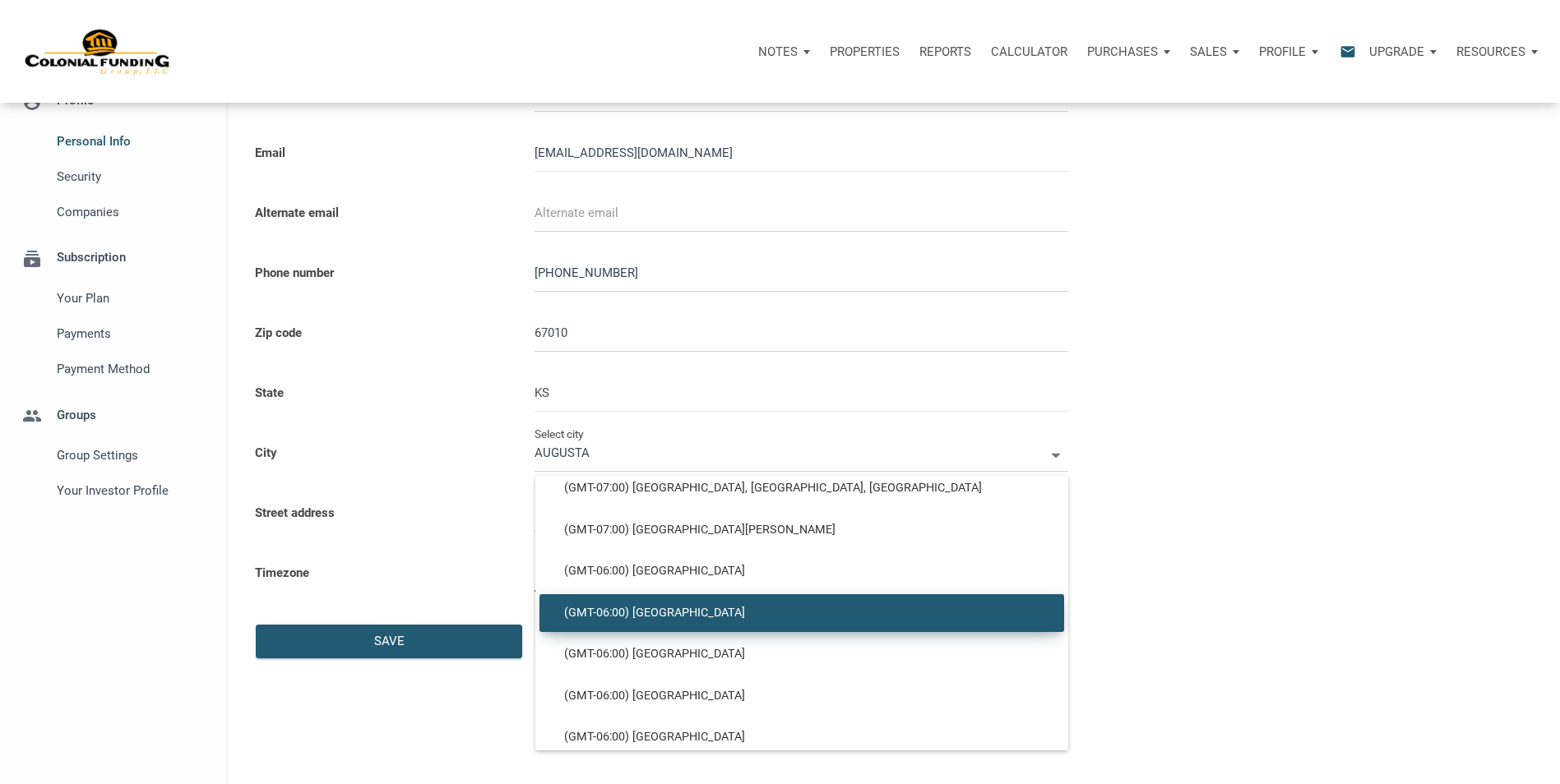
click at [1203, 494] on div "Personal Info Full name Joshua Weaver Email joshuamweaver@hotmail.com Alternate…" at bounding box center [893, 366] width 1334 height 690
select select
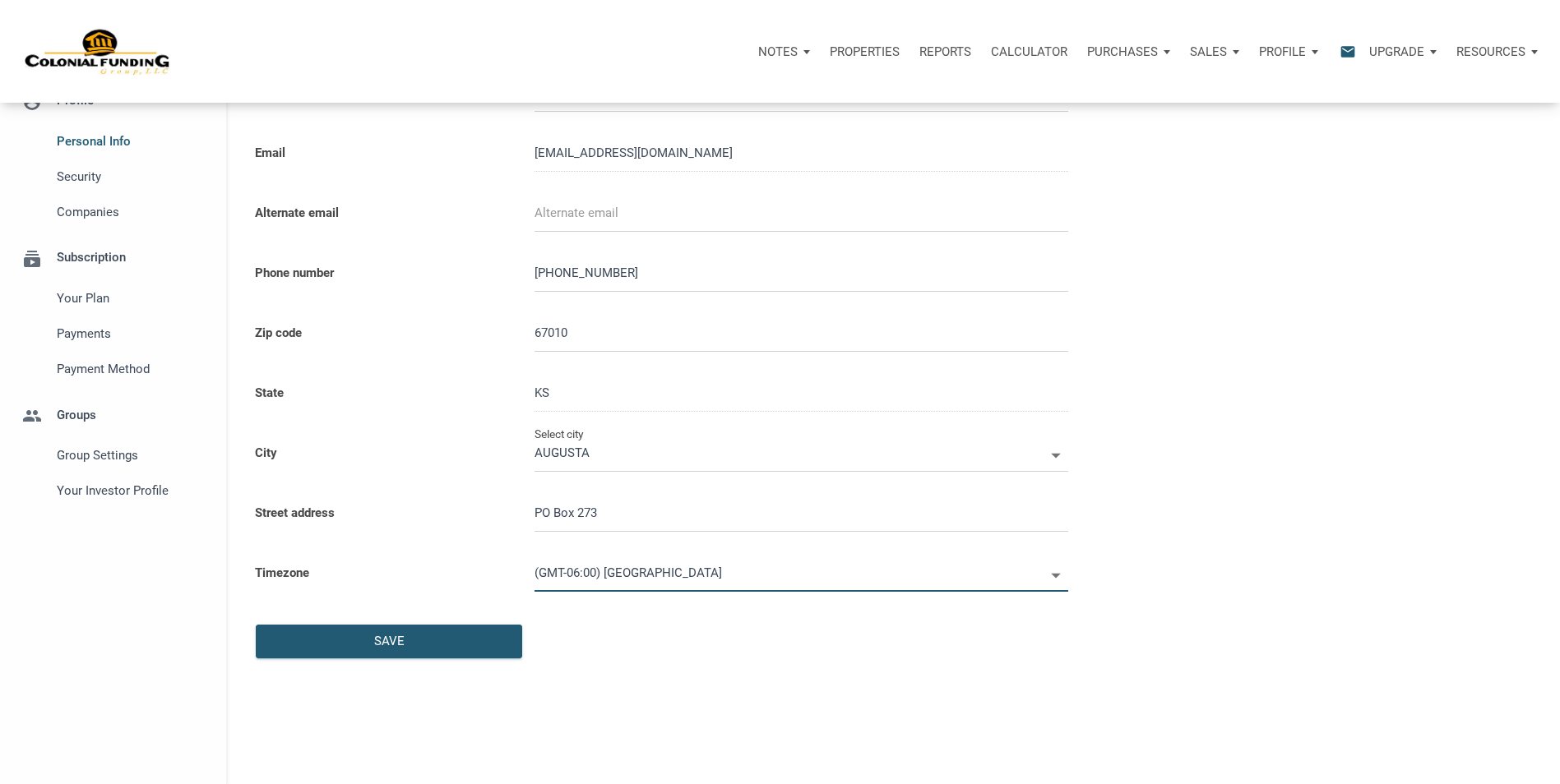
scroll to position [0, 0]
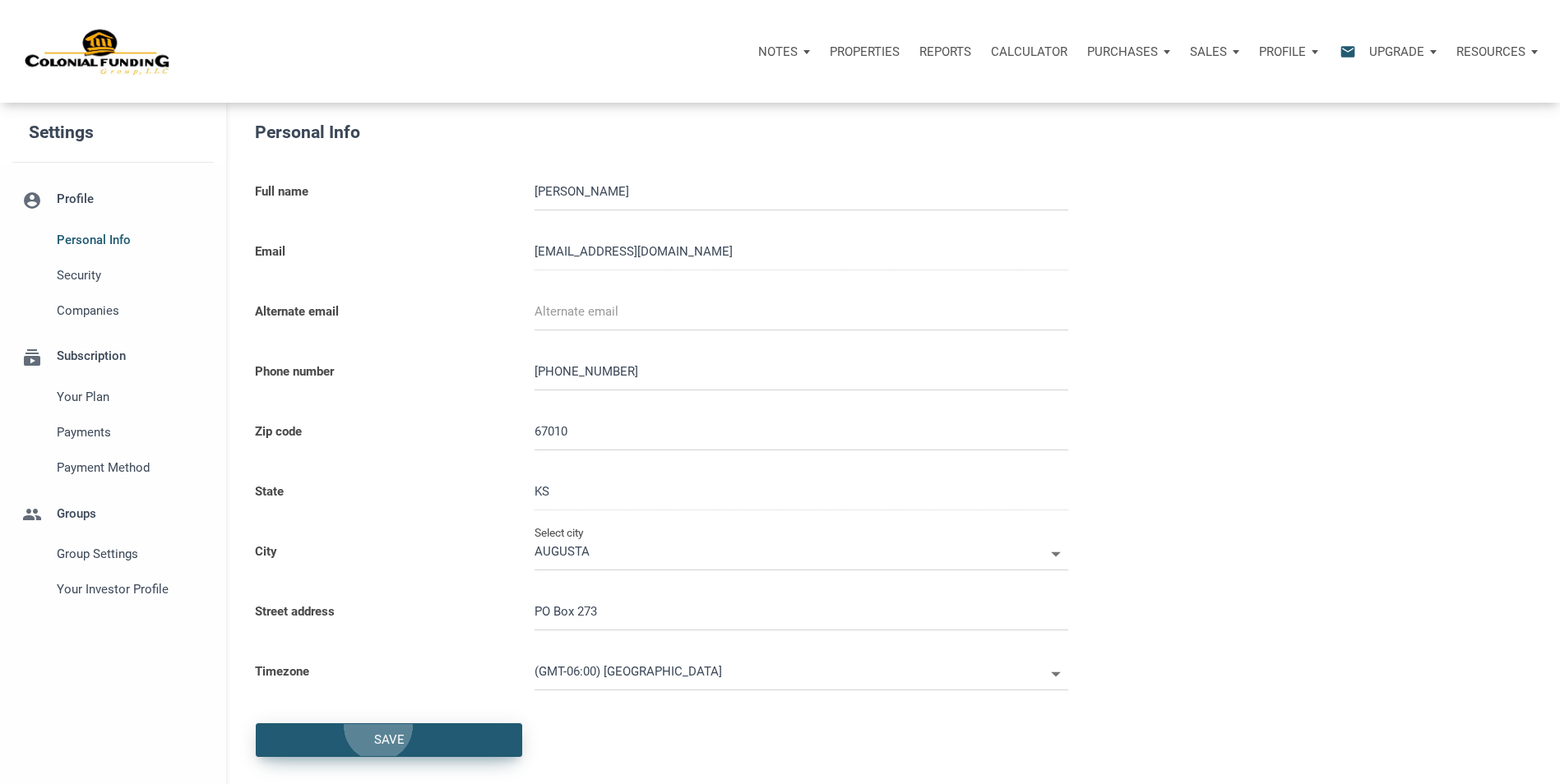
click at [380, 727] on div "Save" at bounding box center [389, 740] width 265 height 32
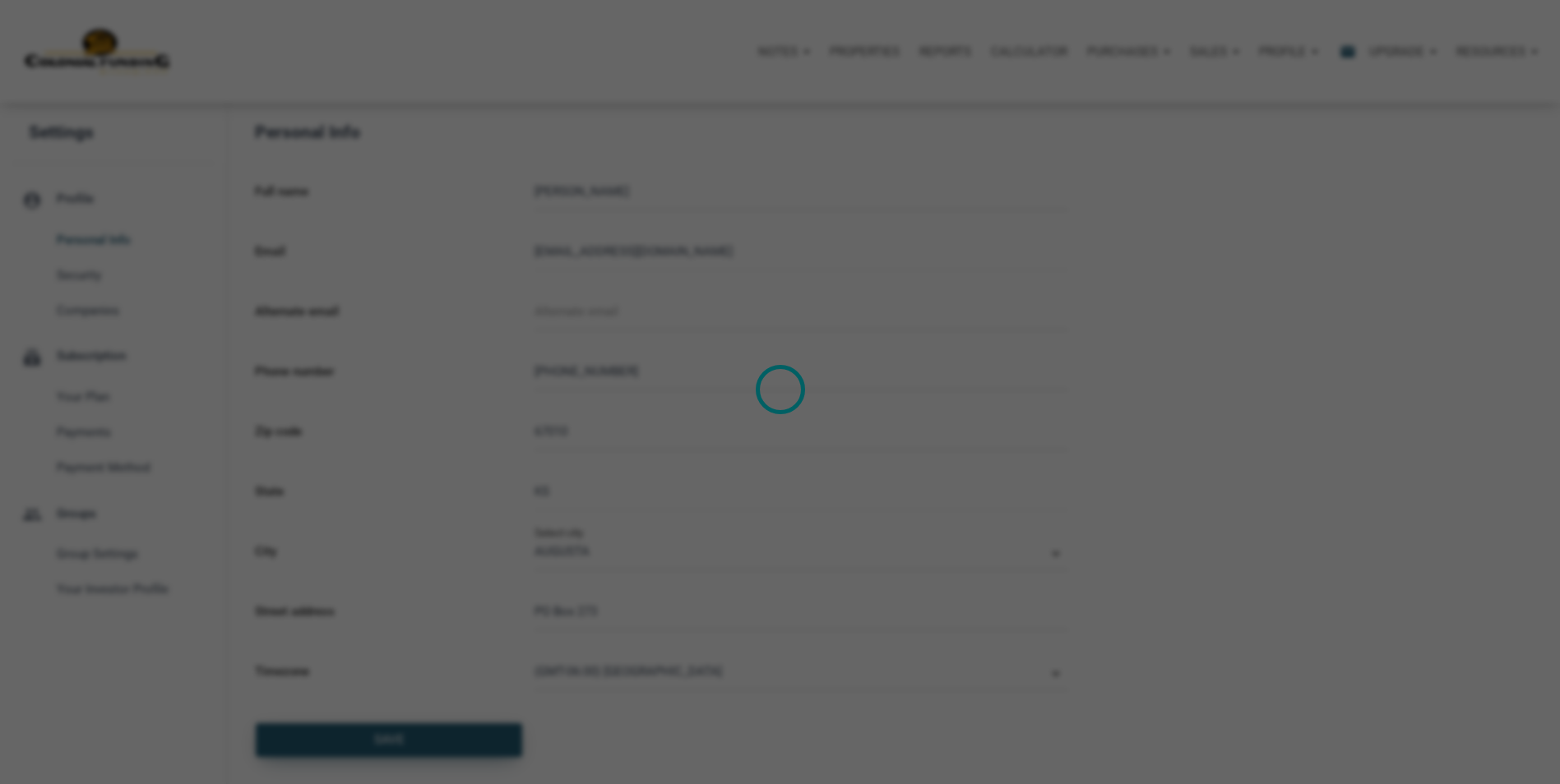
select select
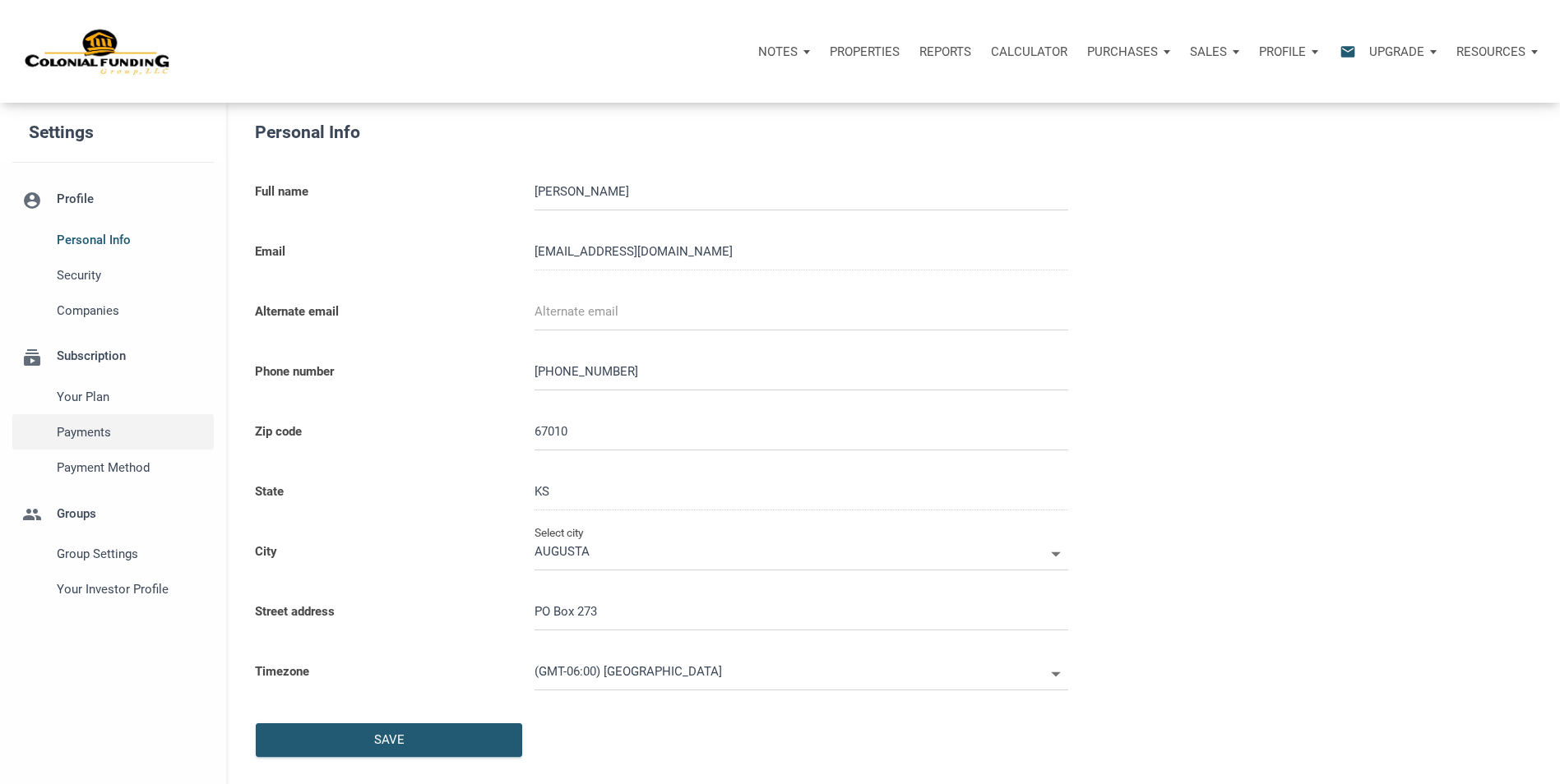
click at [133, 434] on span "Payments" at bounding box center [131, 432] width 149 height 20
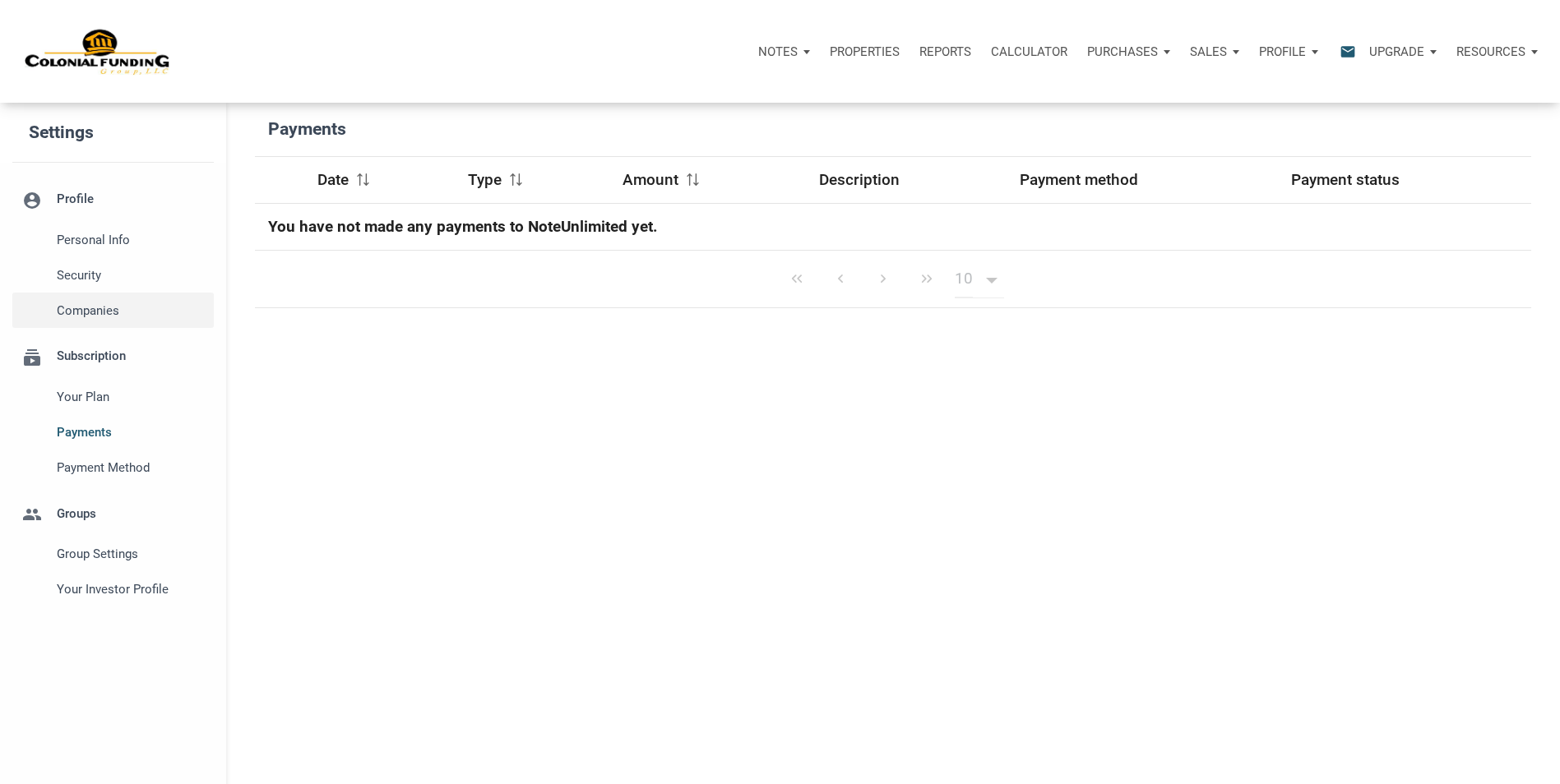
click at [84, 313] on span "Companies" at bounding box center [131, 311] width 149 height 20
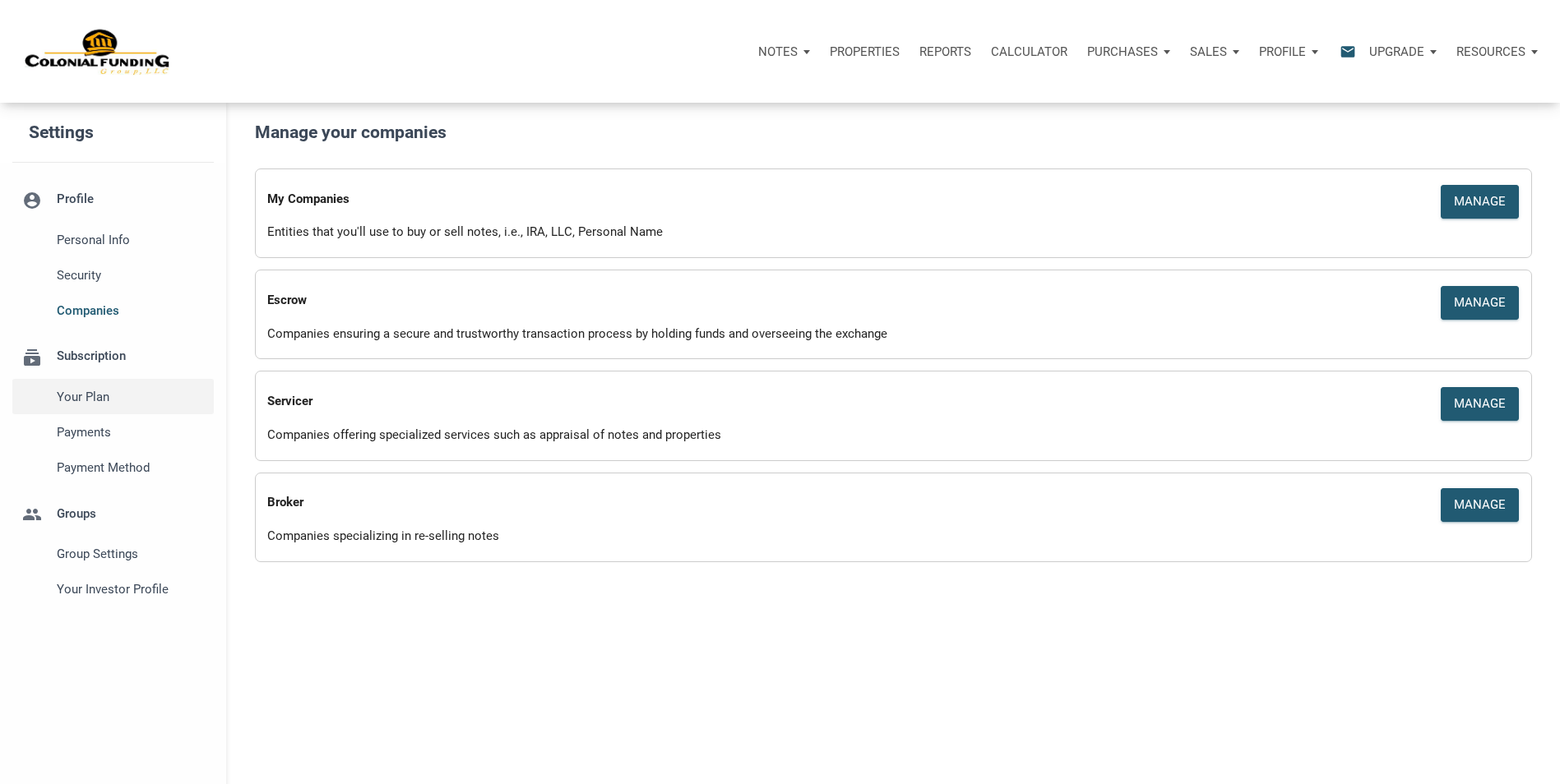
click at [90, 404] on span "Your plan" at bounding box center [131, 397] width 149 height 20
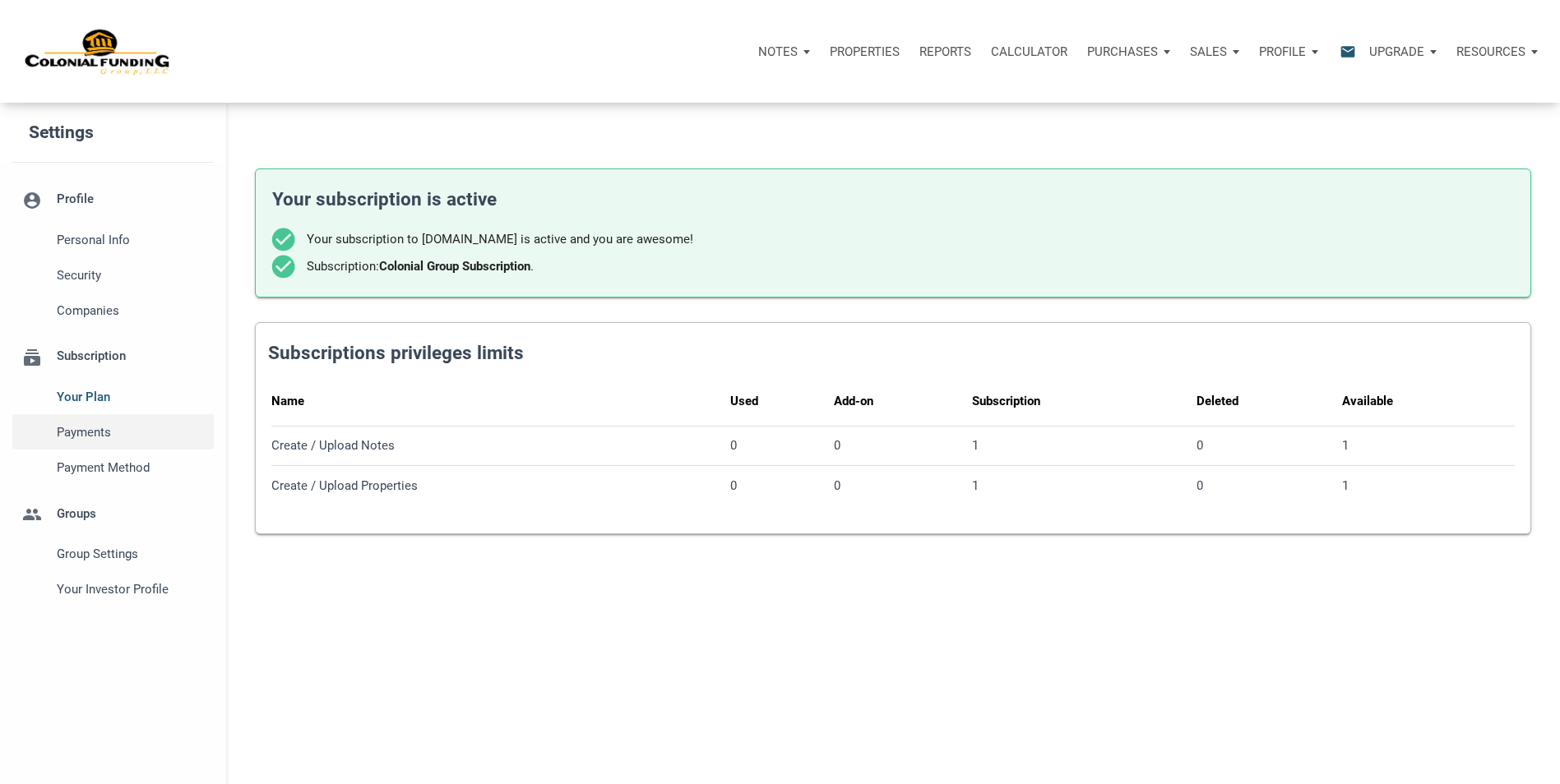
click at [88, 438] on span "Payments" at bounding box center [131, 432] width 149 height 20
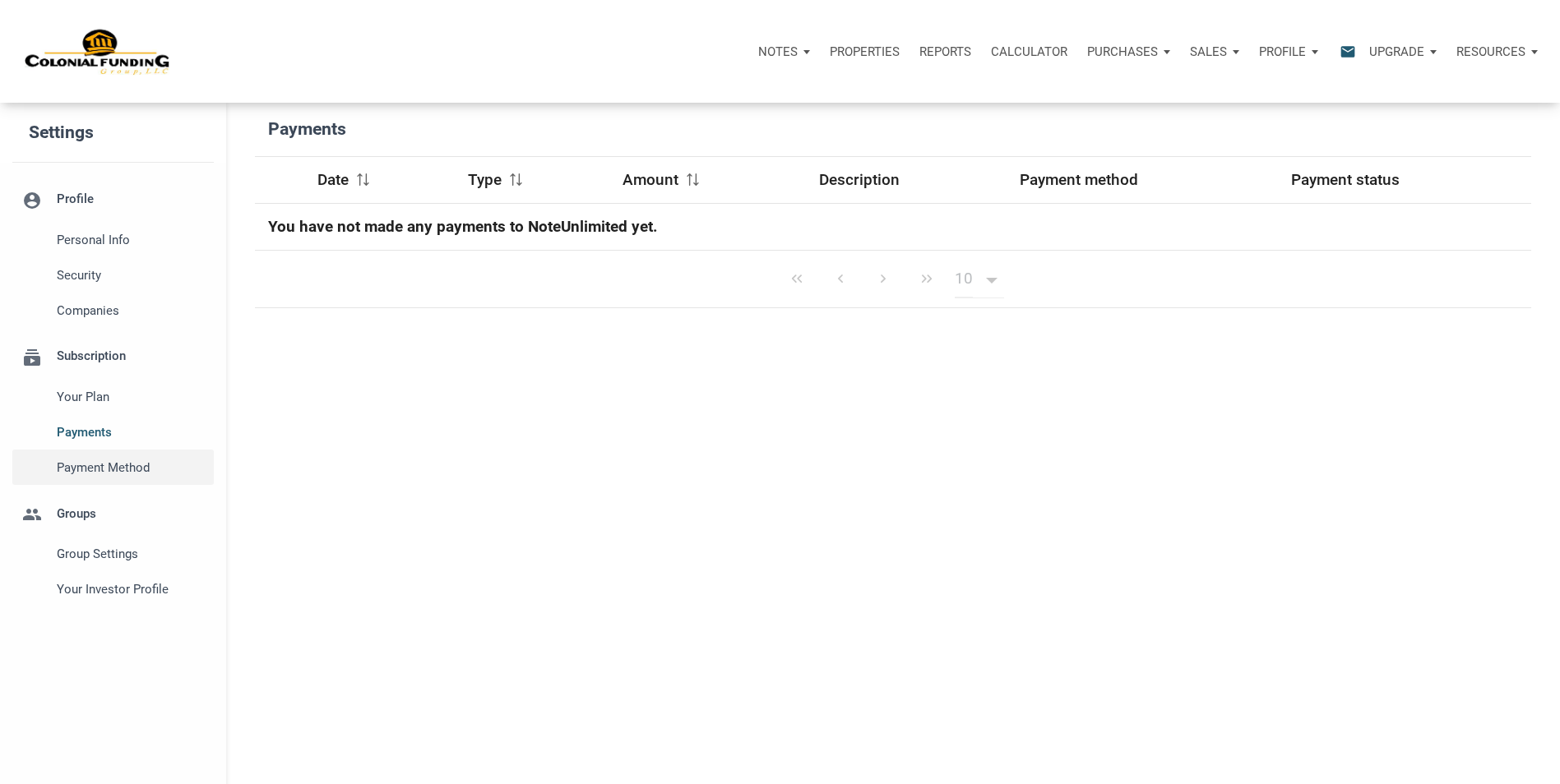
click at [88, 465] on span "Payment Method" at bounding box center [131, 468] width 149 height 20
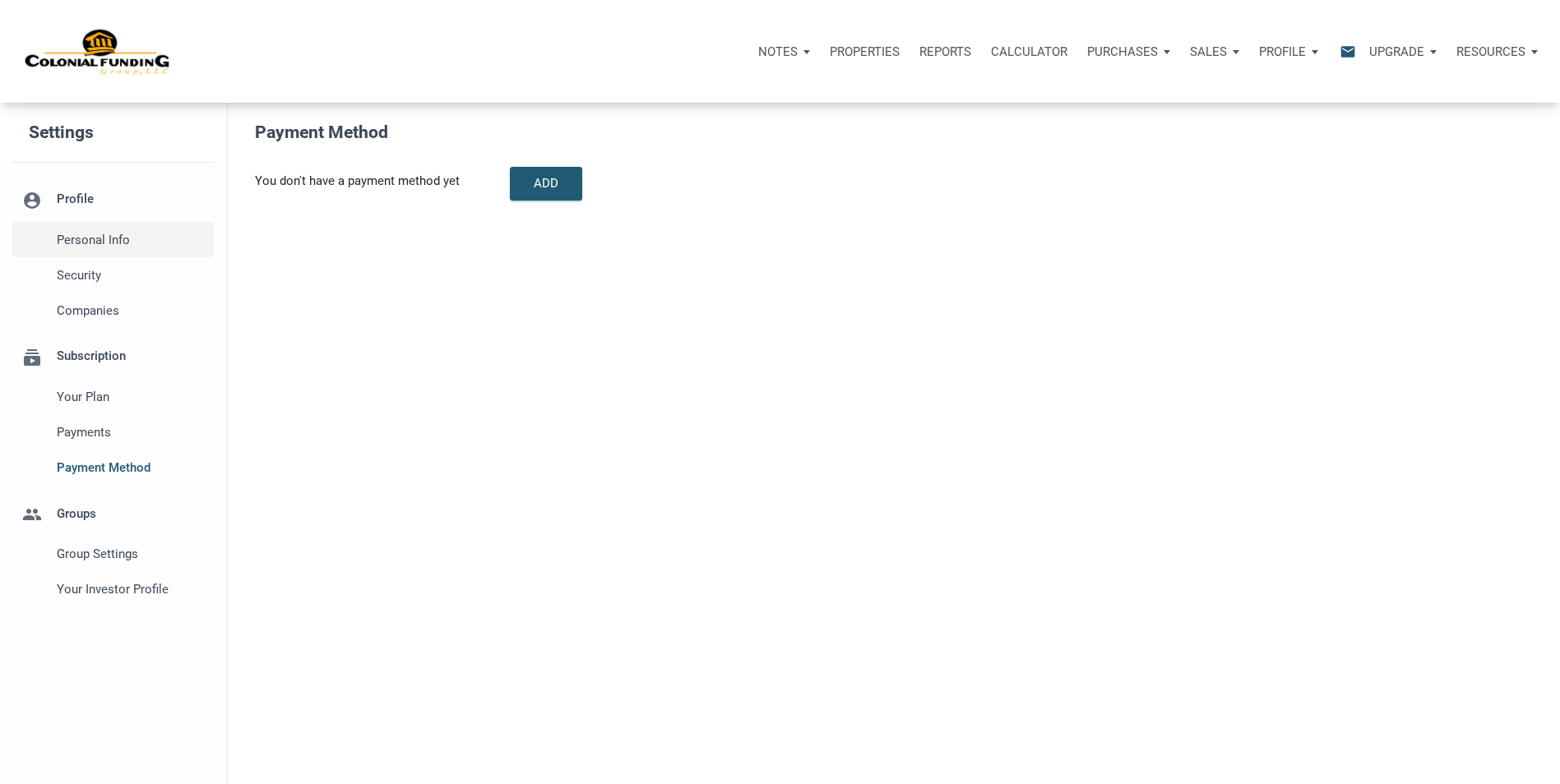
click at [87, 235] on span "Personal Info" at bounding box center [131, 240] width 149 height 20
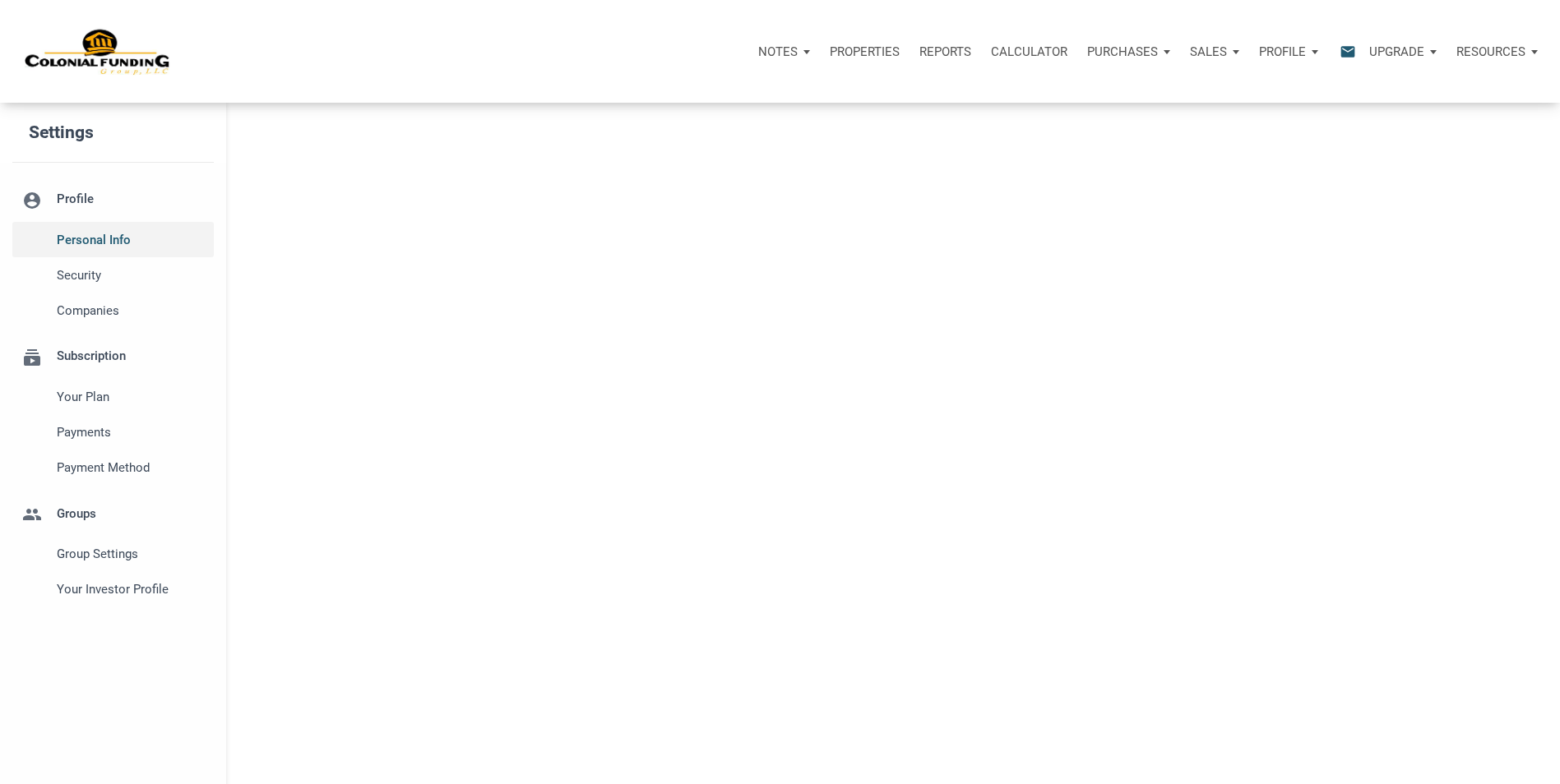
type input "AUGUSTA"
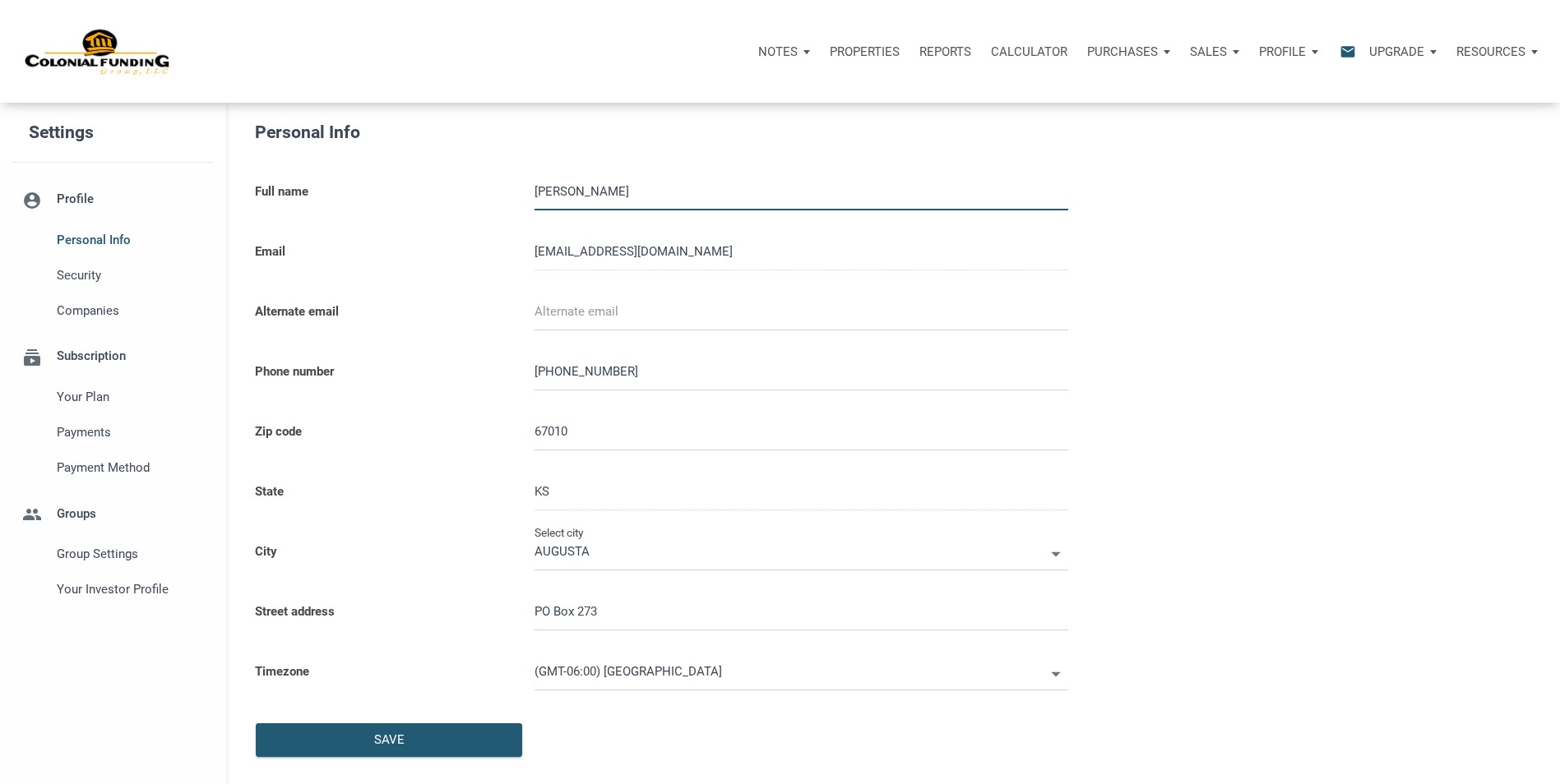
select select
click at [470, 52] on div "Notes Dashboard Transactions Properties Reports Calculator Purchases Note Offer…" at bounding box center [858, 52] width 1376 height 50
click at [92, 248] on span "Personal Info" at bounding box center [131, 240] width 149 height 20
